Goal: Information Seeking & Learning: Learn about a topic

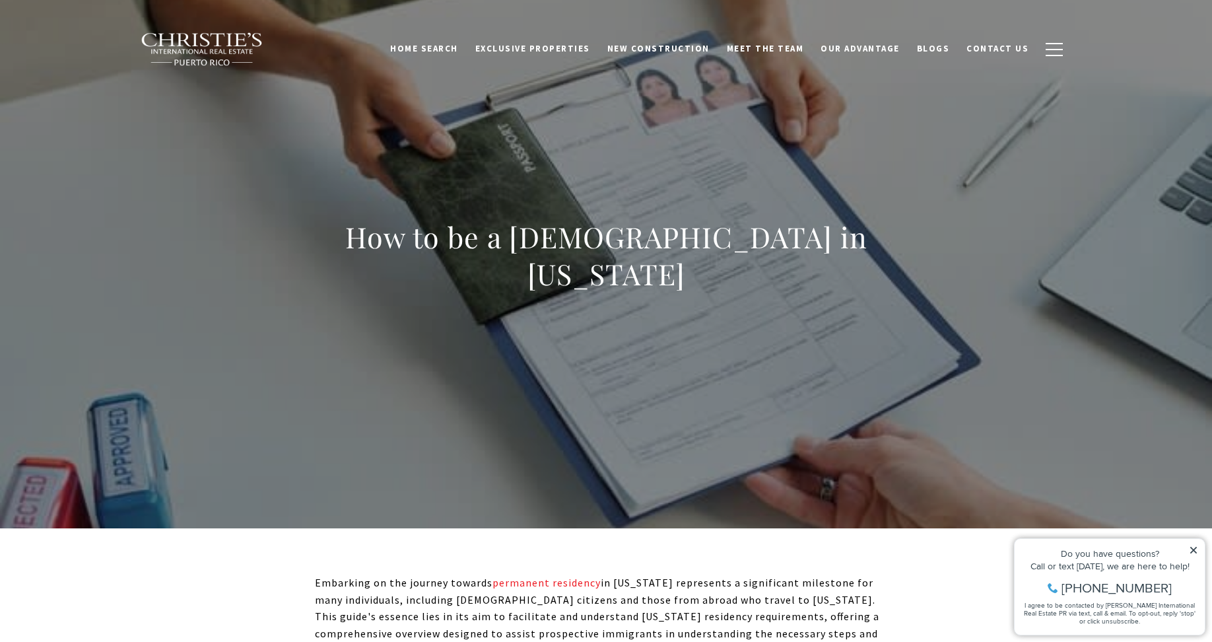
click at [1196, 546] on icon at bounding box center [1193, 549] width 7 height 7
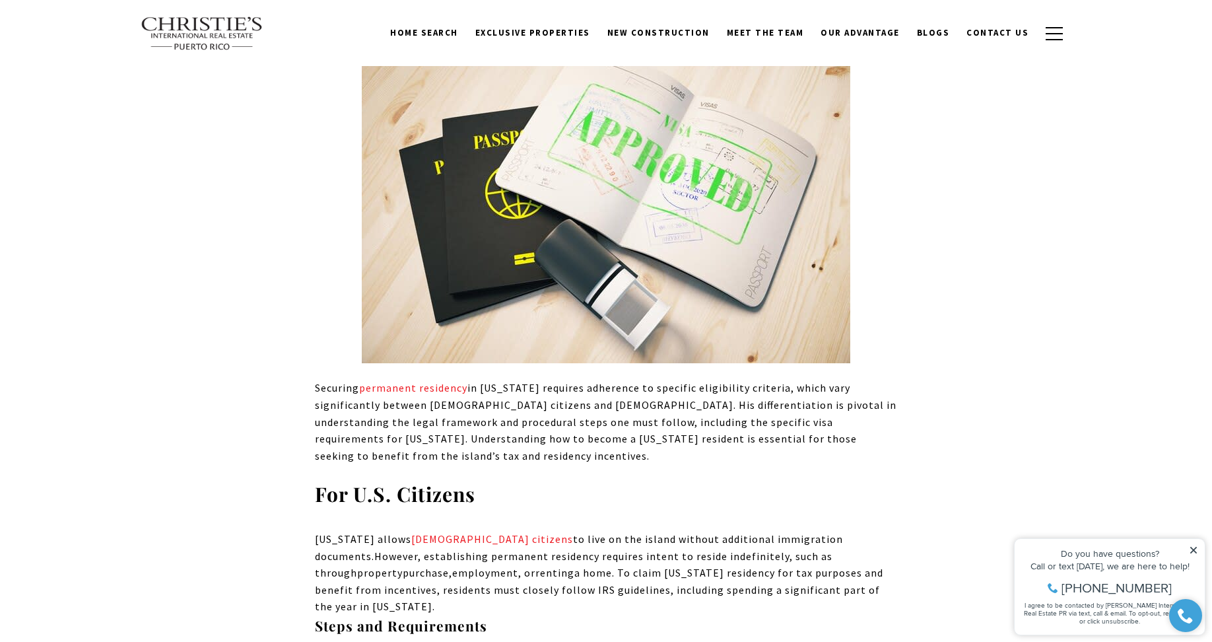
scroll to position [342, 0]
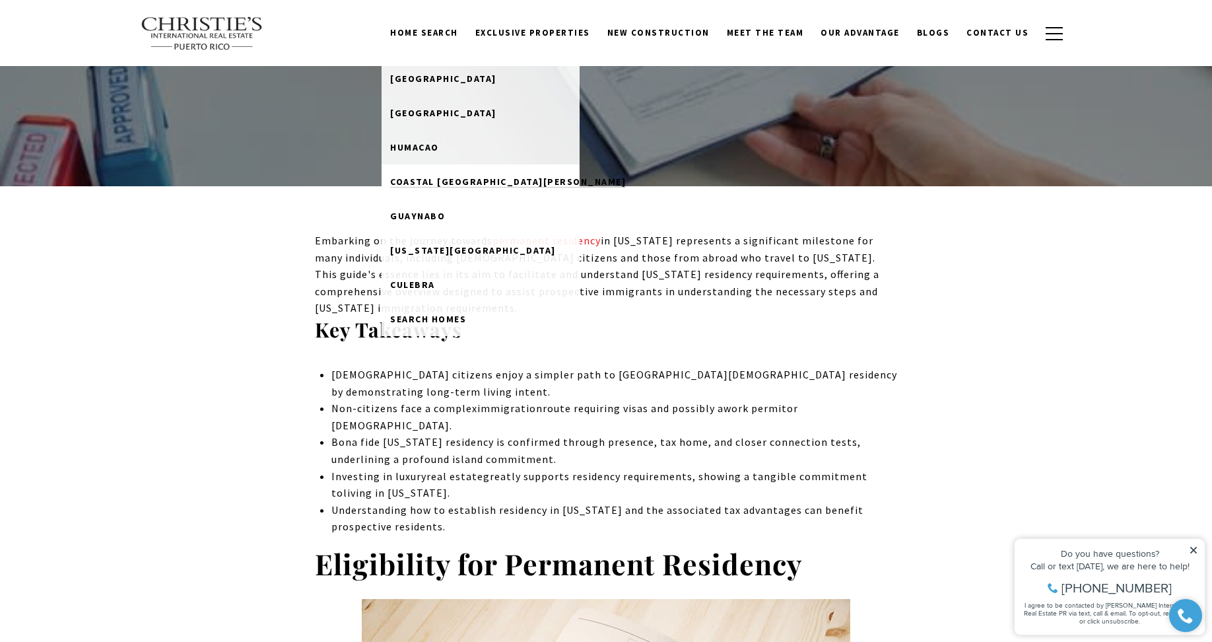
click at [471, 178] on span "Coastal San Juan" at bounding box center [508, 182] width 236 height 12
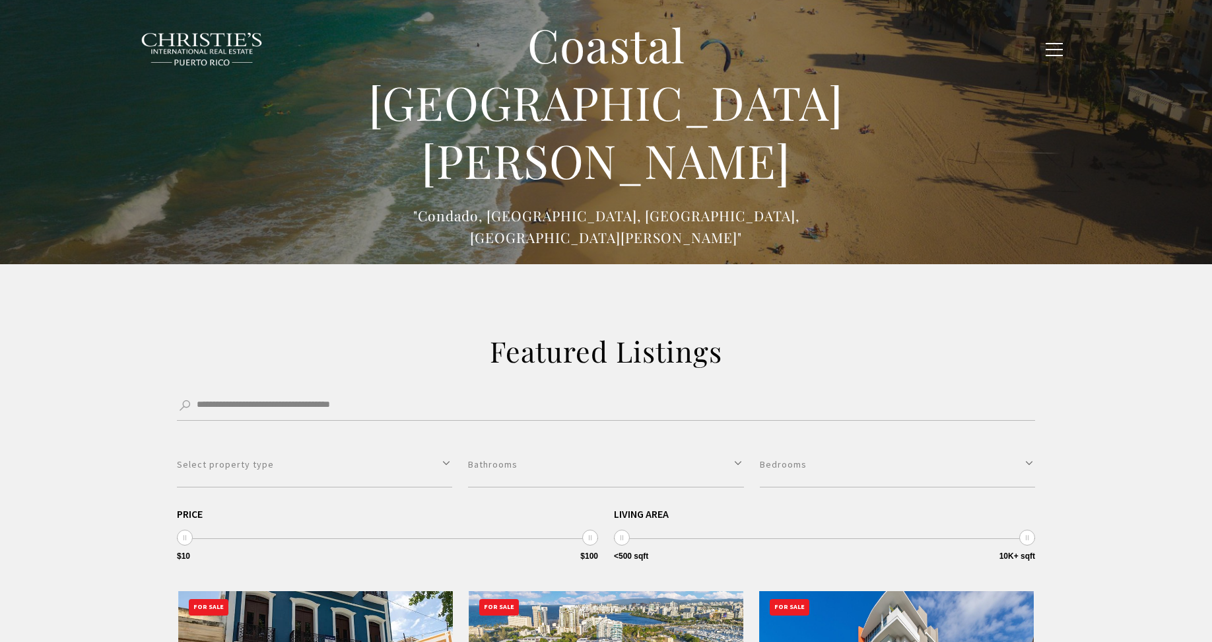
type input "******"
type input "*********"
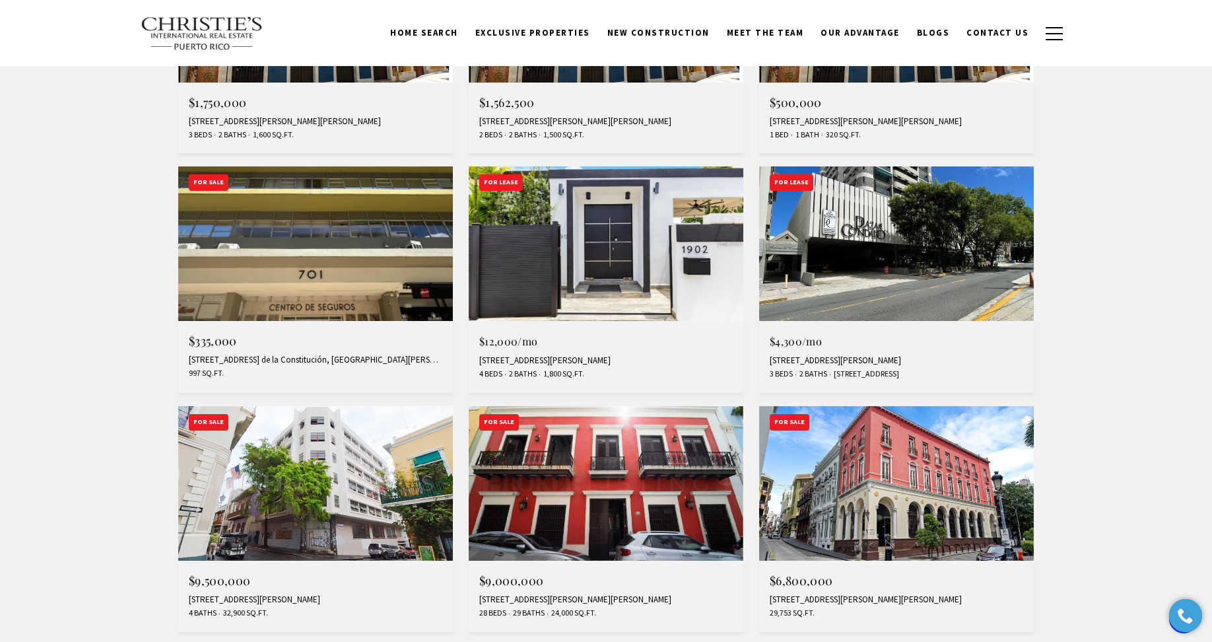
scroll to position [341, 0]
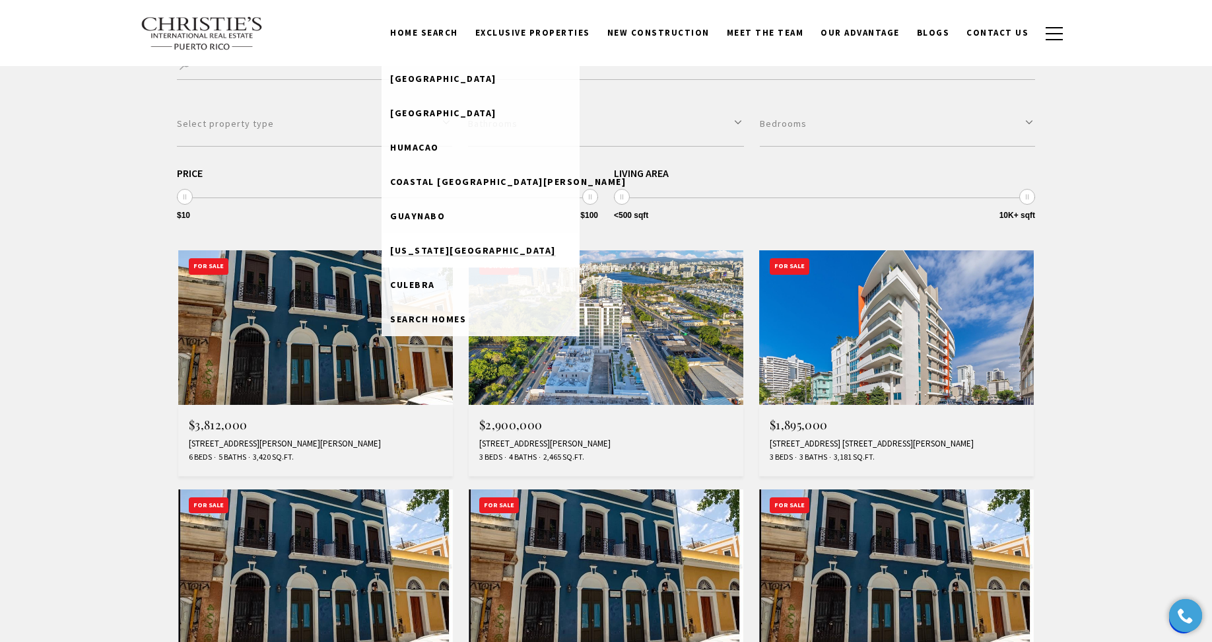
click at [446, 248] on span "[US_STATE][GEOGRAPHIC_DATA]" at bounding box center [473, 250] width 166 height 12
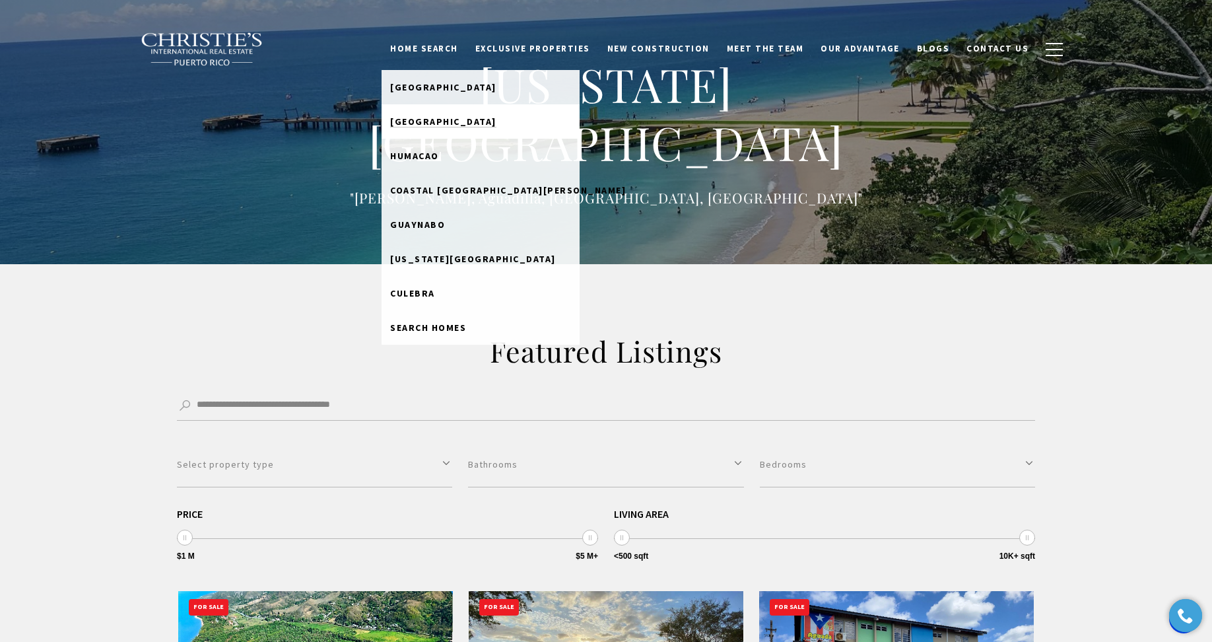
click at [451, 117] on span "[GEOGRAPHIC_DATA]" at bounding box center [443, 121] width 106 height 12
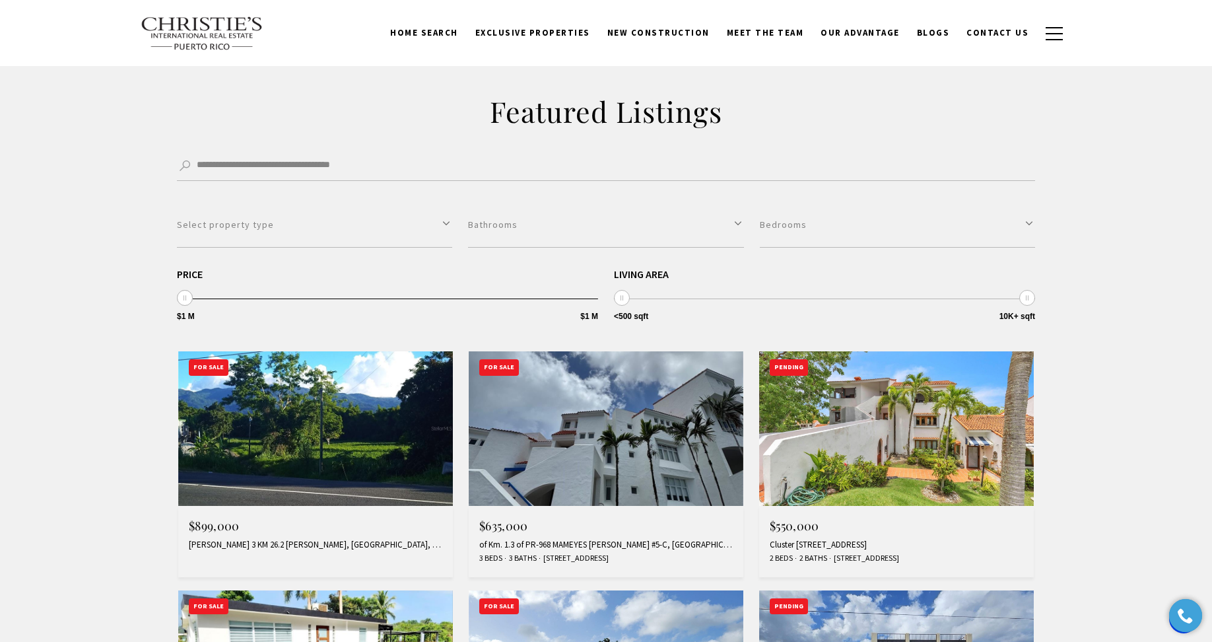
scroll to position [53, 0]
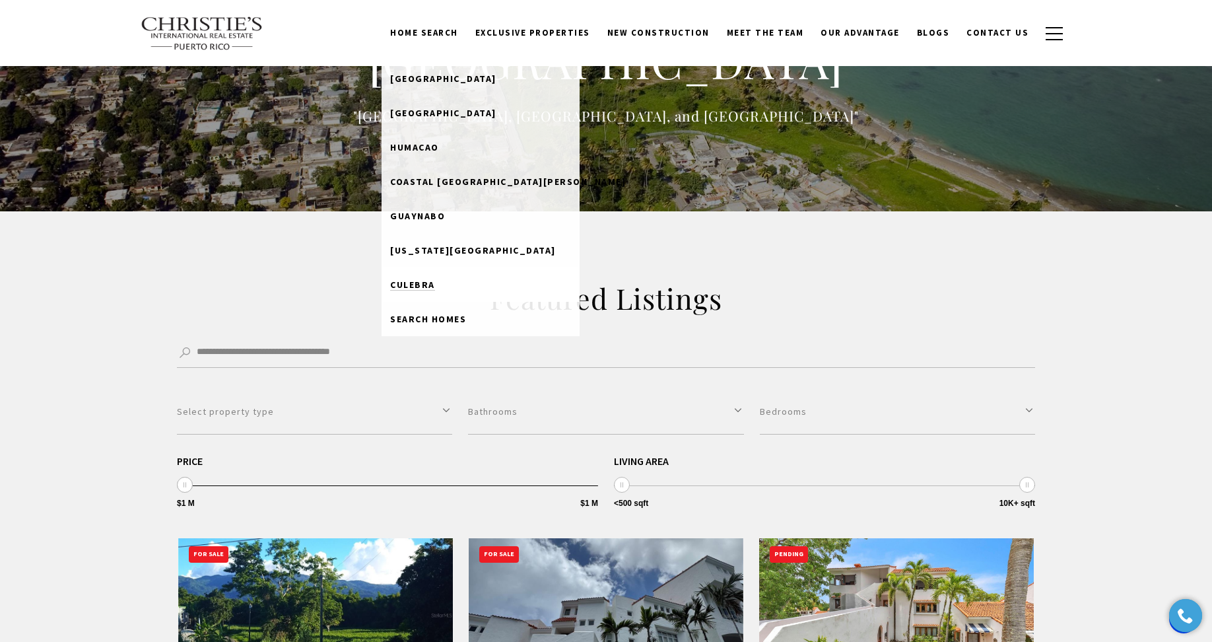
click at [435, 281] on span "Culebra" at bounding box center [412, 285] width 45 height 12
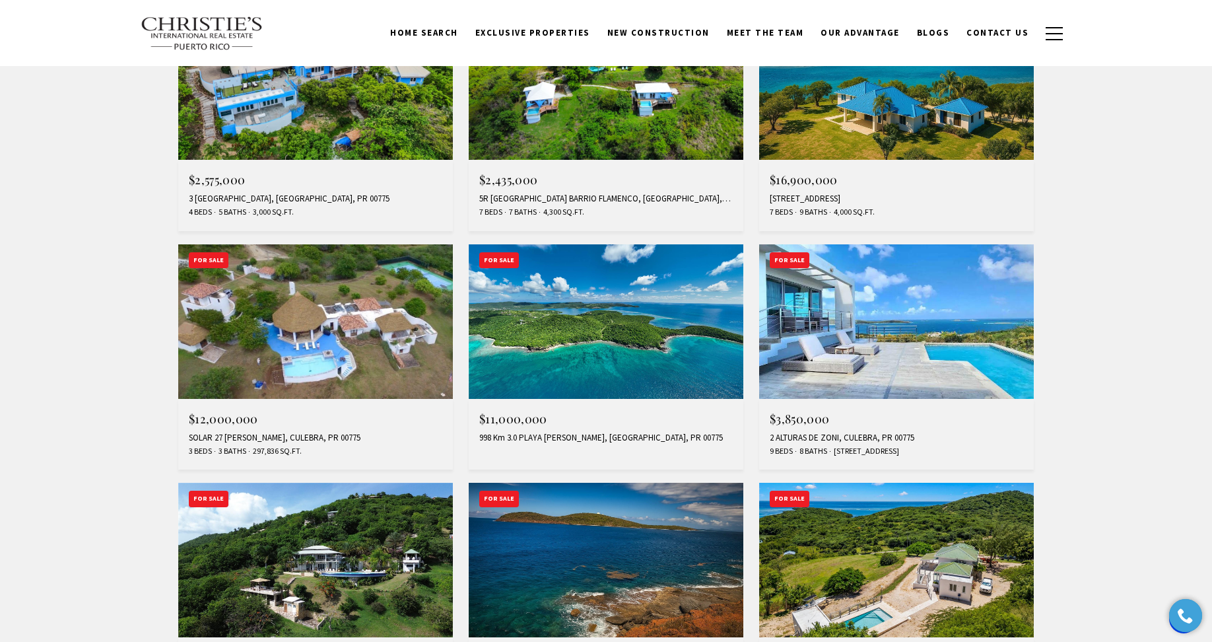
scroll to position [24, 0]
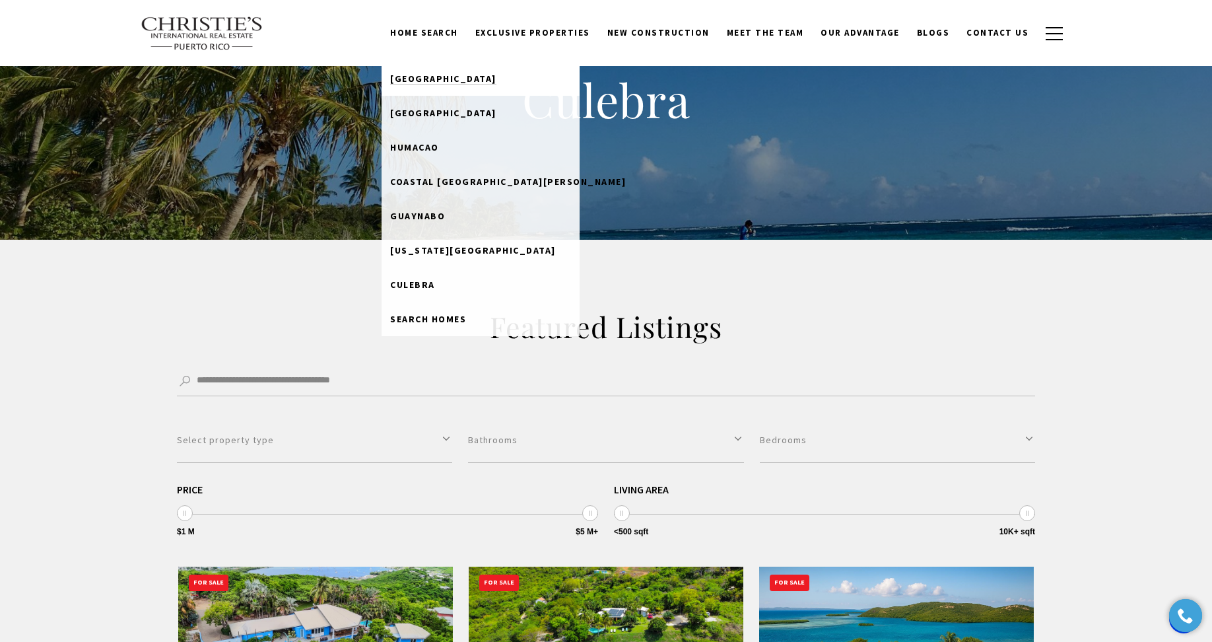
click at [452, 80] on span "Dorado Beach" at bounding box center [443, 79] width 106 height 12
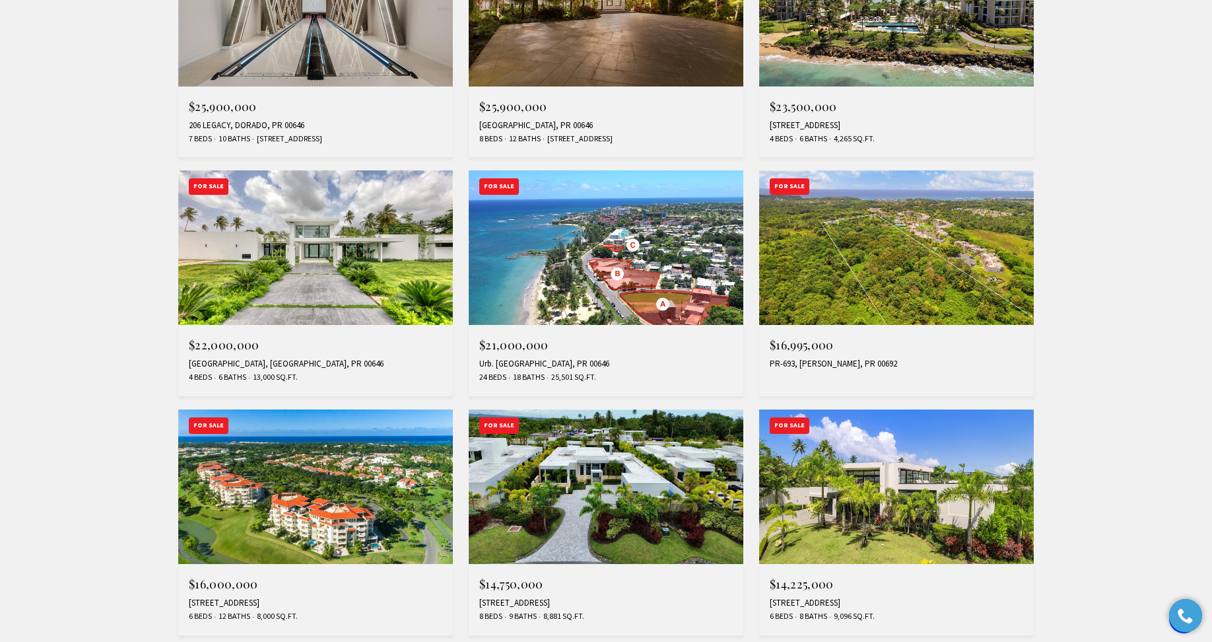
scroll to position [934, 0]
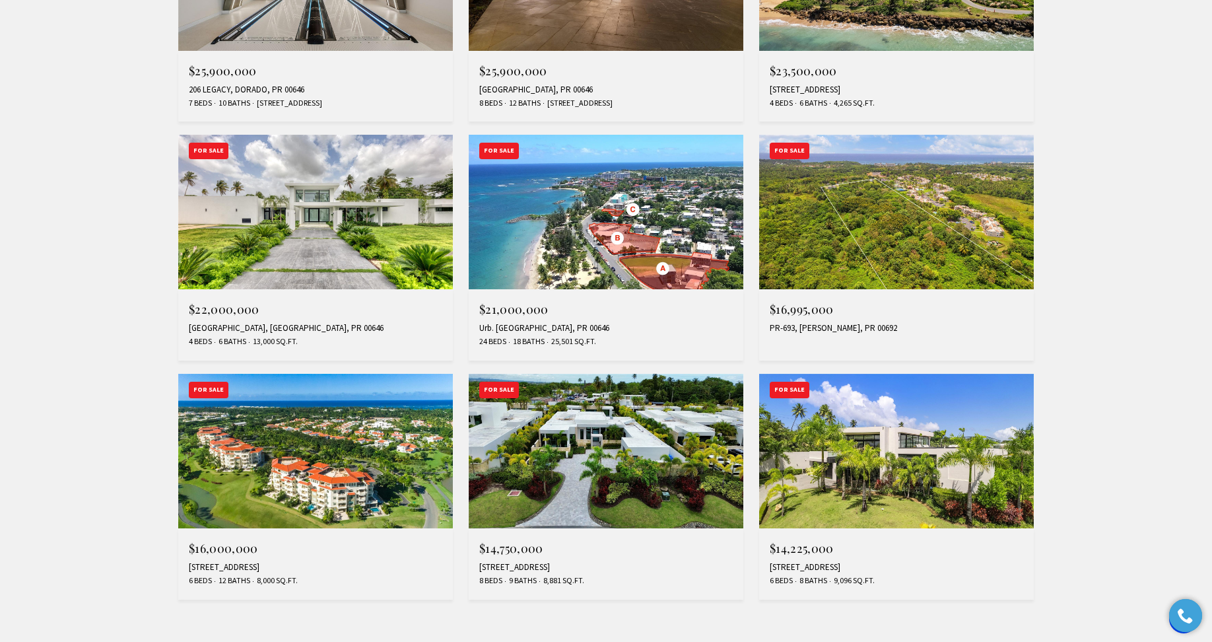
click at [323, 482] on img at bounding box center [315, 451] width 275 height 154
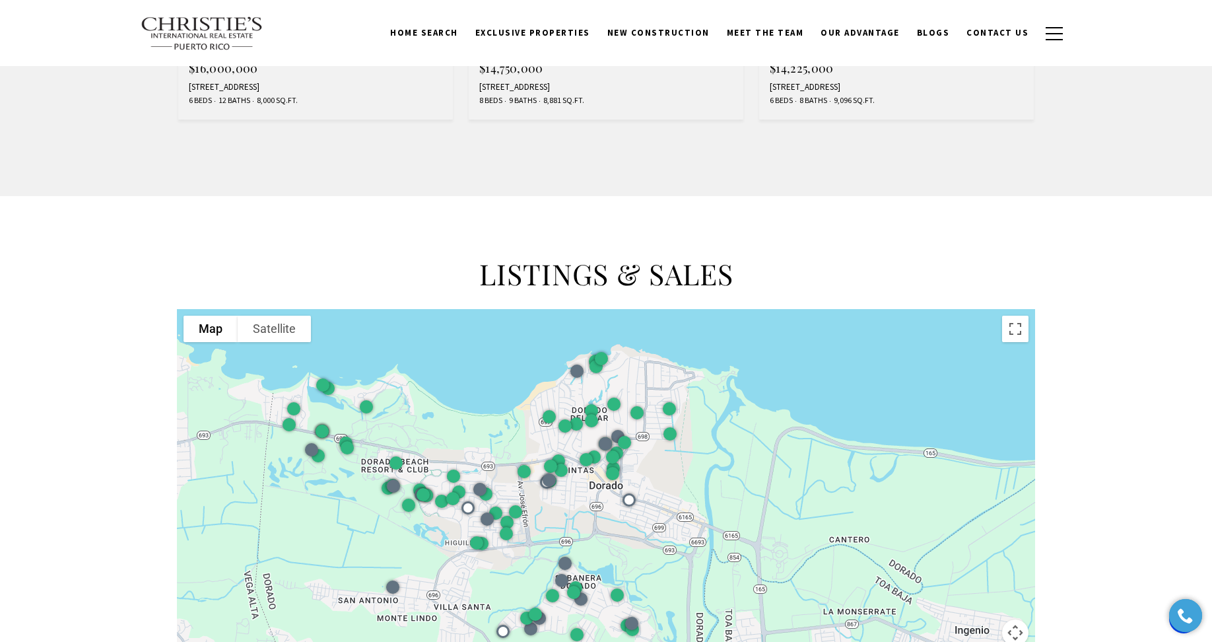
scroll to position [853, 0]
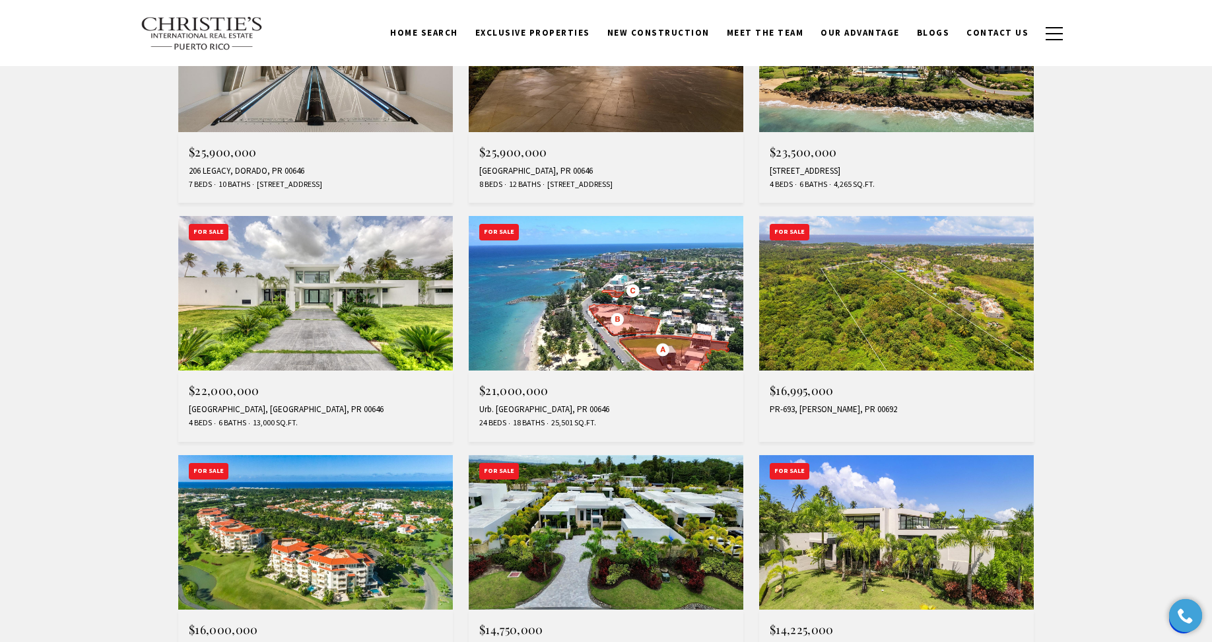
click at [641, 510] on img at bounding box center [606, 532] width 275 height 154
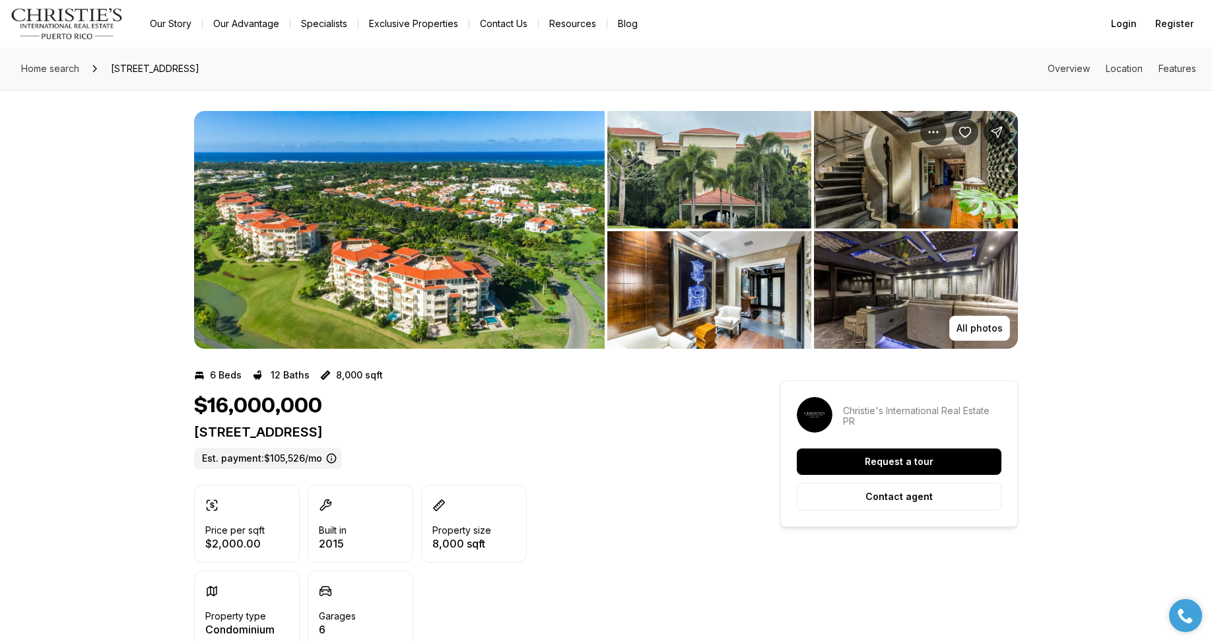
click at [906, 269] on img "View image gallery" at bounding box center [916, 289] width 204 height 117
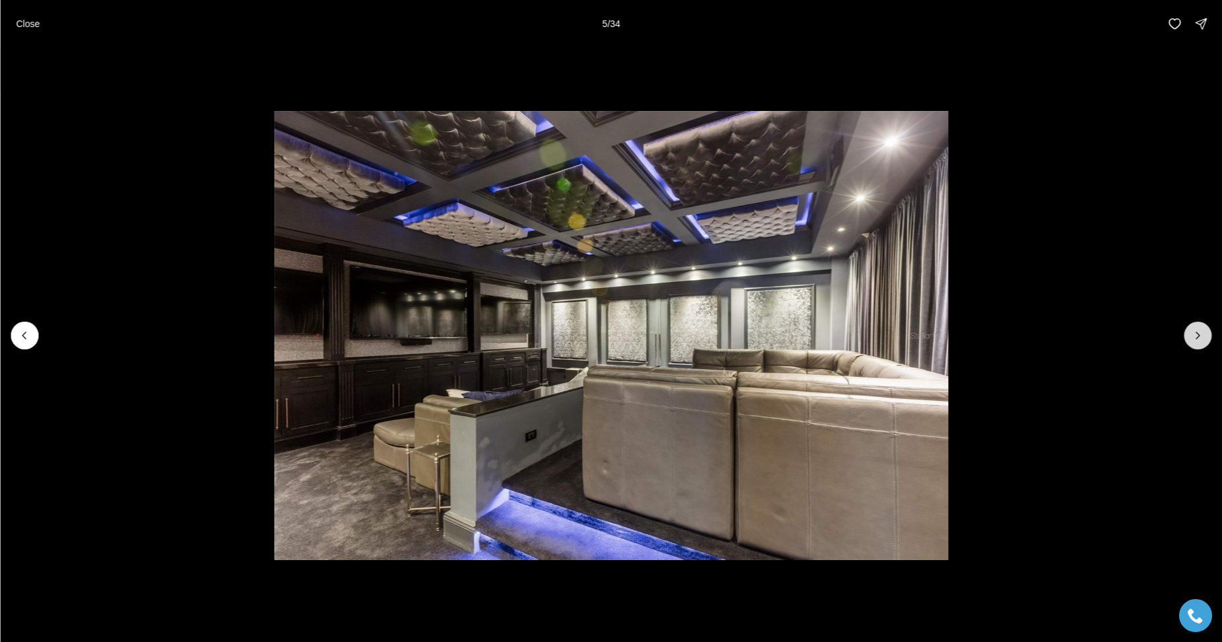
click at [1196, 335] on icon "Next slide" at bounding box center [1197, 335] width 13 height 13
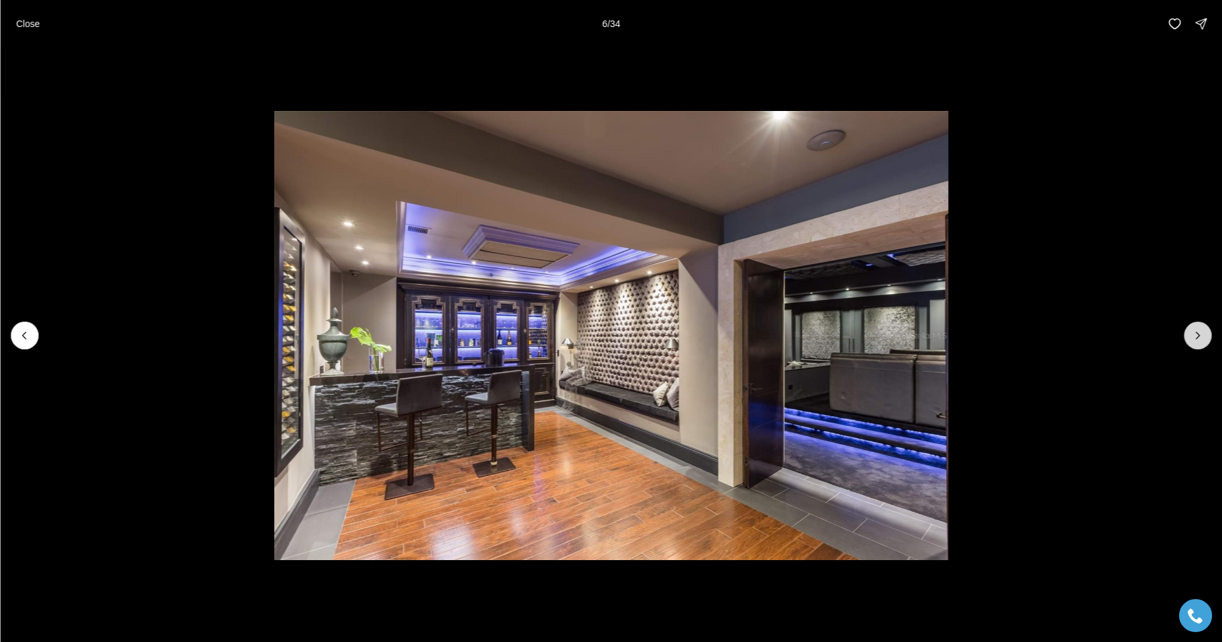
click at [1197, 335] on icon "Next slide" at bounding box center [1197, 335] width 13 height 13
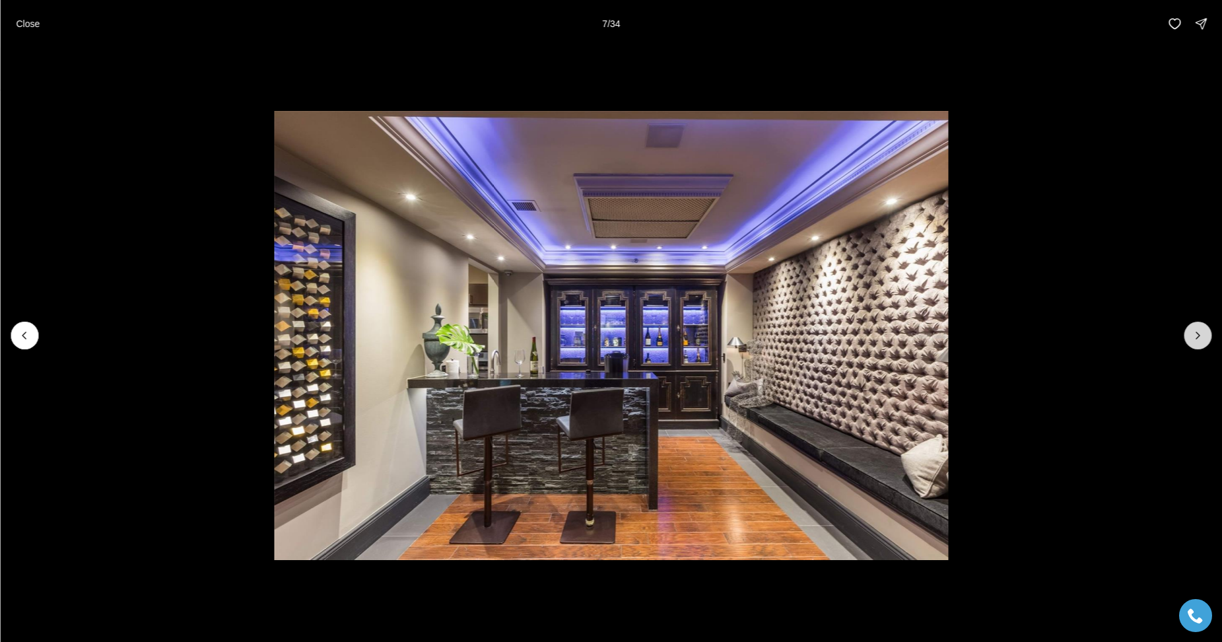
click at [1197, 335] on icon "Next slide" at bounding box center [1197, 335] width 13 height 13
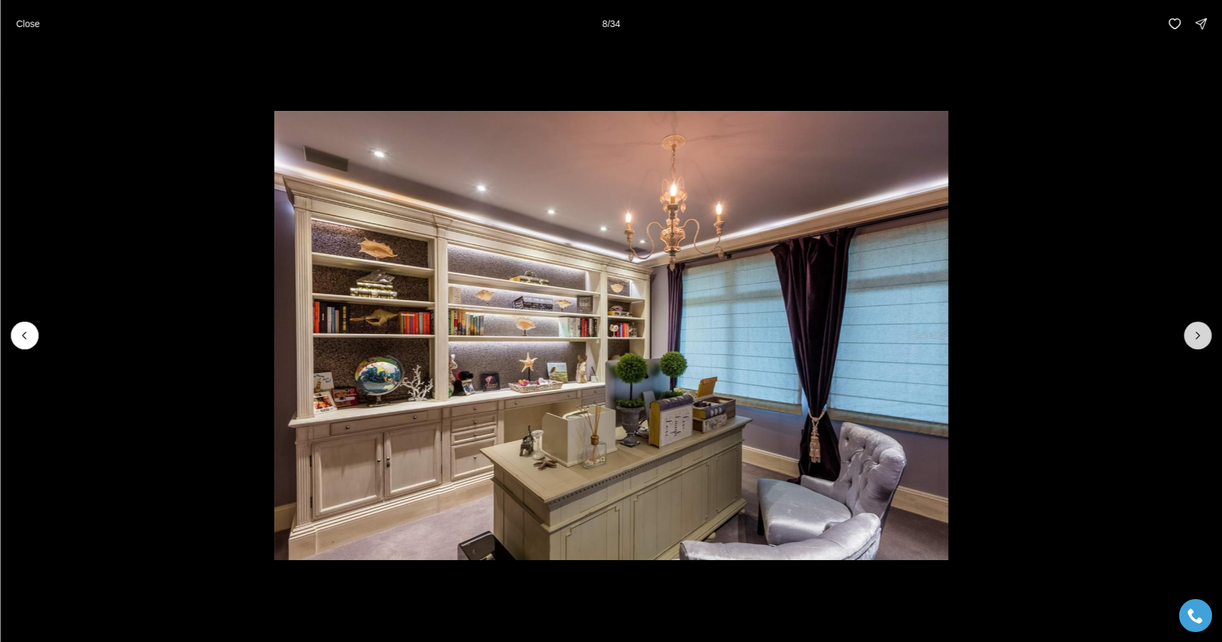
click at [1197, 335] on icon "Next slide" at bounding box center [1197, 335] width 13 height 13
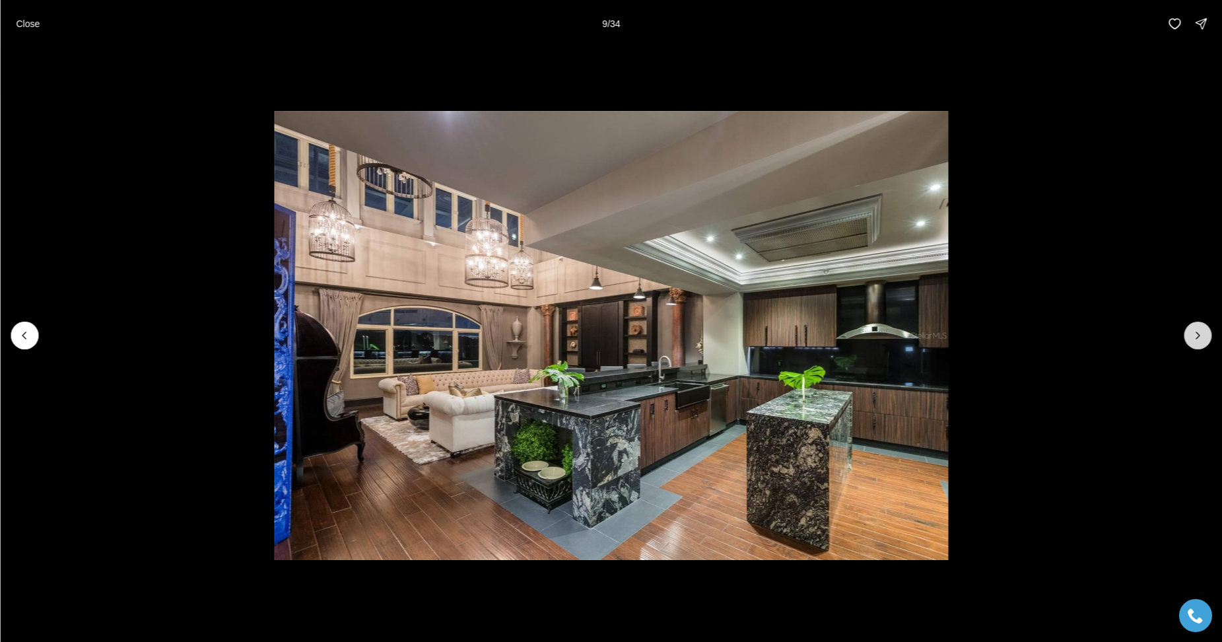
click at [1197, 335] on icon "Next slide" at bounding box center [1197, 335] width 13 height 13
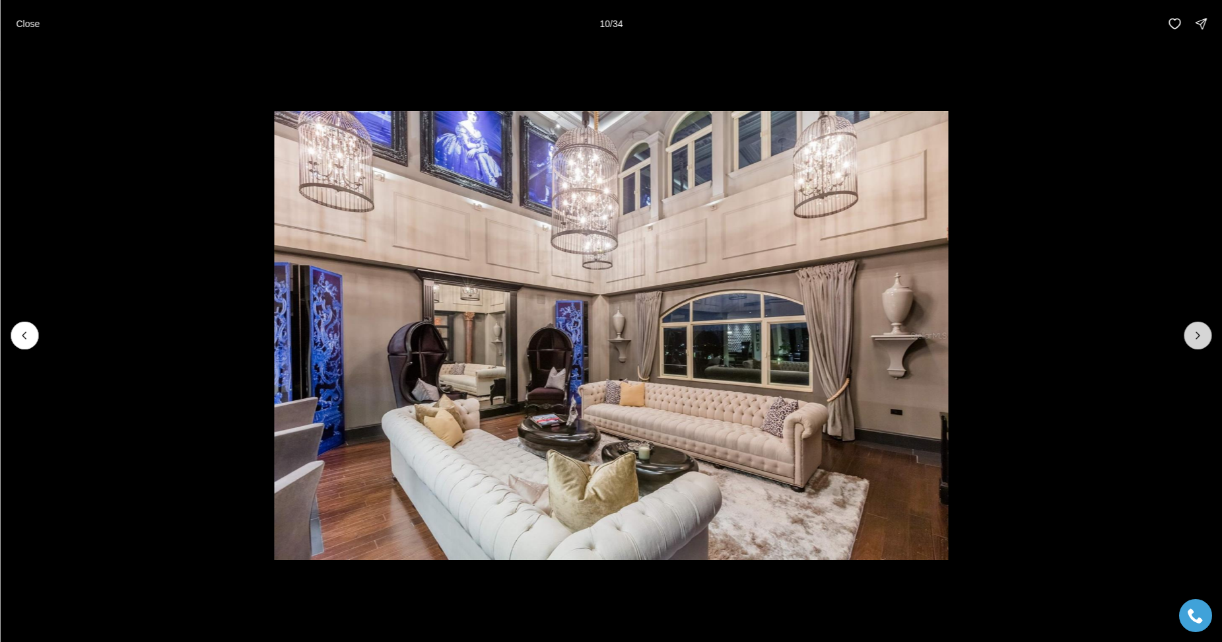
click at [1197, 335] on icon "Next slide" at bounding box center [1197, 335] width 13 height 13
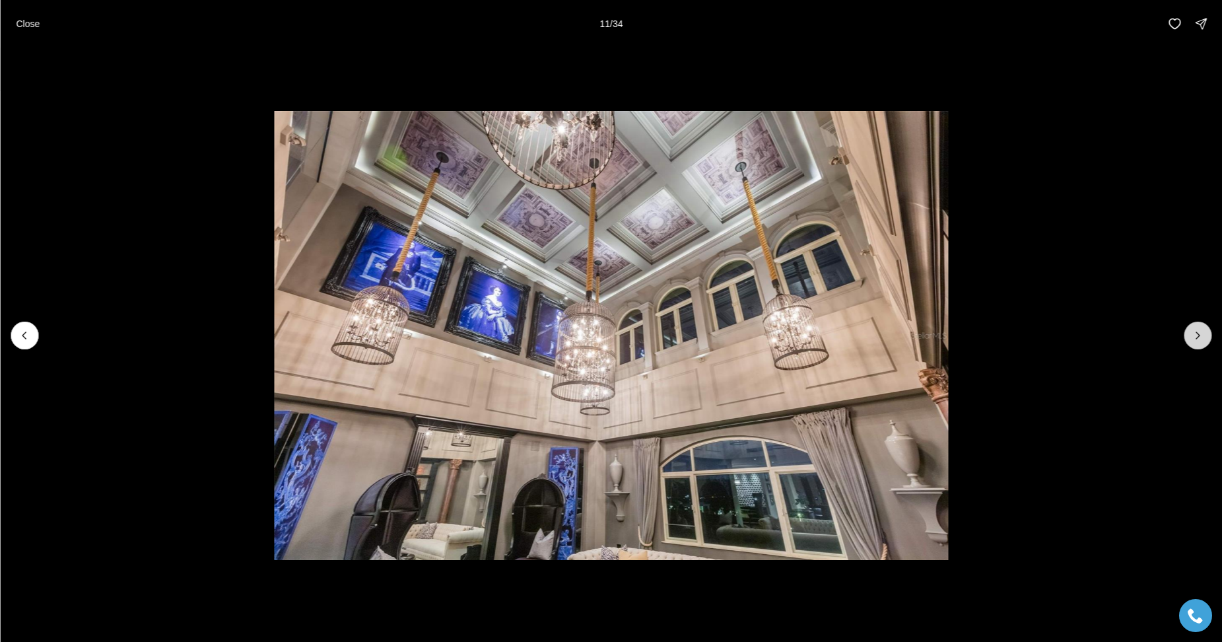
click at [1197, 335] on icon "Next slide" at bounding box center [1197, 335] width 13 height 13
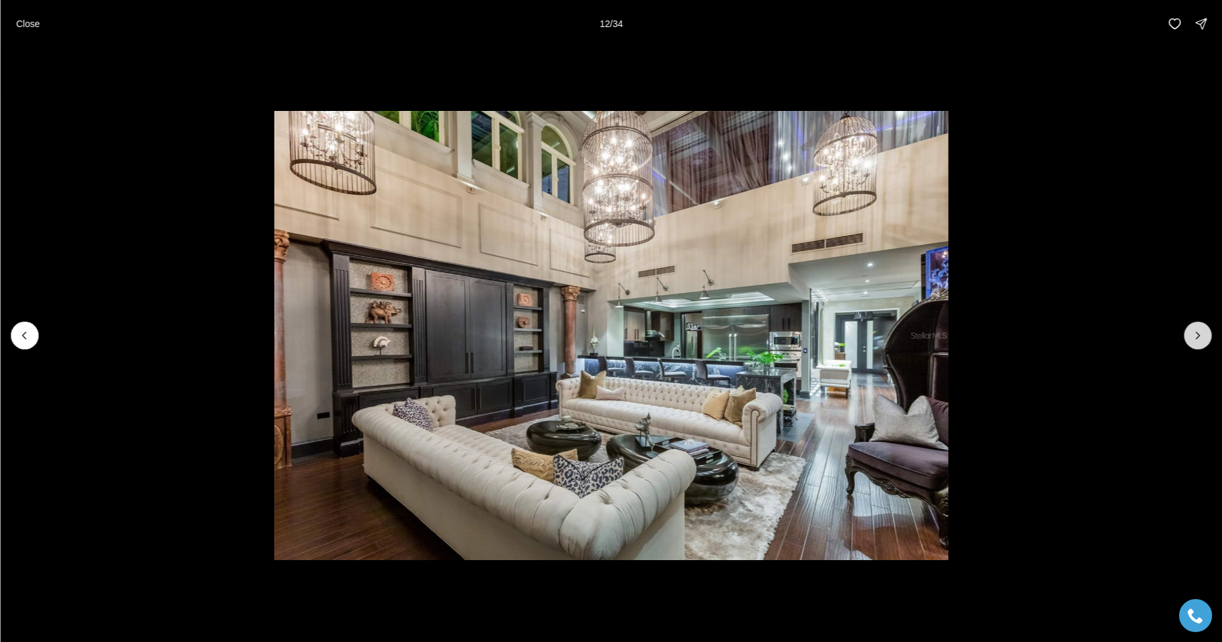
click at [1197, 335] on icon "Next slide" at bounding box center [1197, 335] width 13 height 13
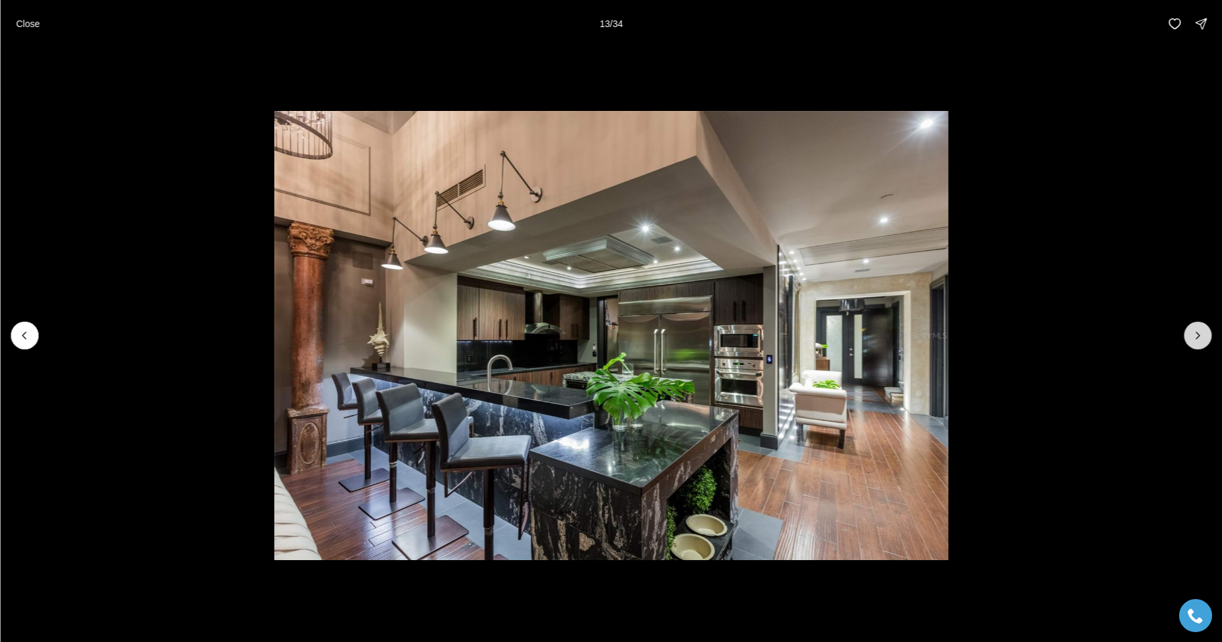
click at [1197, 335] on icon "Next slide" at bounding box center [1197, 335] width 13 height 13
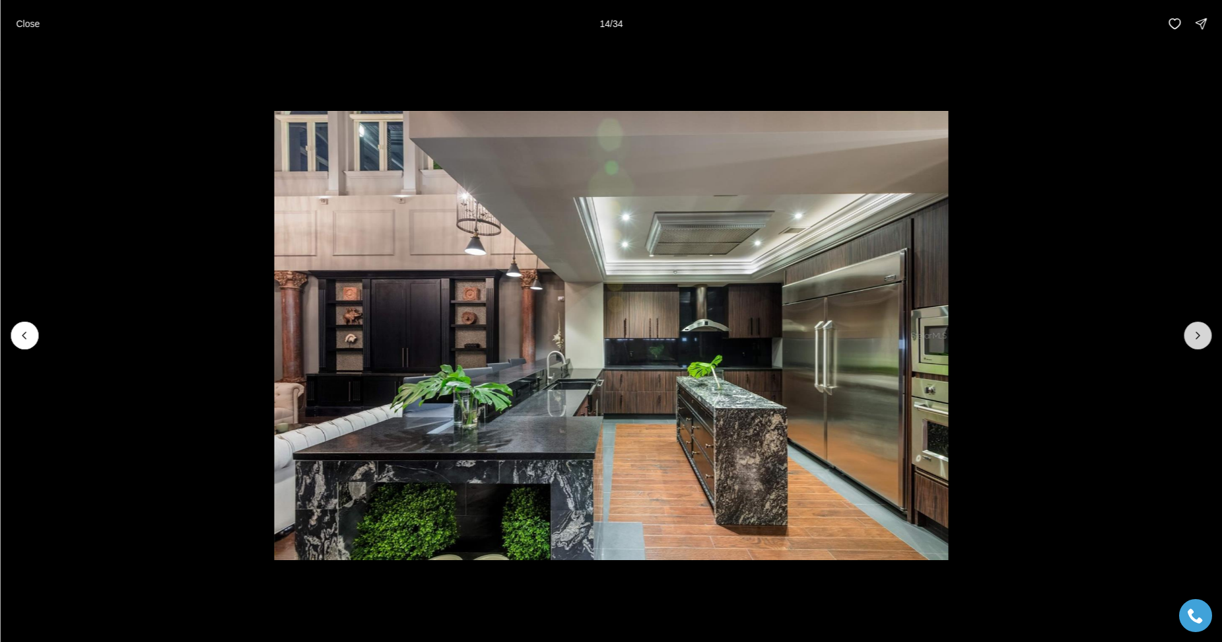
click at [1197, 335] on icon "Next slide" at bounding box center [1197, 335] width 13 height 13
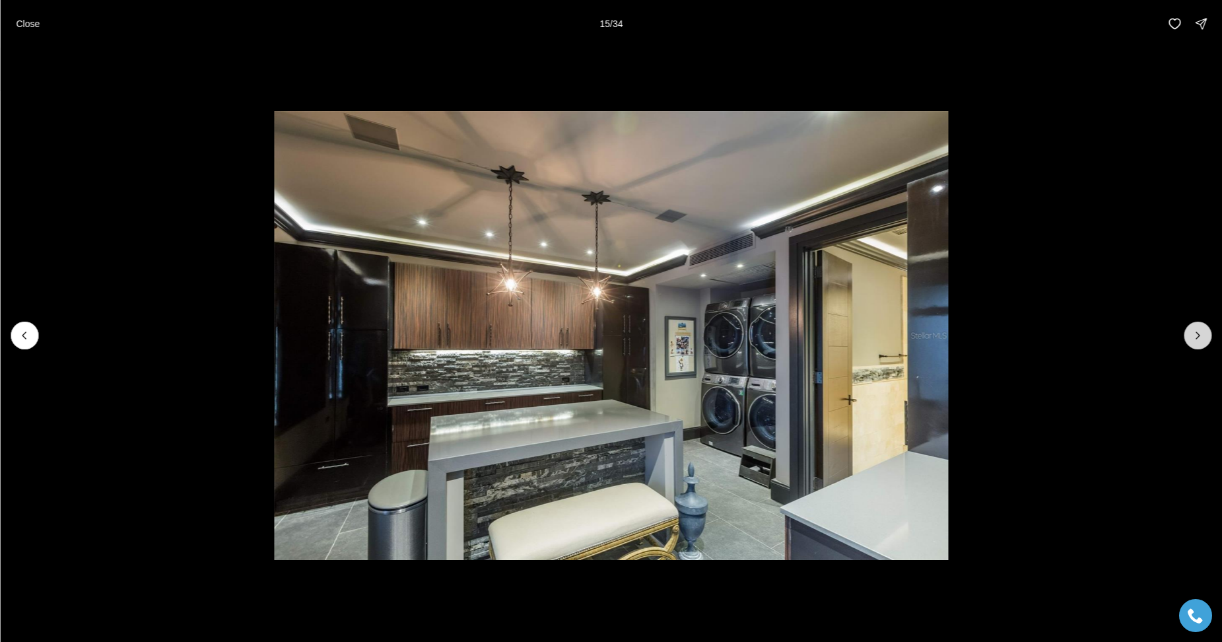
click at [1197, 335] on icon "Next slide" at bounding box center [1197, 335] width 13 height 13
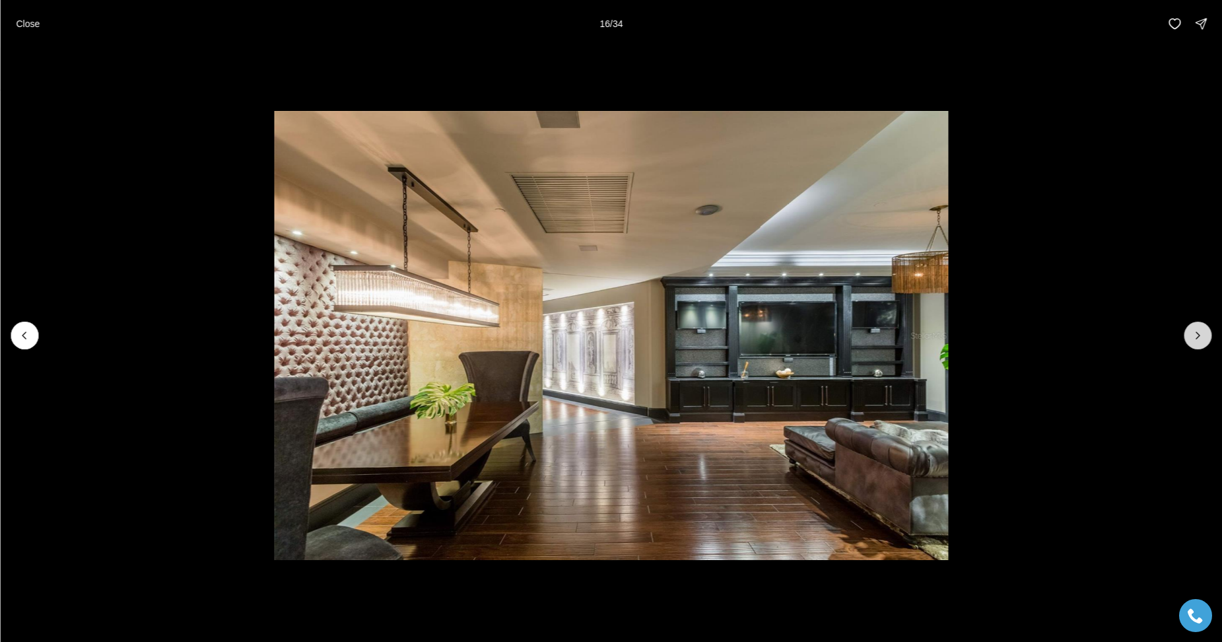
click at [1197, 335] on icon "Next slide" at bounding box center [1197, 335] width 13 height 13
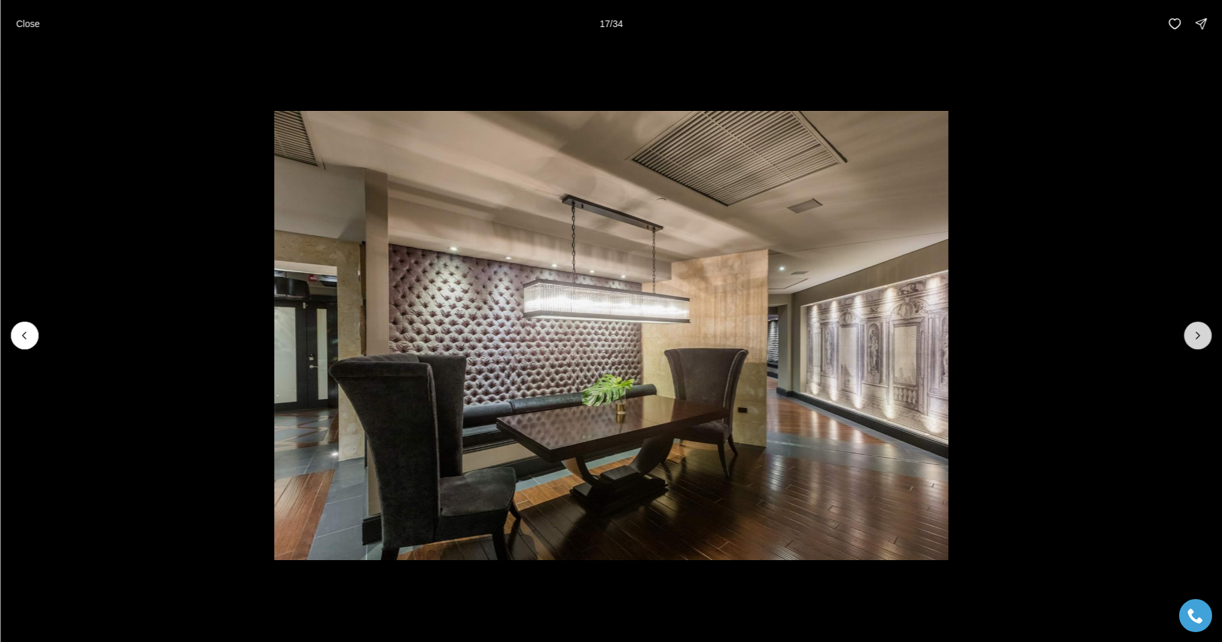
click at [1197, 335] on icon "Next slide" at bounding box center [1197, 335] width 13 height 13
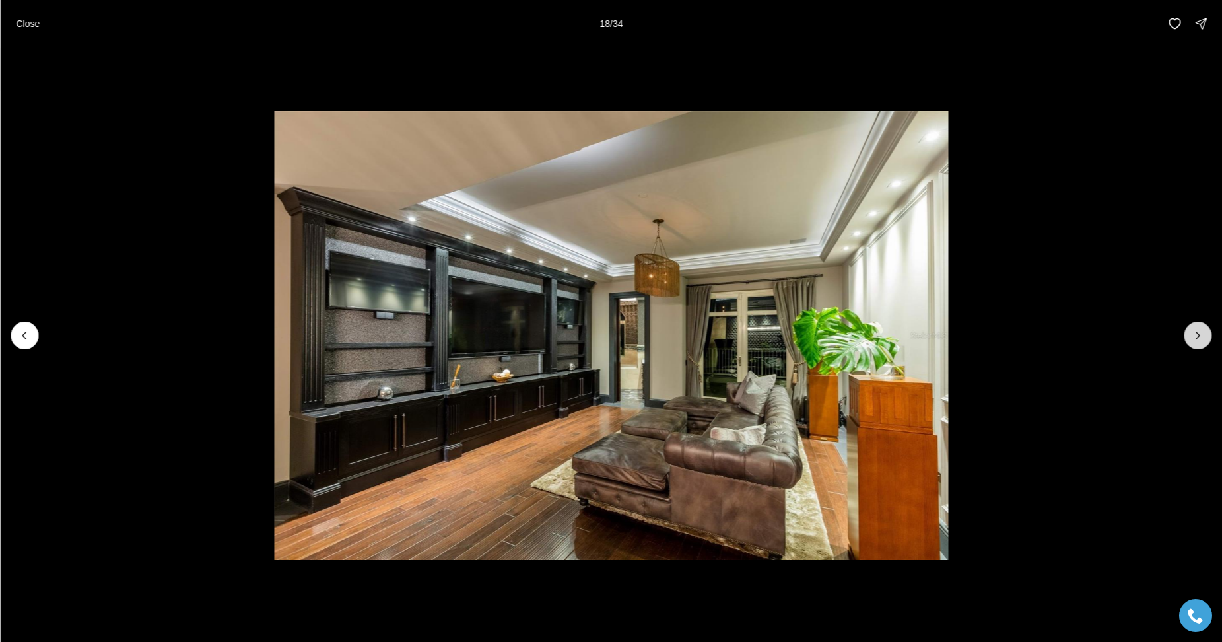
click at [1197, 335] on icon "Next slide" at bounding box center [1197, 335] width 13 height 13
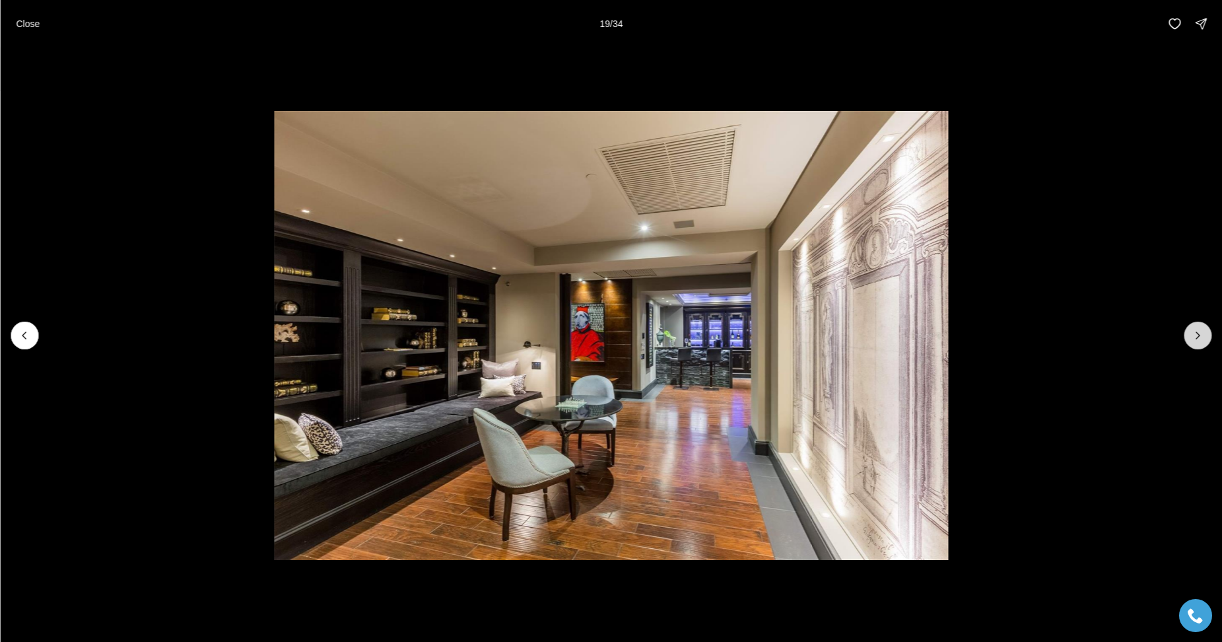
click at [1197, 335] on icon "Next slide" at bounding box center [1197, 335] width 13 height 13
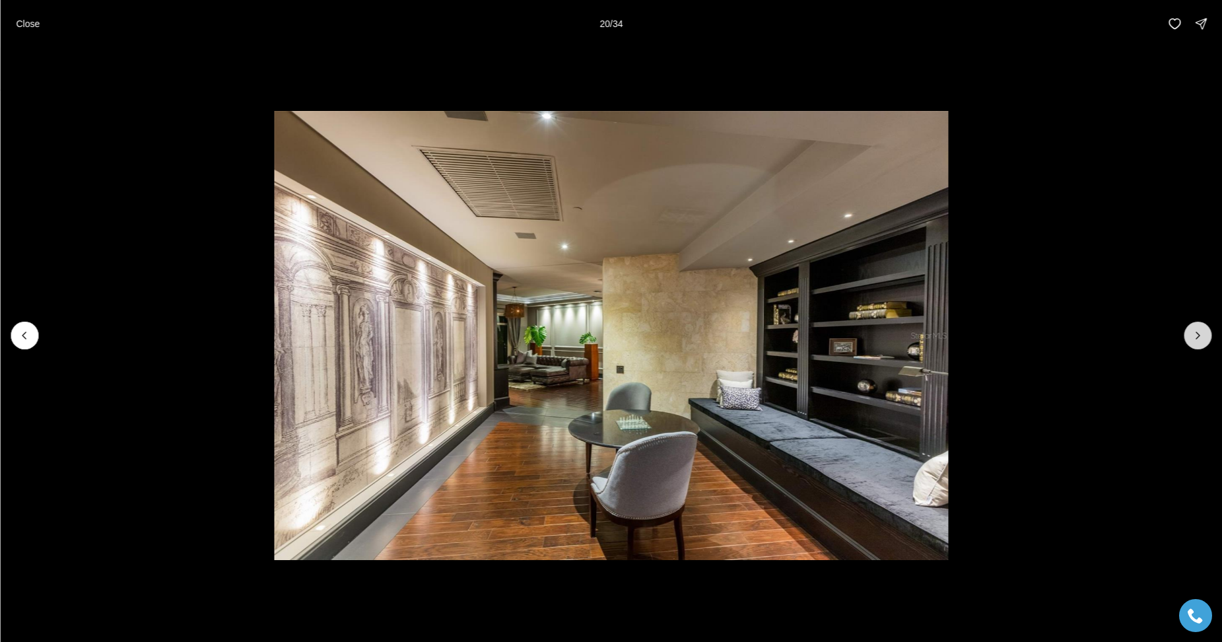
click at [1197, 335] on icon "Next slide" at bounding box center [1197, 335] width 13 height 13
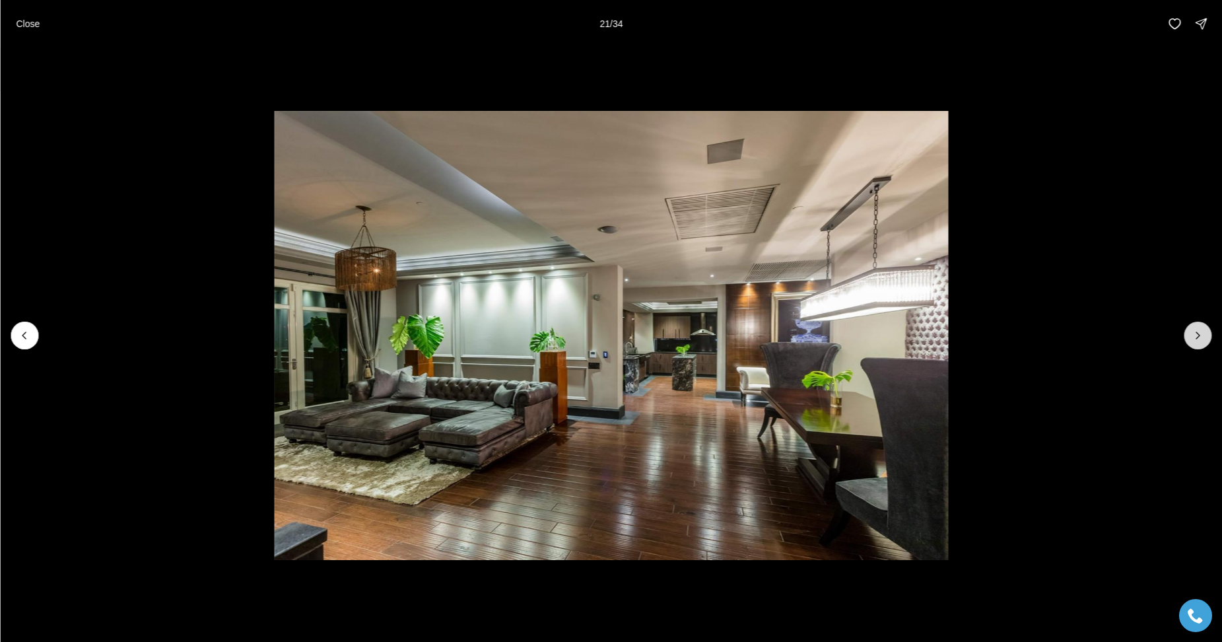
click at [1197, 335] on icon "Next slide" at bounding box center [1197, 335] width 13 height 13
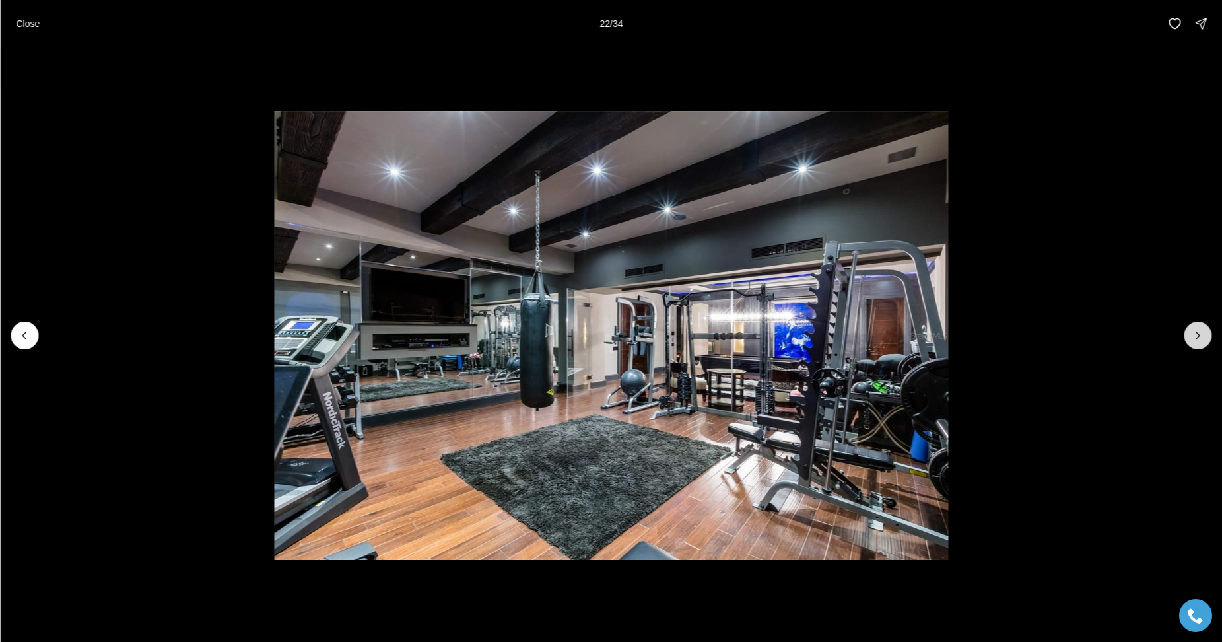
click at [1197, 335] on icon "Next slide" at bounding box center [1197, 335] width 13 height 13
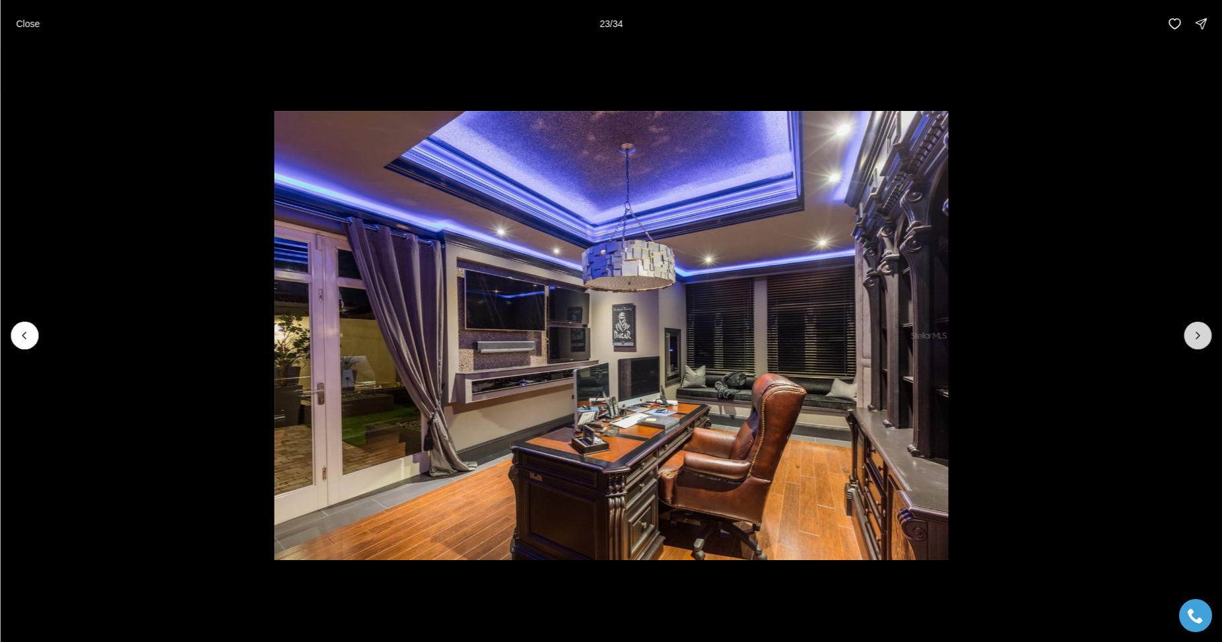
click at [1197, 335] on icon "Next slide" at bounding box center [1197, 335] width 13 height 13
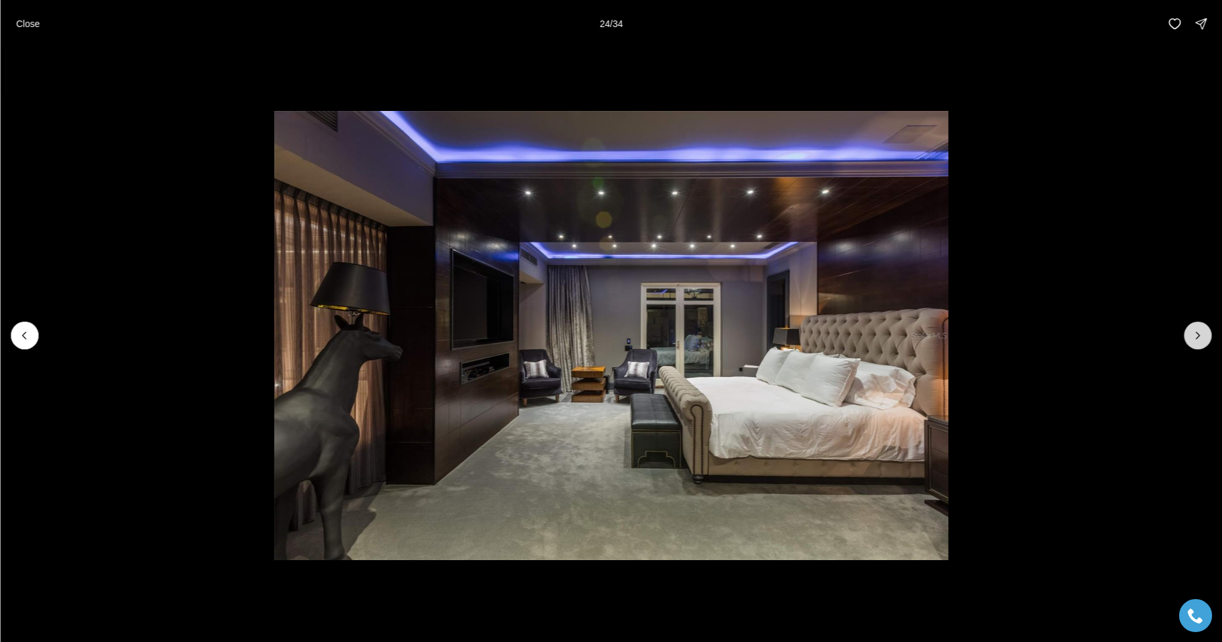
click at [1197, 335] on icon "Next slide" at bounding box center [1197, 335] width 13 height 13
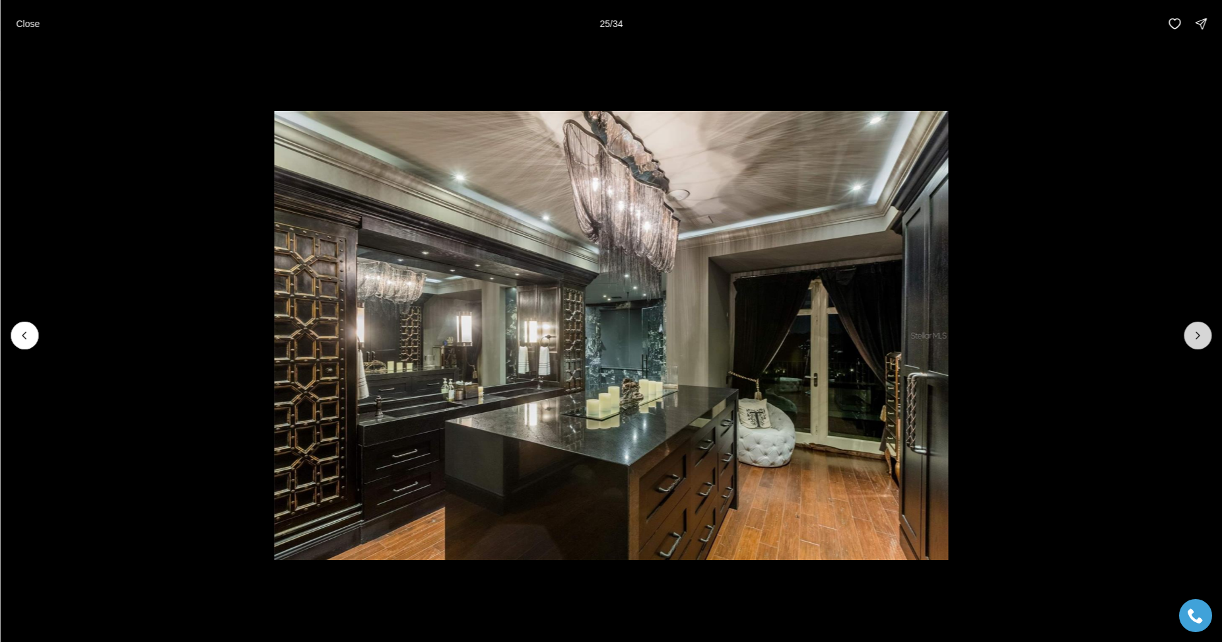
click at [1197, 335] on icon "Next slide" at bounding box center [1197, 335] width 13 height 13
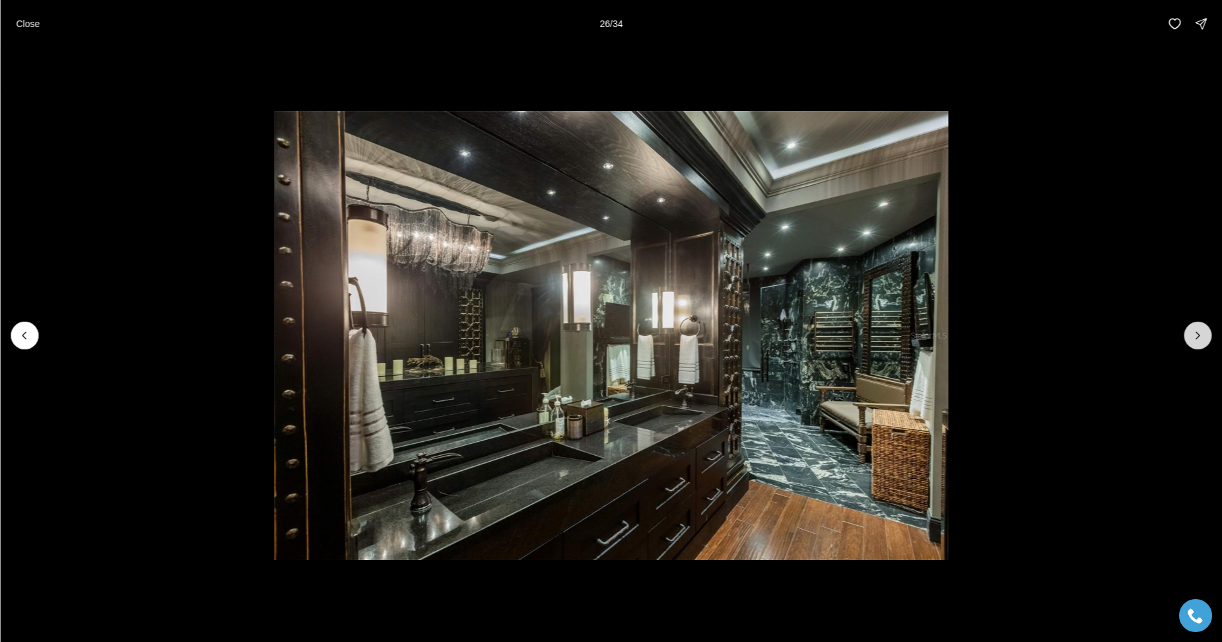
click at [1197, 335] on icon "Next slide" at bounding box center [1197, 335] width 13 height 13
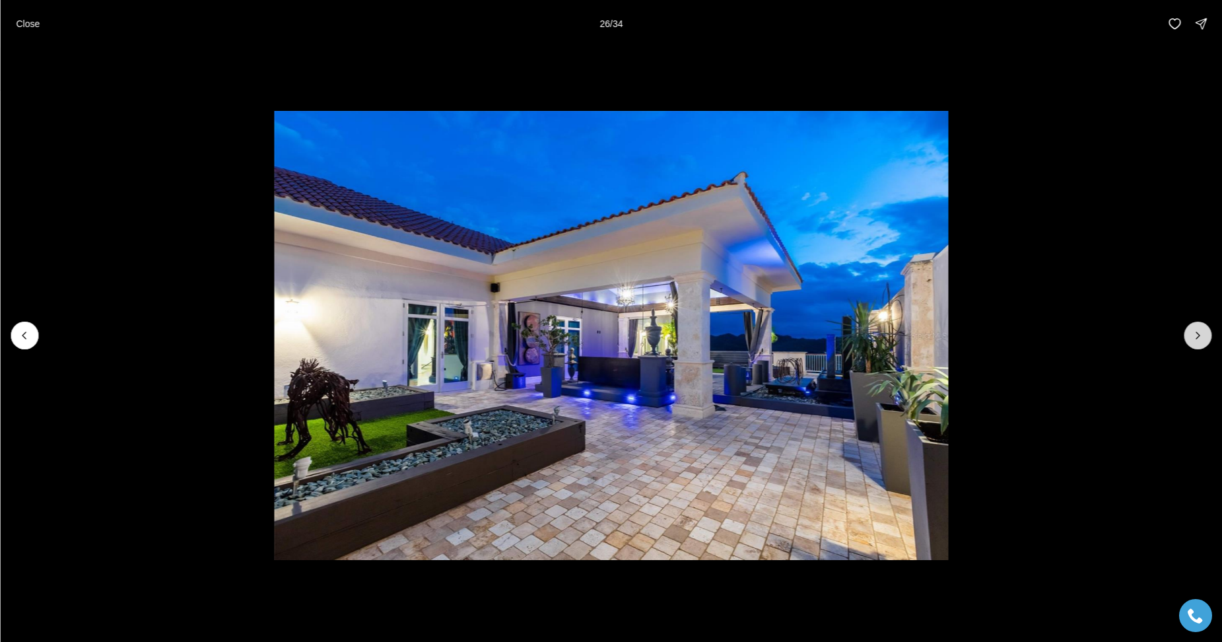
click at [1197, 335] on icon "Next slide" at bounding box center [1197, 335] width 13 height 13
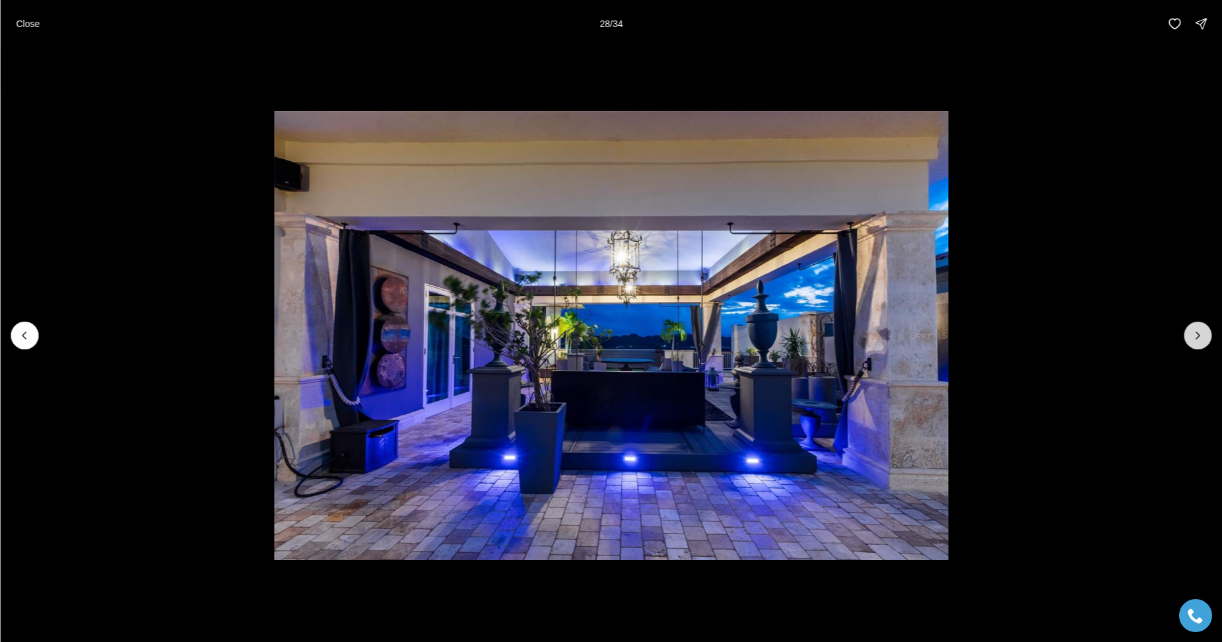
click at [1197, 335] on icon "Next slide" at bounding box center [1197, 335] width 13 height 13
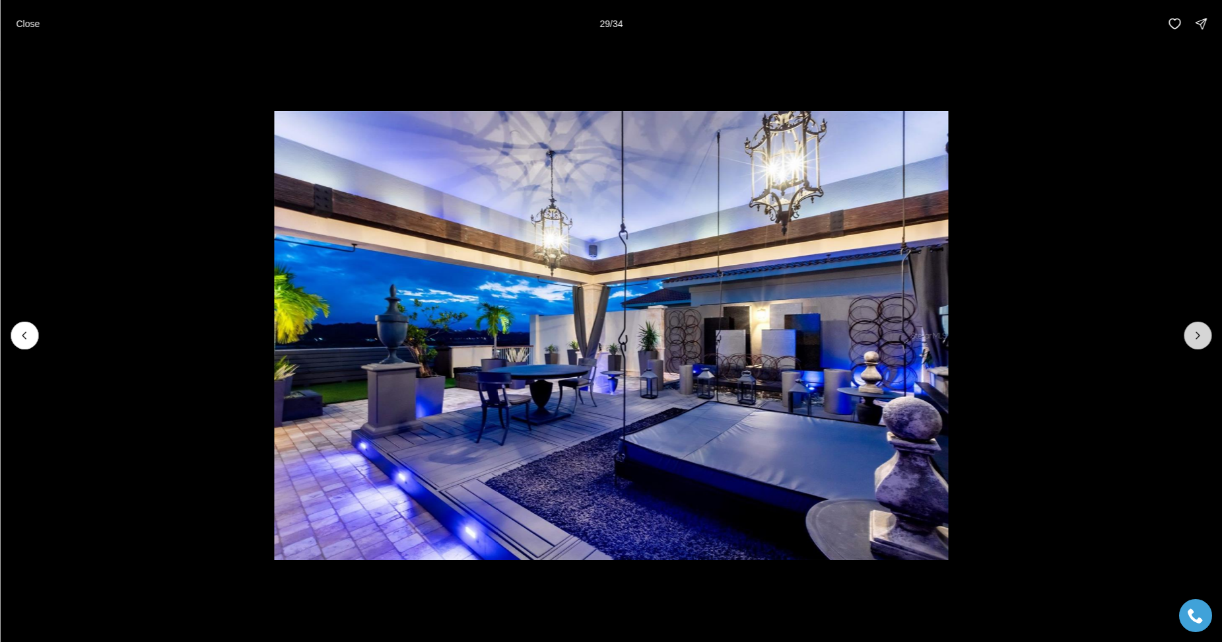
click at [1197, 335] on icon "Next slide" at bounding box center [1197, 335] width 13 height 13
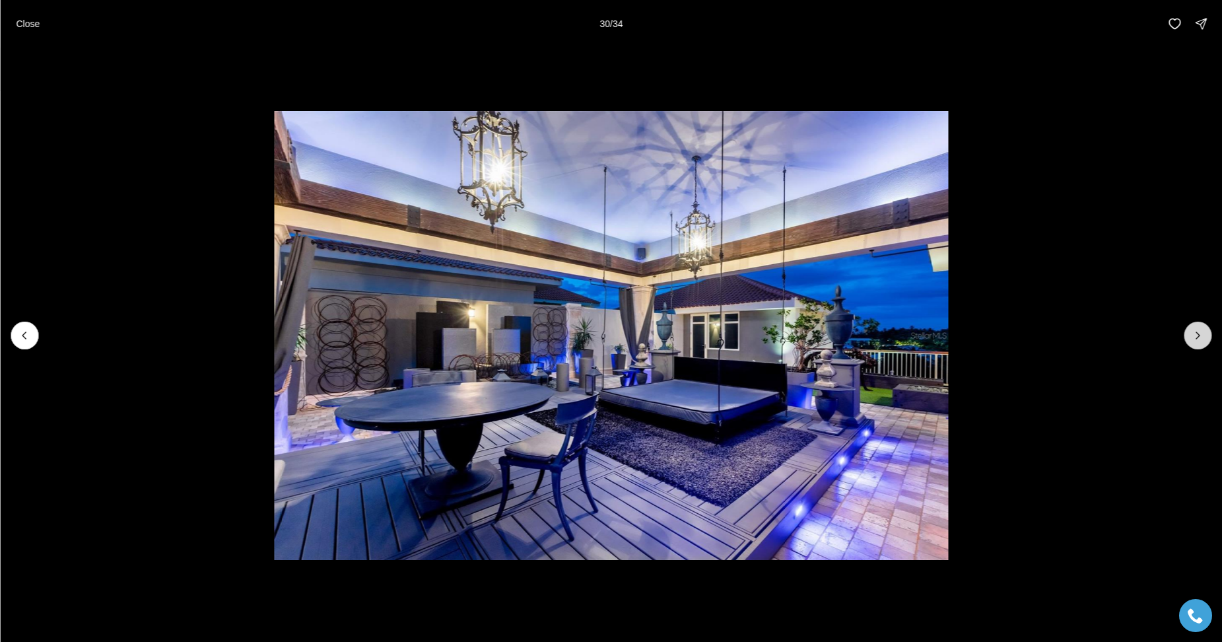
click at [1197, 335] on icon "Next slide" at bounding box center [1197, 335] width 13 height 13
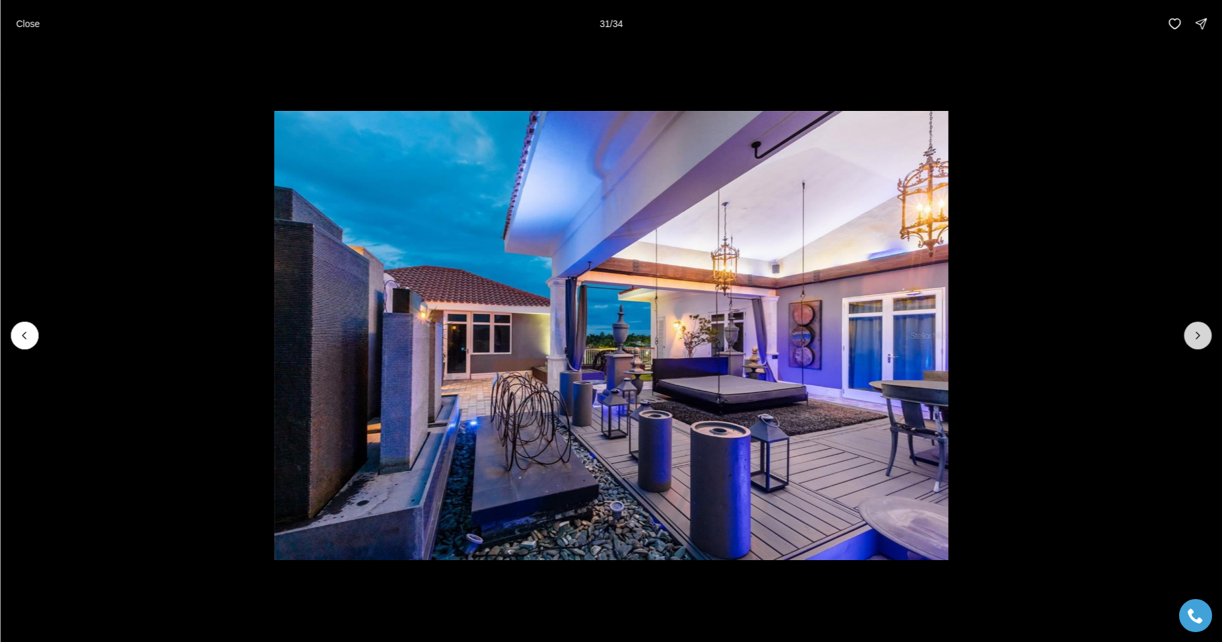
click at [1197, 335] on icon "Next slide" at bounding box center [1197, 335] width 13 height 13
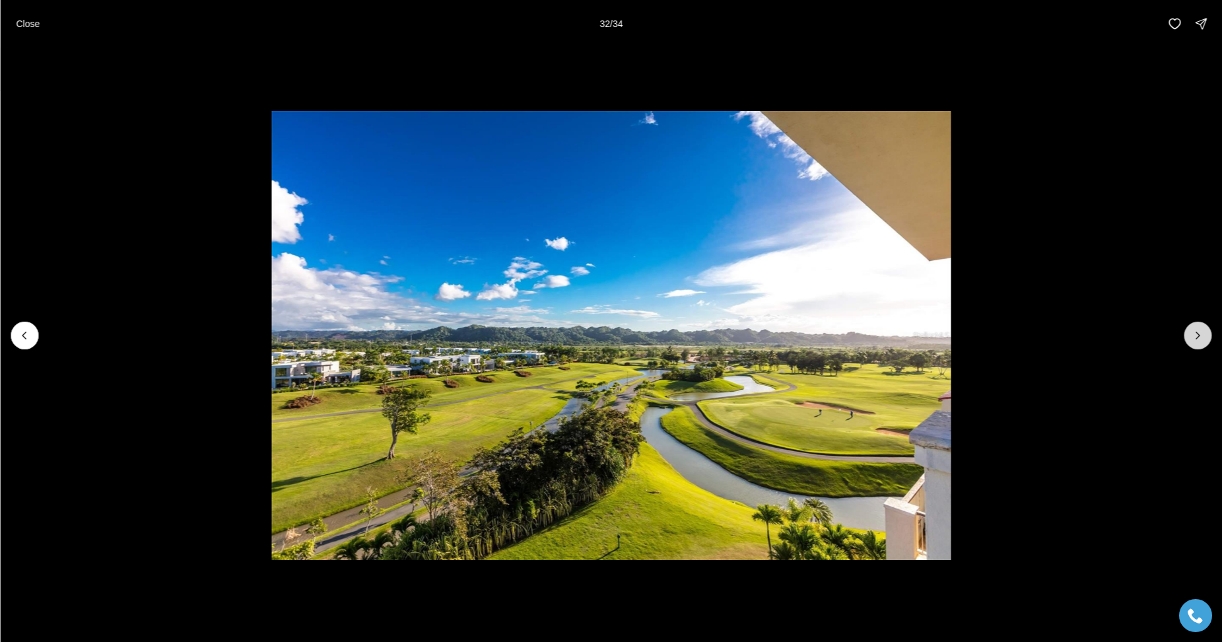
click at [1197, 335] on icon "Next slide" at bounding box center [1197, 335] width 13 height 13
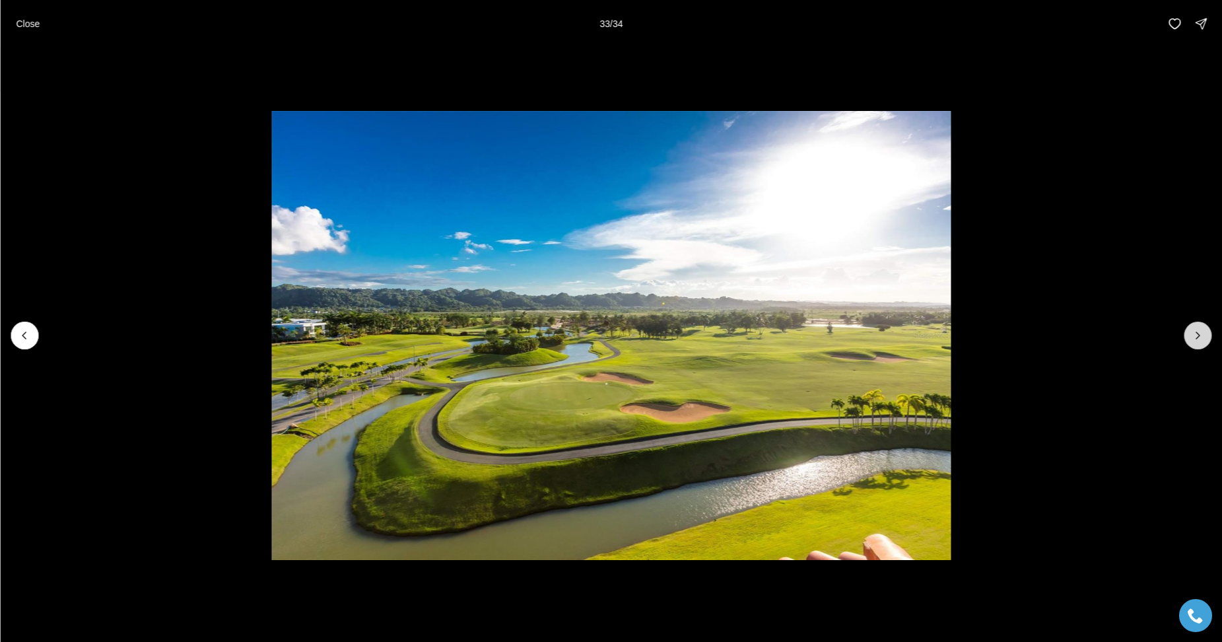
click at [1197, 335] on icon "Next slide" at bounding box center [1197, 335] width 13 height 13
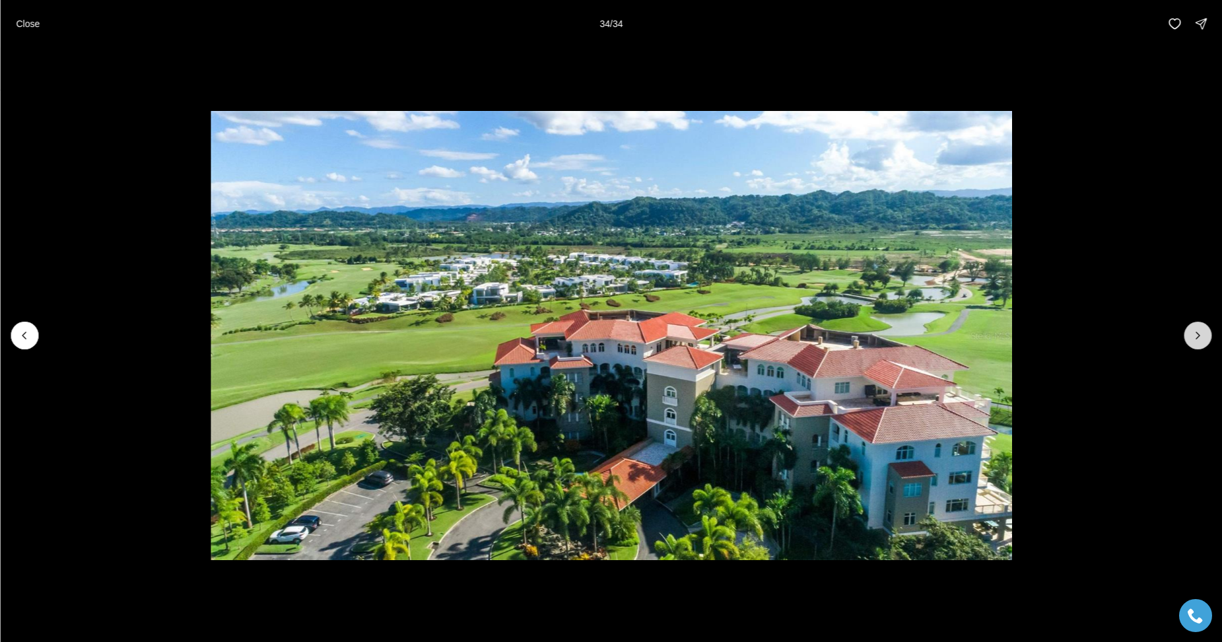
click at [1197, 335] on div at bounding box center [1197, 335] width 28 height 28
click at [27, 16] on button "Close" at bounding box center [28, 24] width 40 height 26
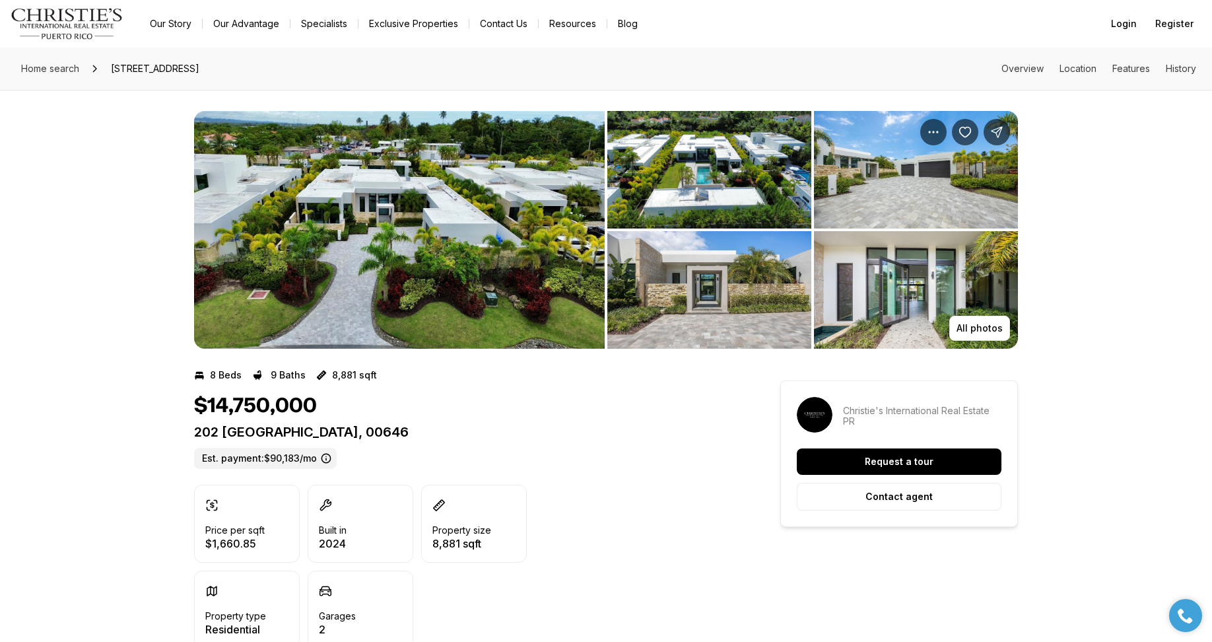
click at [435, 237] on img "View image gallery" at bounding box center [399, 230] width 411 height 238
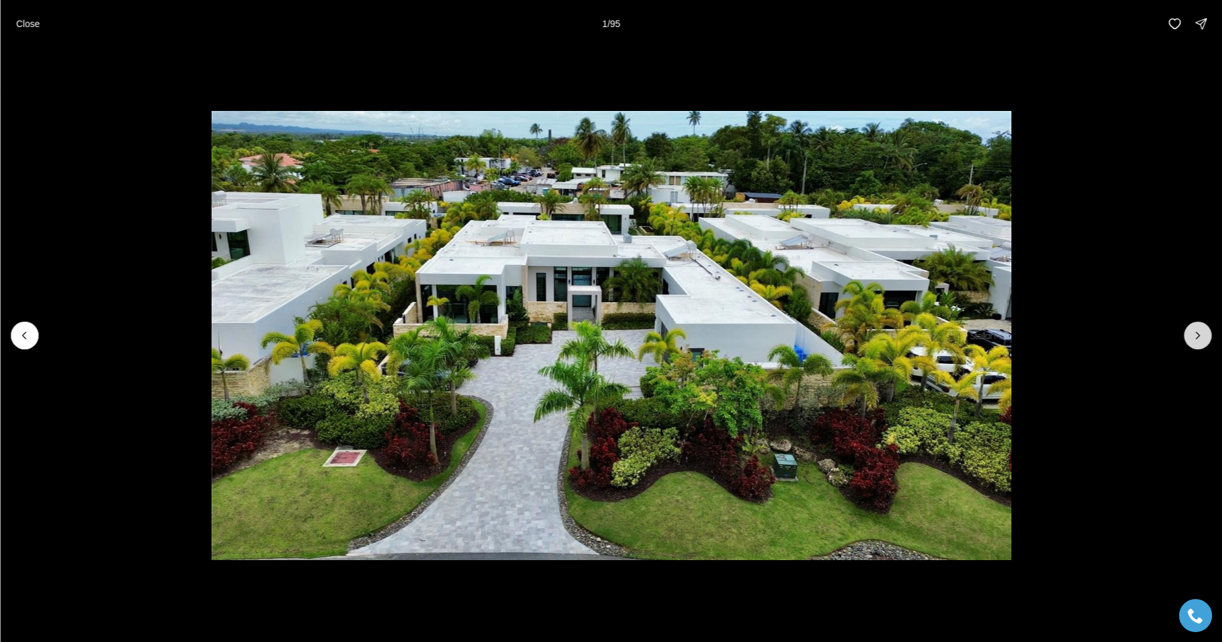
click at [1191, 339] on icon "Next slide" at bounding box center [1197, 335] width 13 height 13
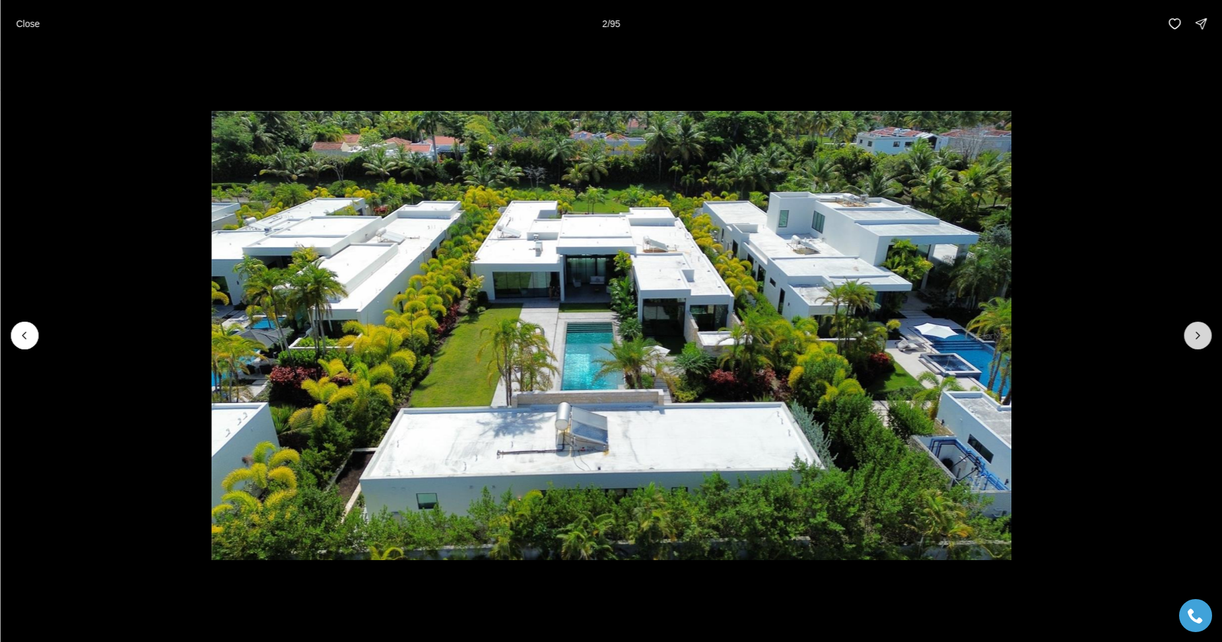
click at [1191, 339] on icon "Next slide" at bounding box center [1197, 335] width 13 height 13
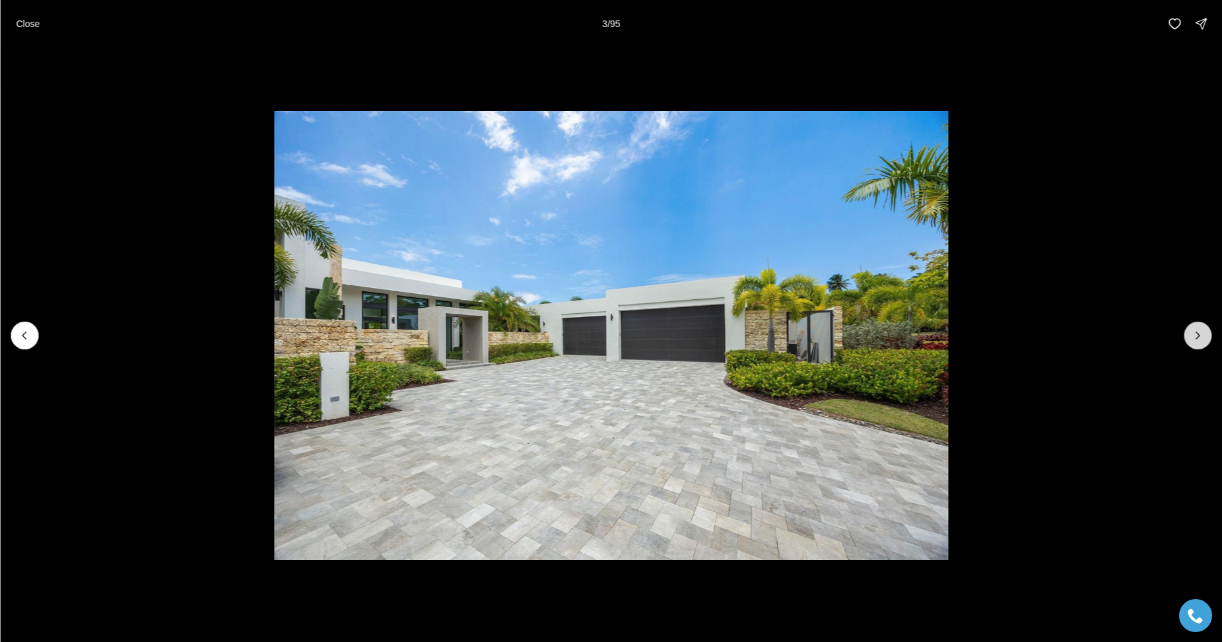
click at [1191, 339] on icon "Next slide" at bounding box center [1197, 335] width 13 height 13
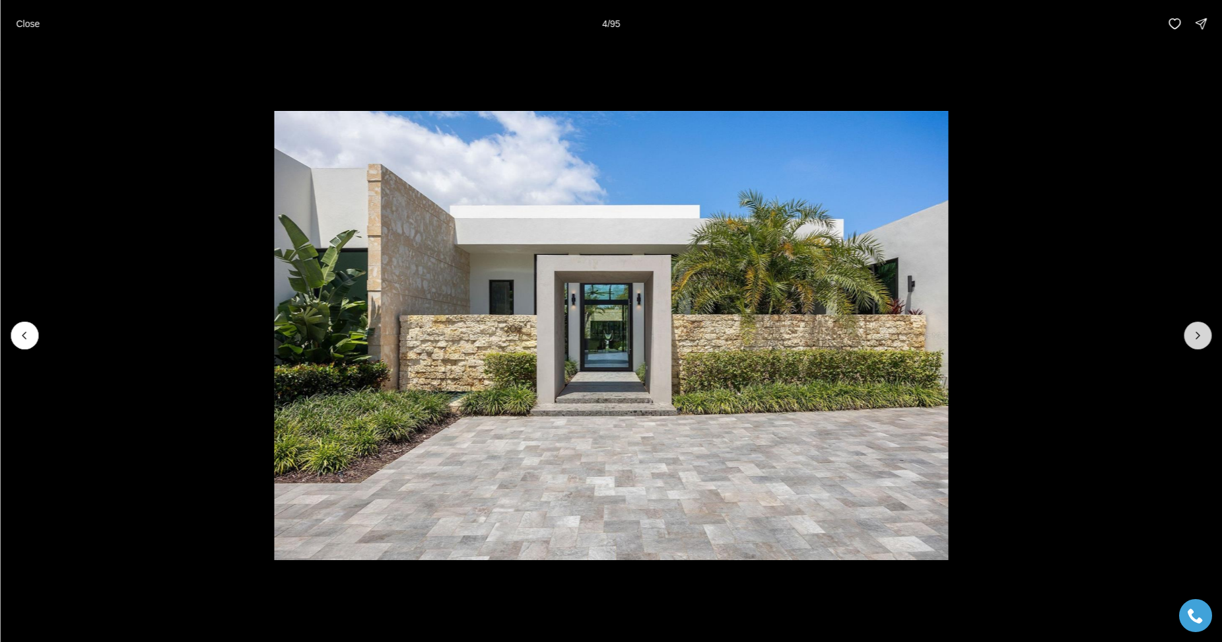
click at [1191, 339] on icon "Next slide" at bounding box center [1197, 335] width 13 height 13
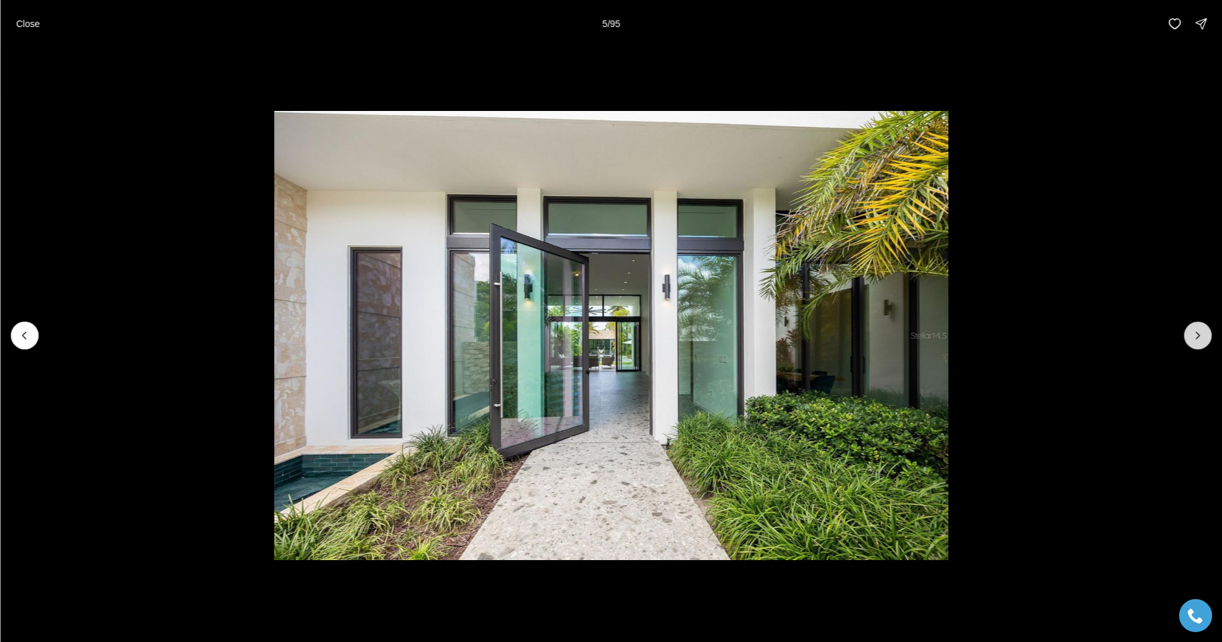
click at [1191, 339] on icon "Next slide" at bounding box center [1197, 335] width 13 height 13
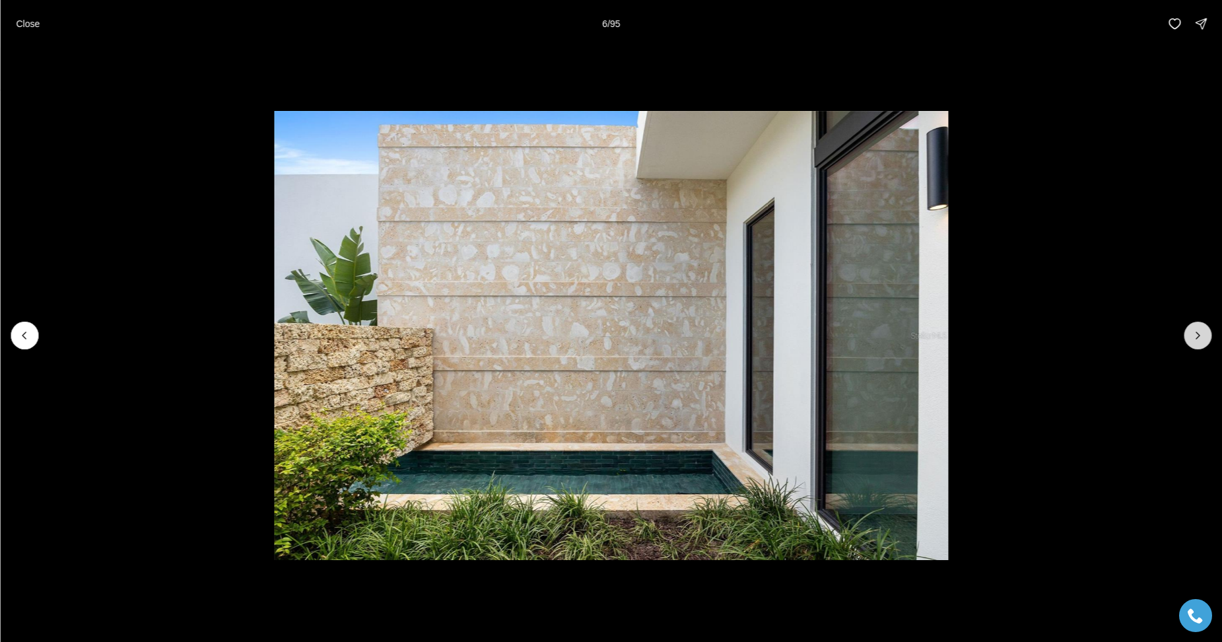
click at [1191, 339] on icon "Next slide" at bounding box center [1197, 335] width 13 height 13
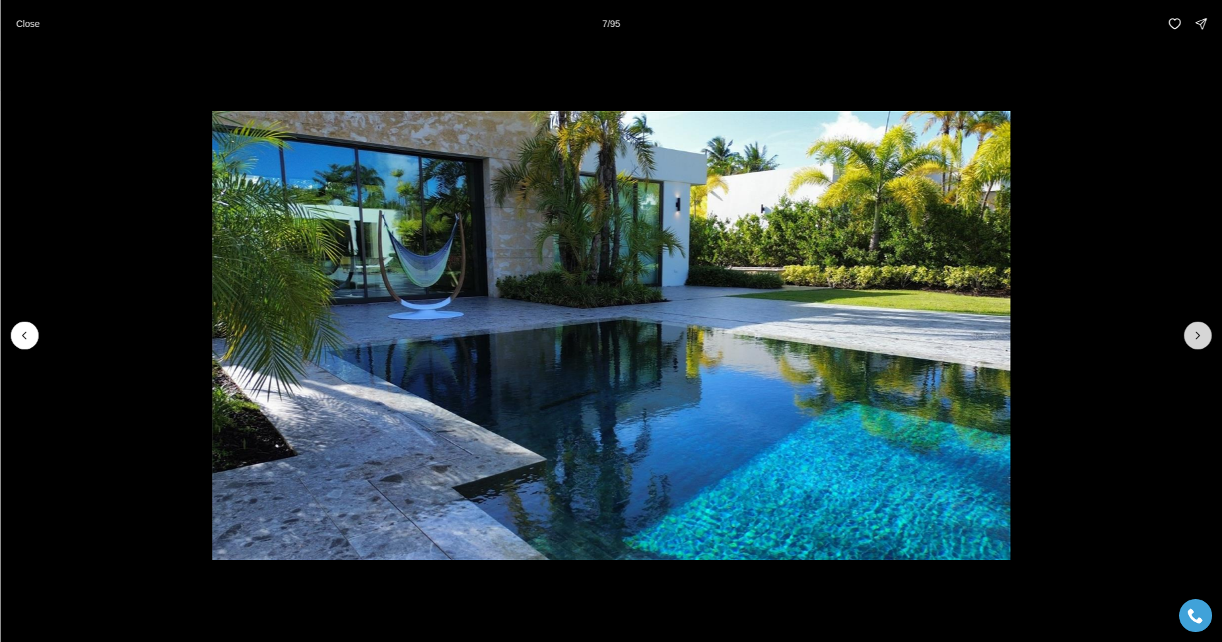
click at [1191, 339] on icon "Next slide" at bounding box center [1197, 335] width 13 height 13
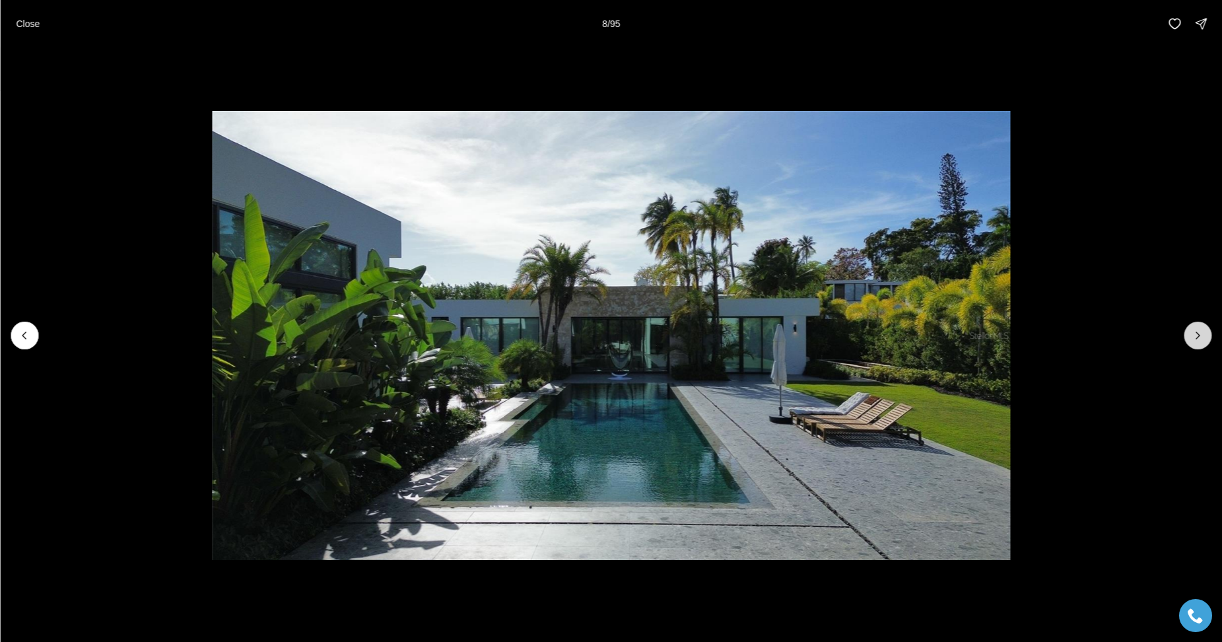
click at [1191, 339] on icon "Next slide" at bounding box center [1197, 335] width 13 height 13
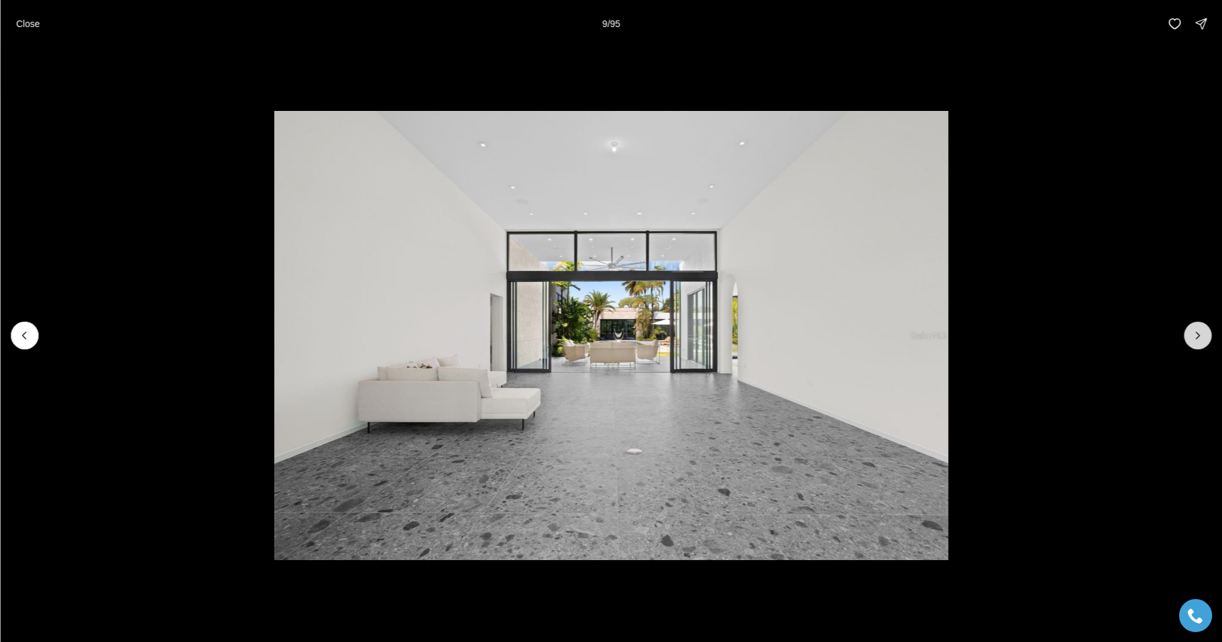
click at [1191, 339] on icon "Next slide" at bounding box center [1197, 335] width 13 height 13
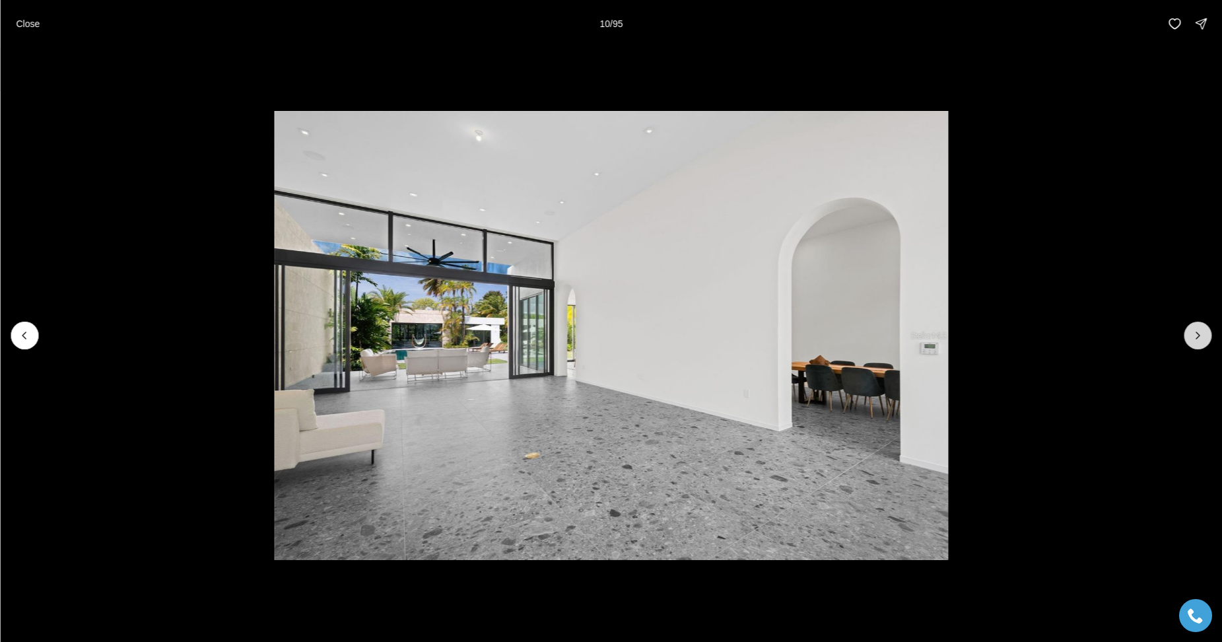
click at [1191, 339] on icon "Next slide" at bounding box center [1197, 335] width 13 height 13
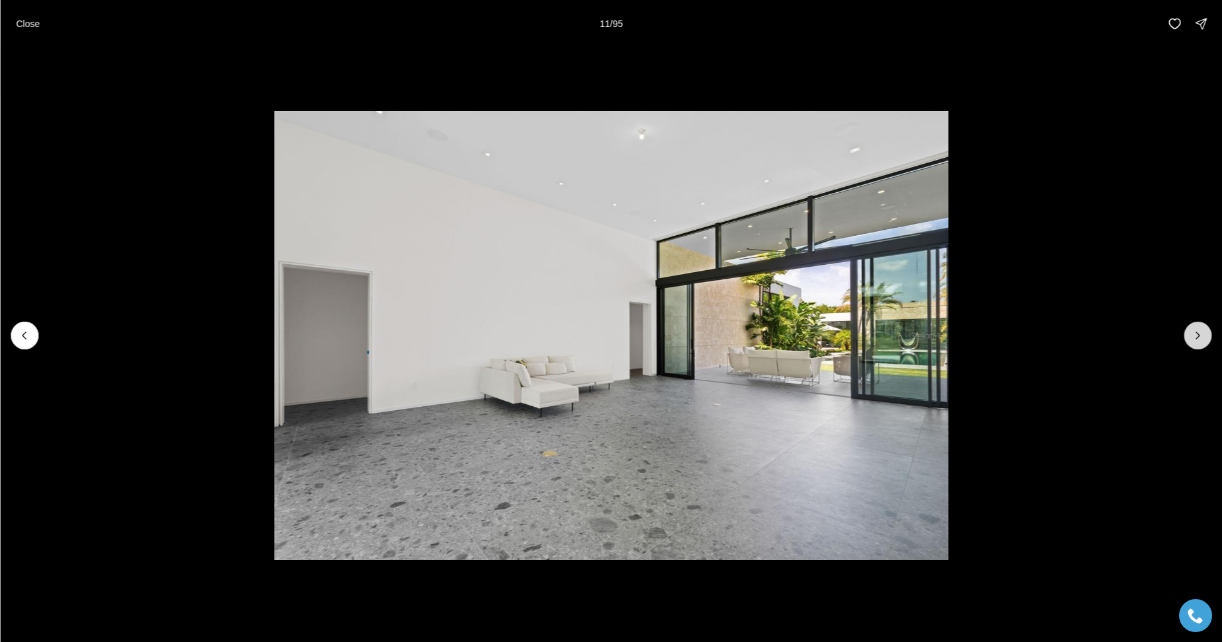
click at [1191, 339] on icon "Next slide" at bounding box center [1197, 335] width 13 height 13
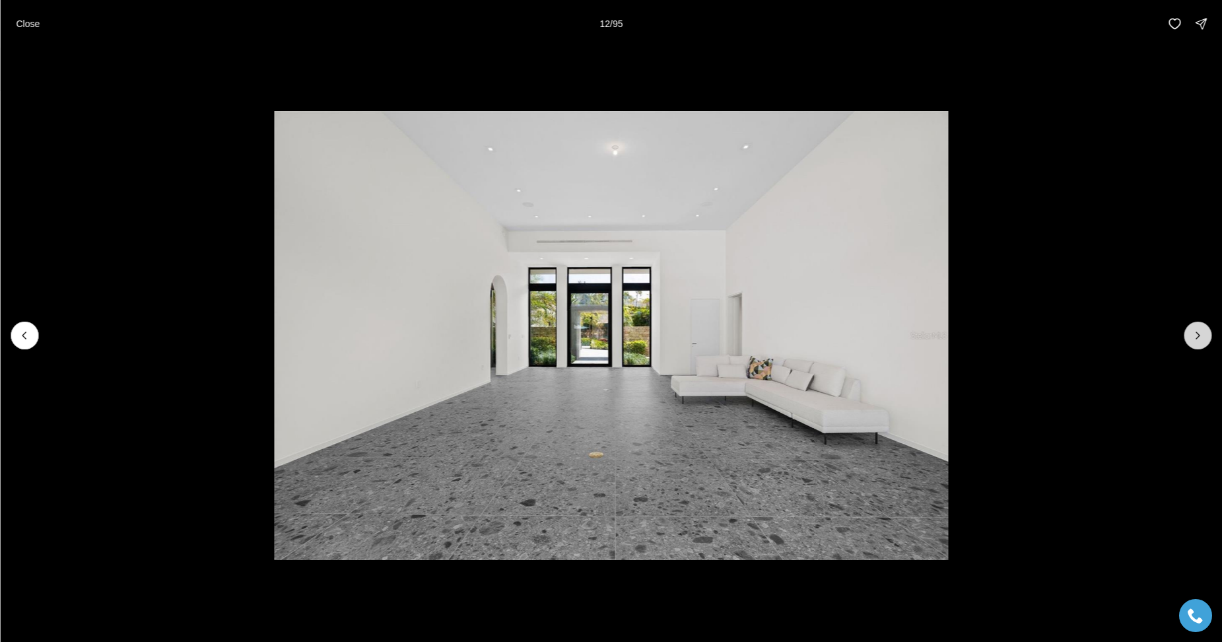
click at [1192, 339] on icon "Next slide" at bounding box center [1197, 335] width 13 height 13
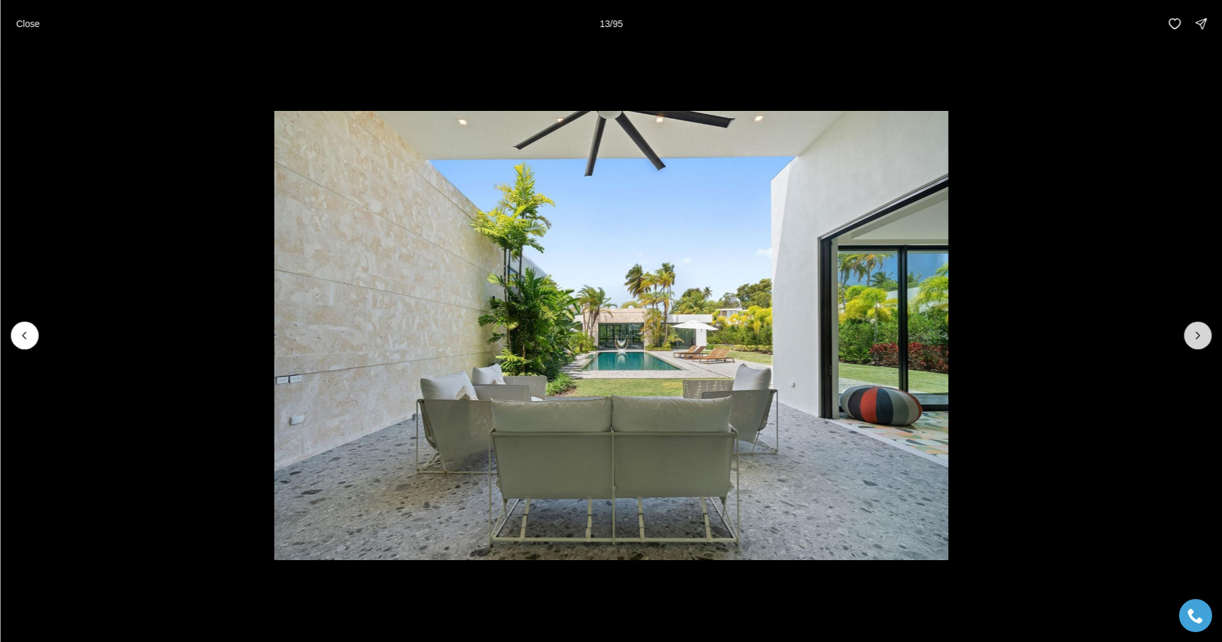
click at [1192, 339] on icon "Next slide" at bounding box center [1197, 335] width 13 height 13
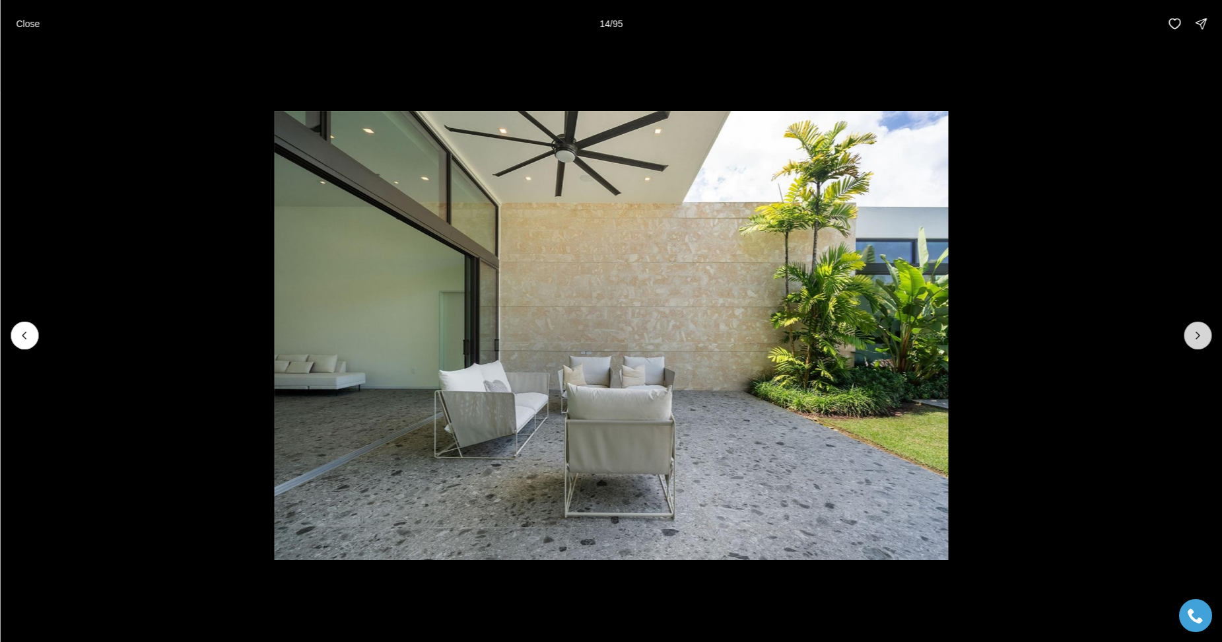
click at [1192, 339] on icon "Next slide" at bounding box center [1197, 335] width 13 height 13
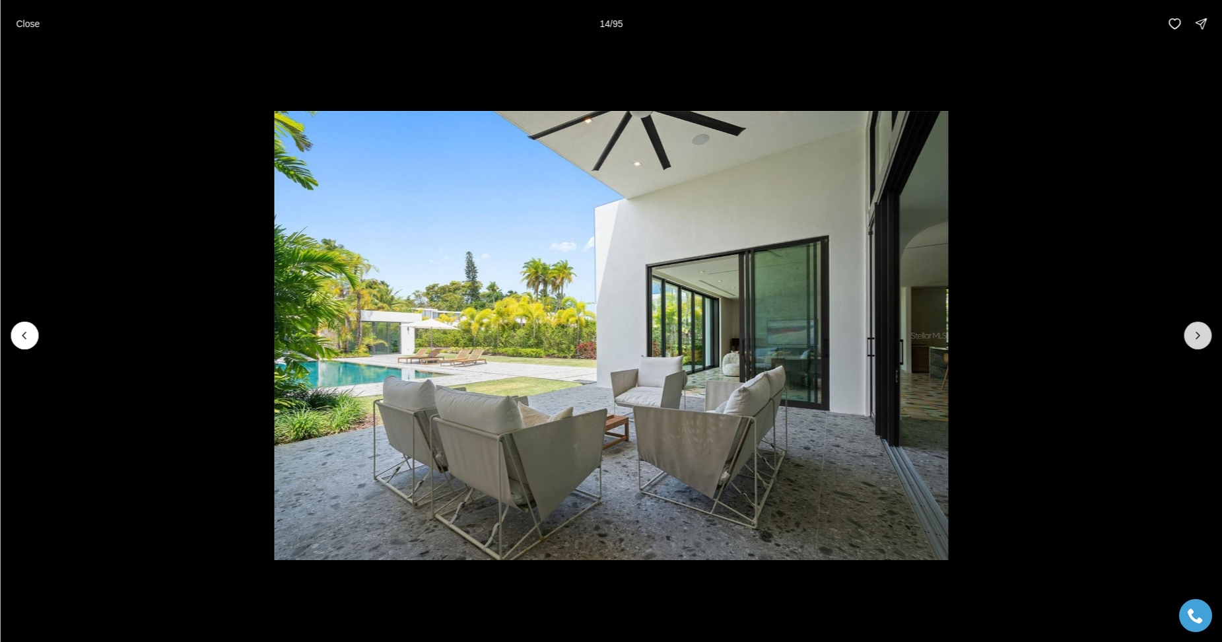
click at [1192, 339] on icon "Next slide" at bounding box center [1197, 335] width 13 height 13
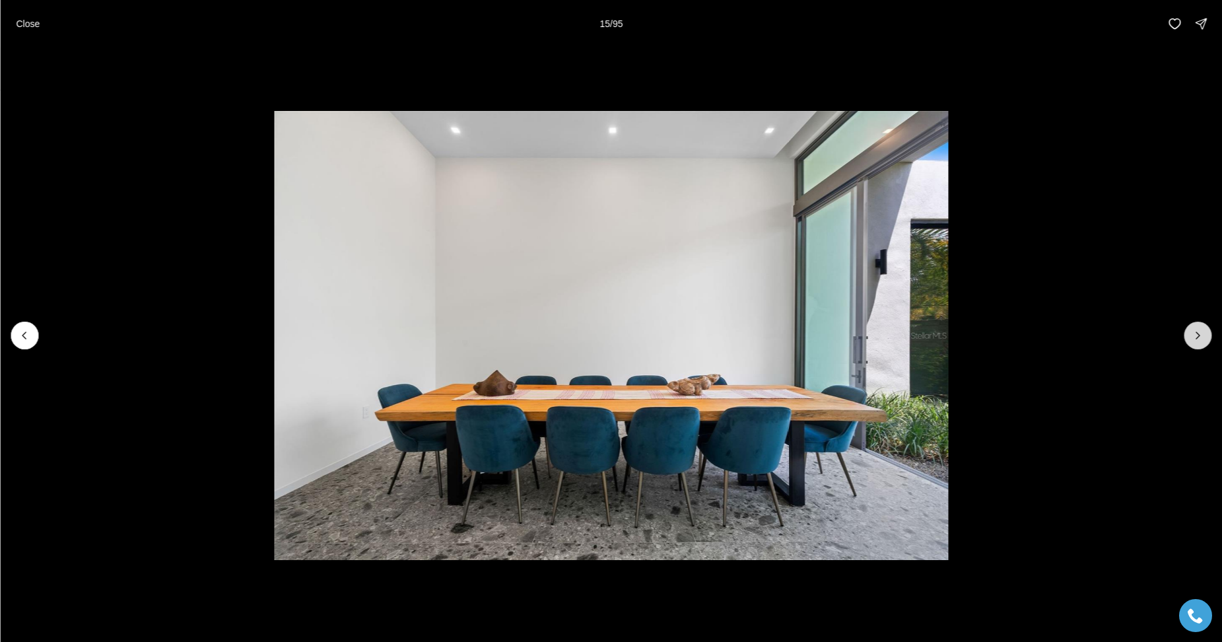
click at [1192, 339] on icon "Next slide" at bounding box center [1197, 335] width 13 height 13
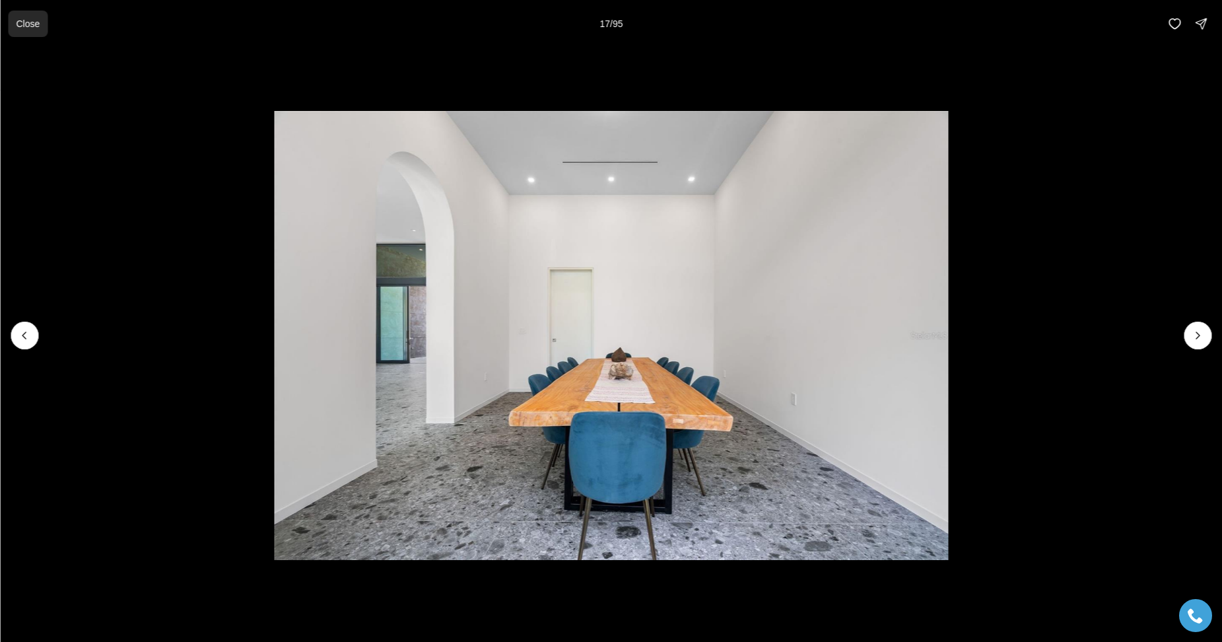
click at [31, 18] on p "Close" at bounding box center [28, 23] width 24 height 11
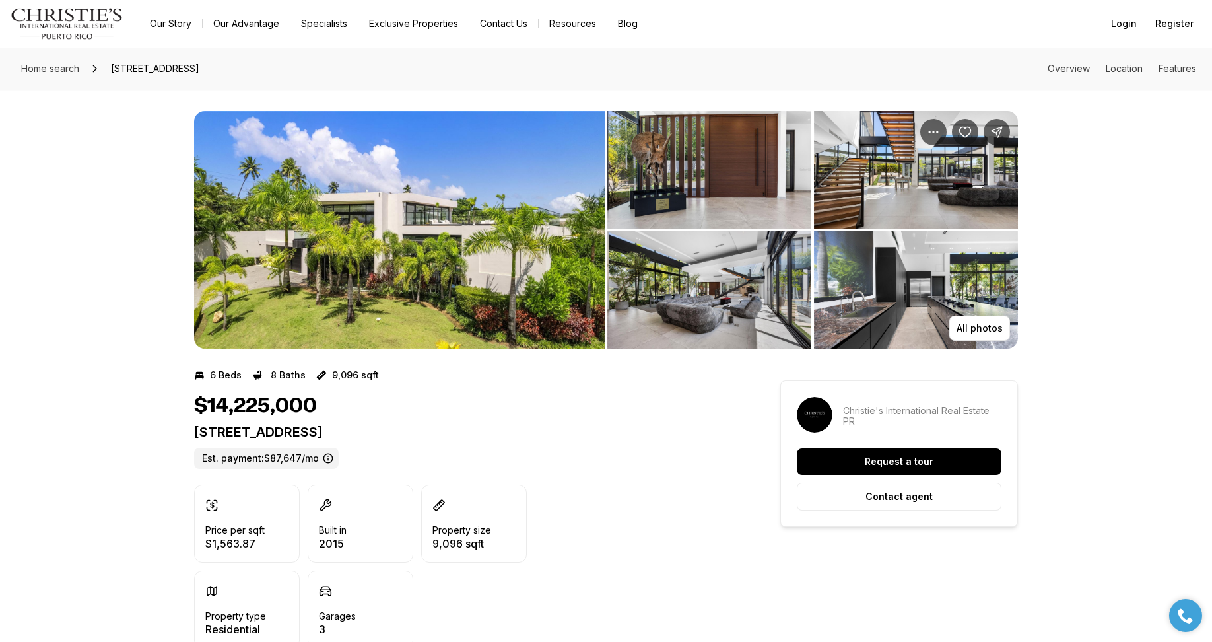
click at [732, 284] on img "View image gallery" at bounding box center [709, 289] width 204 height 117
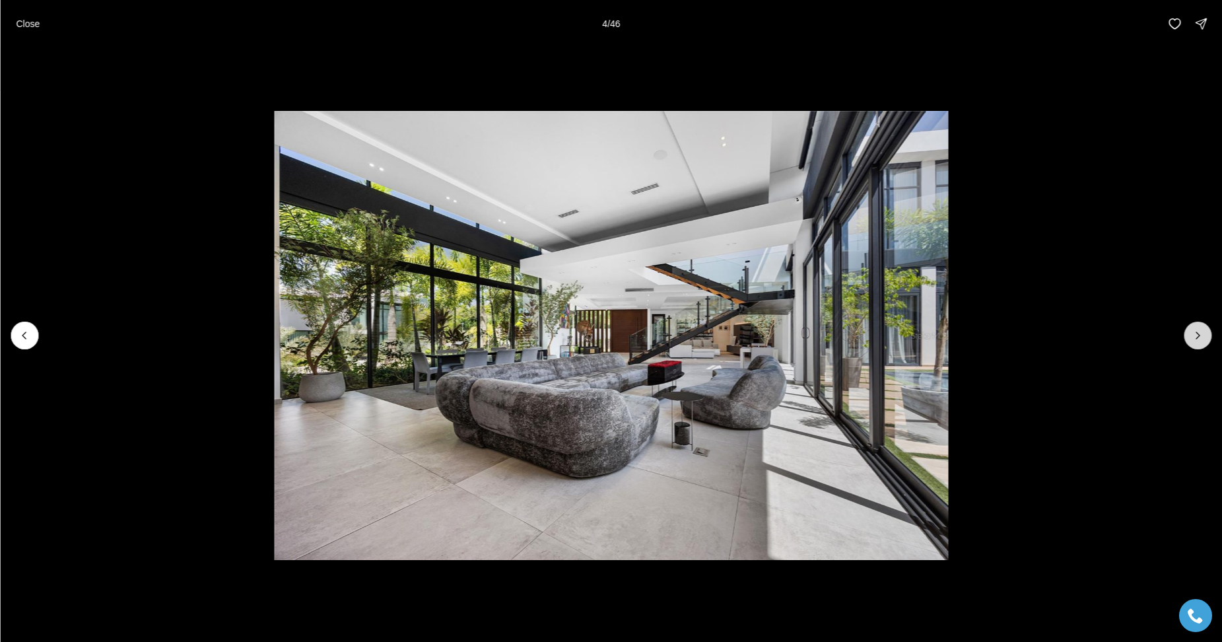
click at [1203, 333] on icon "Next slide" at bounding box center [1197, 335] width 13 height 13
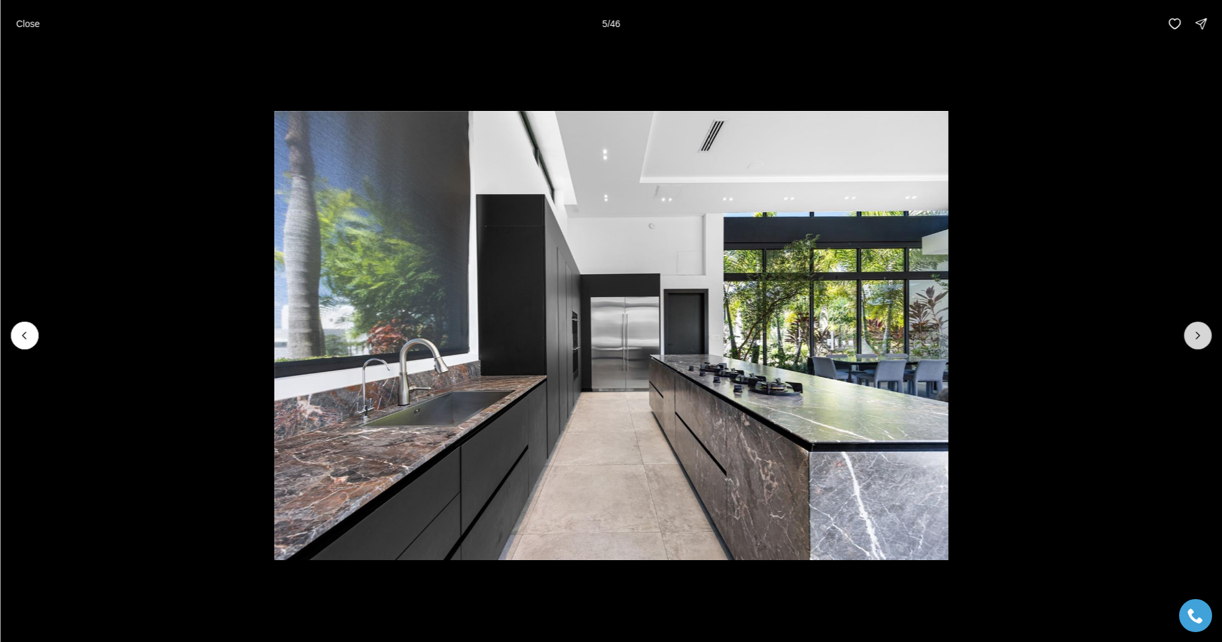
click at [1203, 333] on icon "Next slide" at bounding box center [1197, 335] width 13 height 13
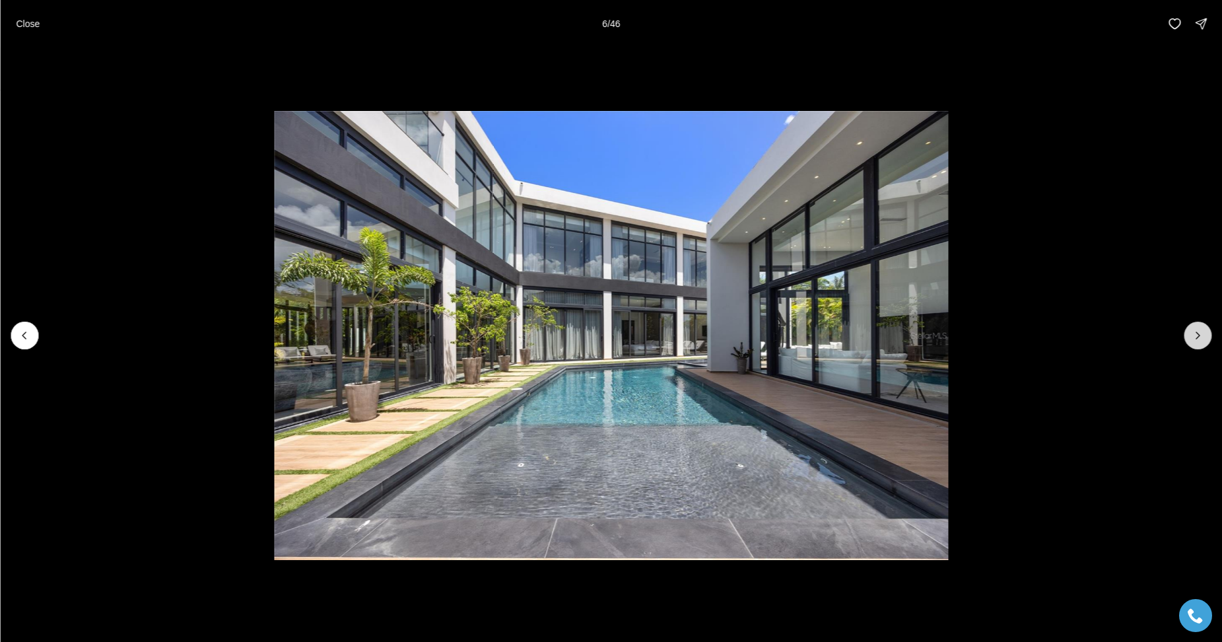
click at [1203, 333] on icon "Next slide" at bounding box center [1197, 335] width 13 height 13
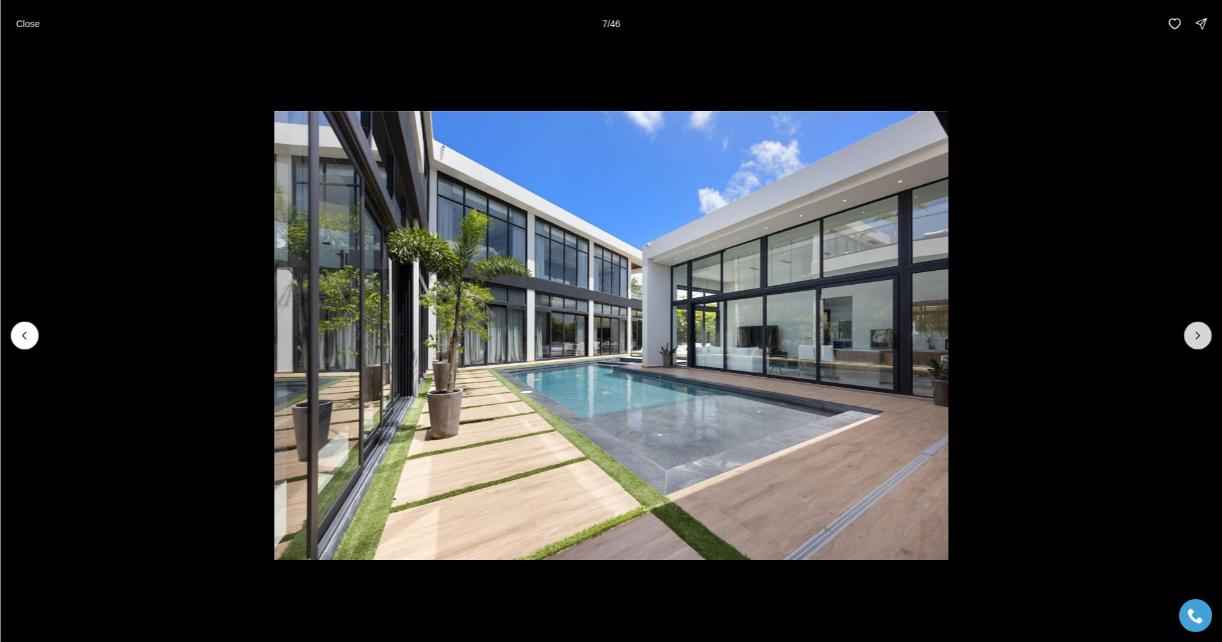
click at [1203, 333] on icon "Next slide" at bounding box center [1197, 335] width 13 height 13
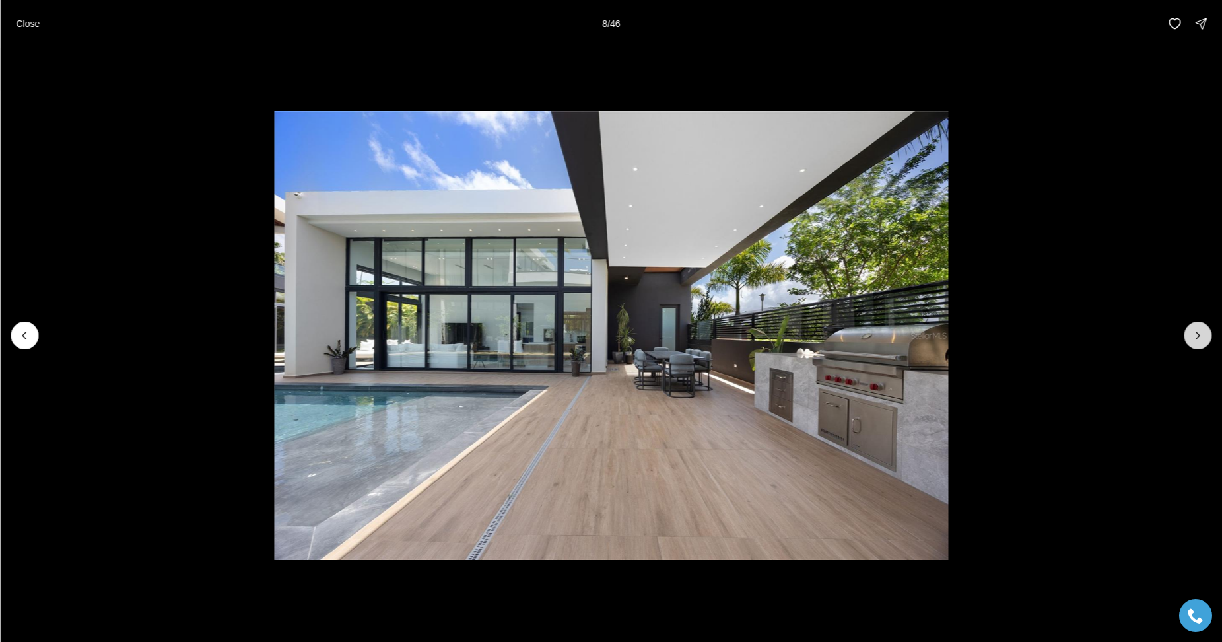
click at [1203, 333] on icon "Next slide" at bounding box center [1197, 335] width 13 height 13
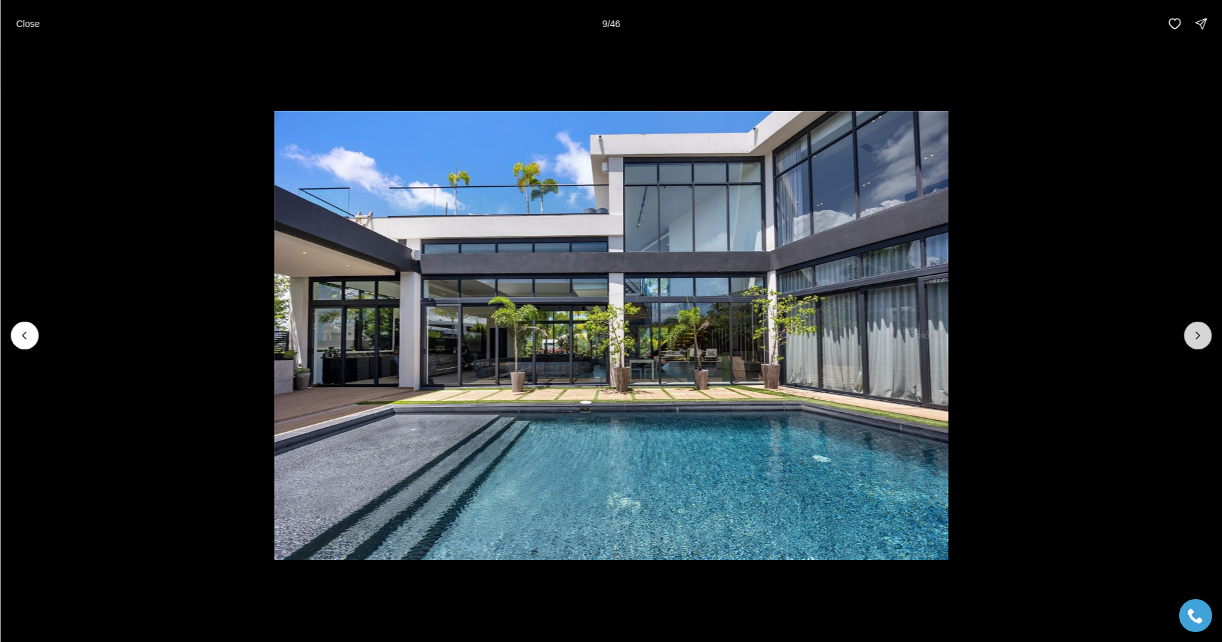
click at [1203, 333] on icon "Next slide" at bounding box center [1197, 335] width 13 height 13
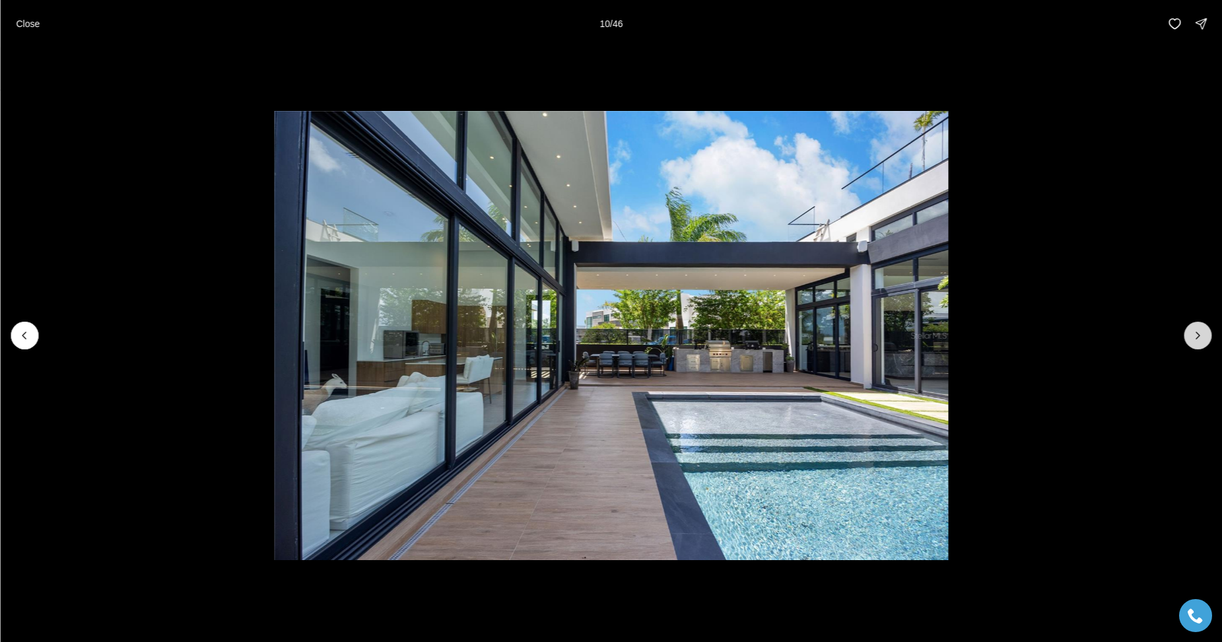
click at [1203, 333] on icon "Next slide" at bounding box center [1197, 335] width 13 height 13
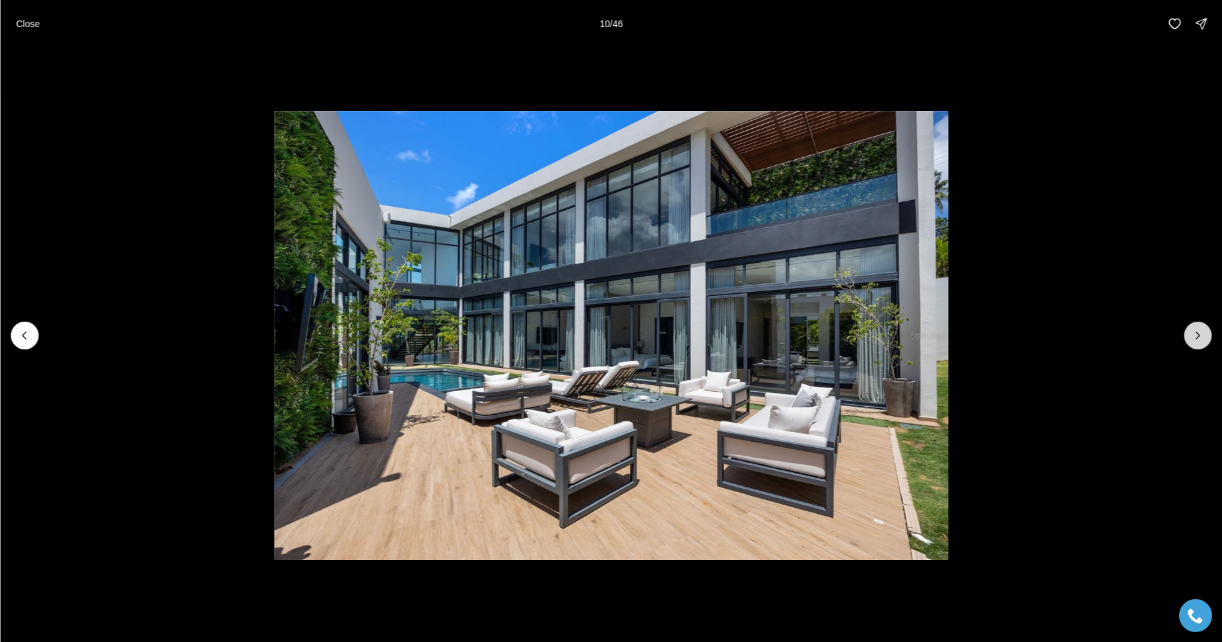
click at [1203, 333] on icon "Next slide" at bounding box center [1197, 335] width 13 height 13
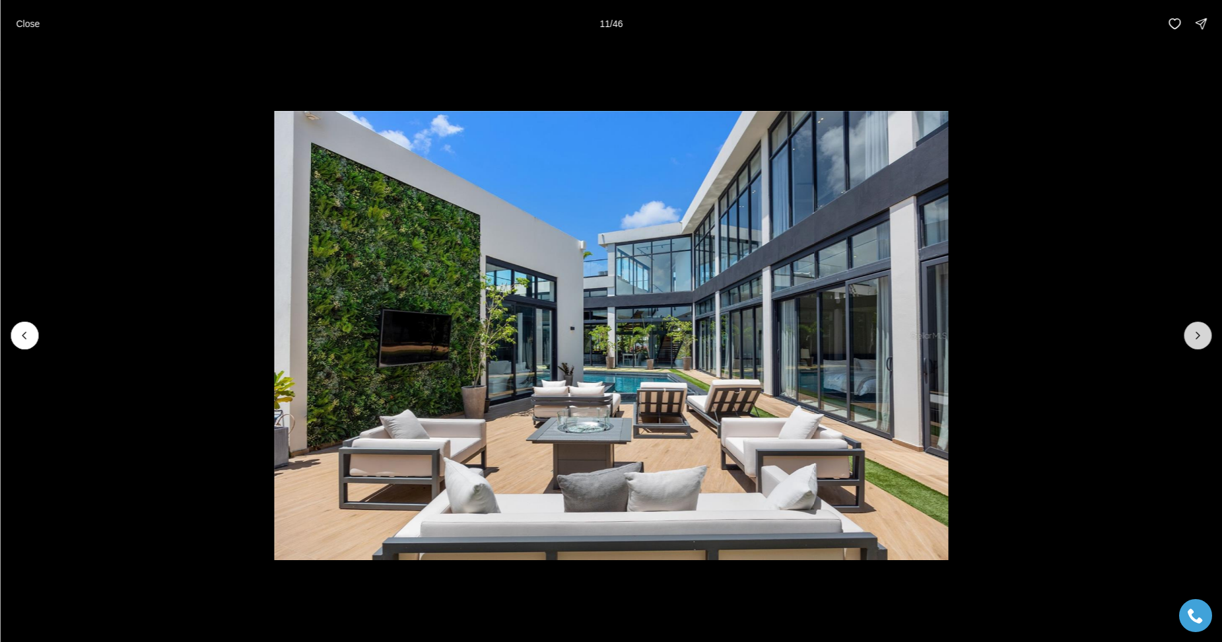
click at [1203, 333] on icon "Next slide" at bounding box center [1197, 335] width 13 height 13
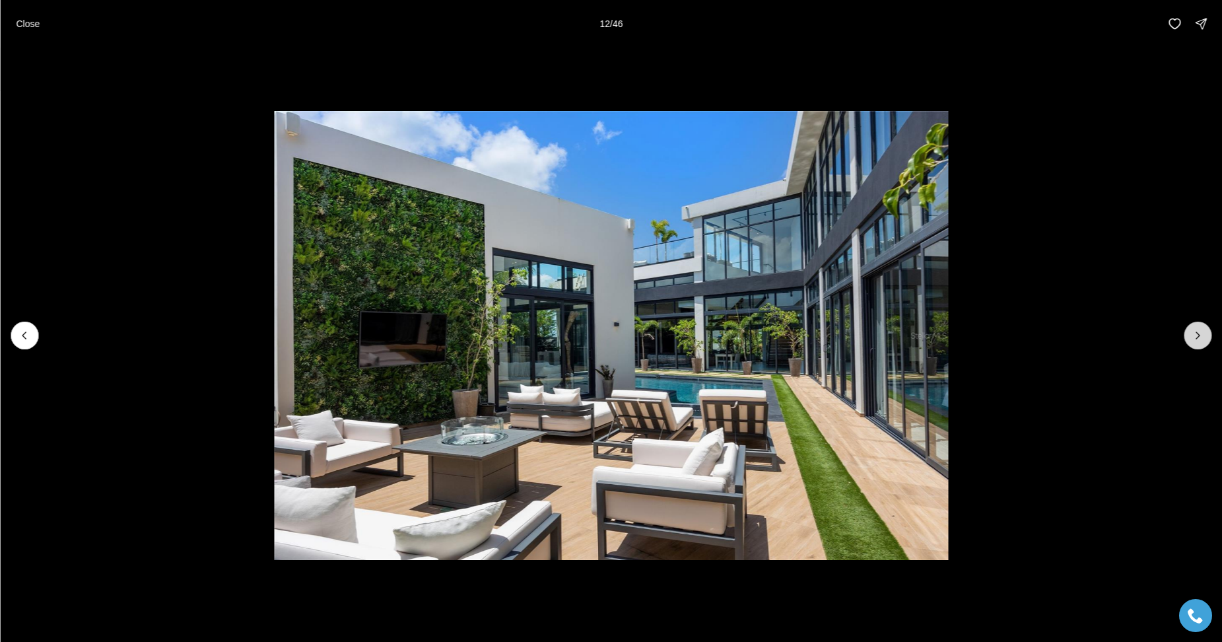
click at [1203, 333] on icon "Next slide" at bounding box center [1197, 335] width 13 height 13
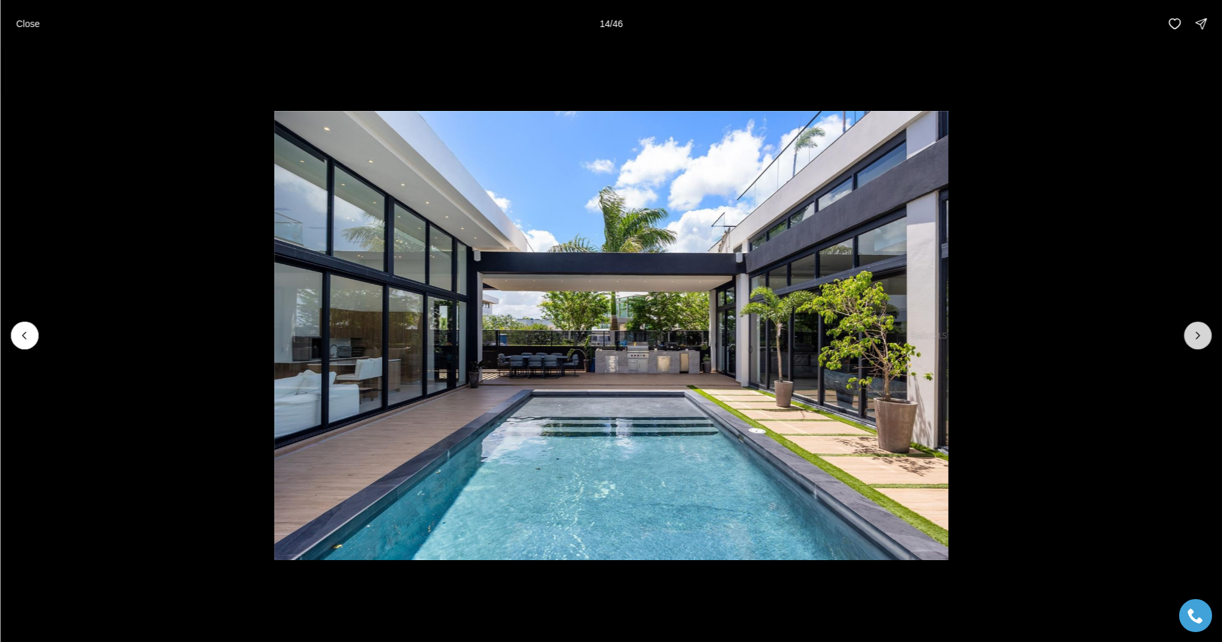
click at [1203, 333] on icon "Next slide" at bounding box center [1197, 335] width 13 height 13
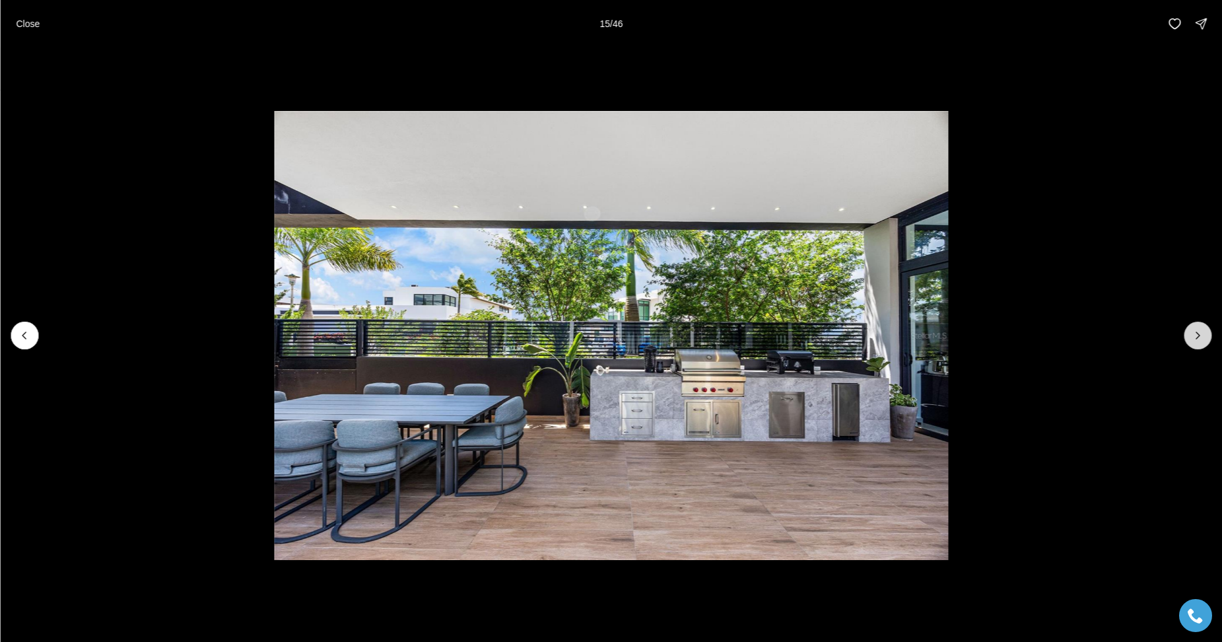
click at [1203, 333] on icon "Next slide" at bounding box center [1197, 335] width 13 height 13
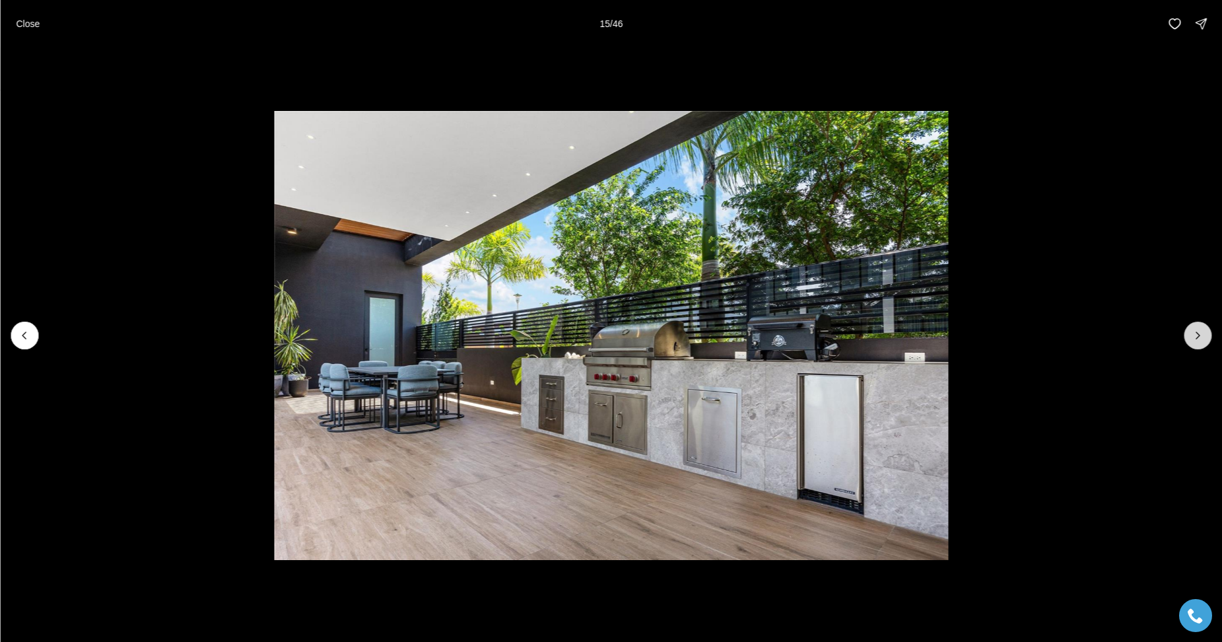
click at [1203, 333] on icon "Next slide" at bounding box center [1197, 335] width 13 height 13
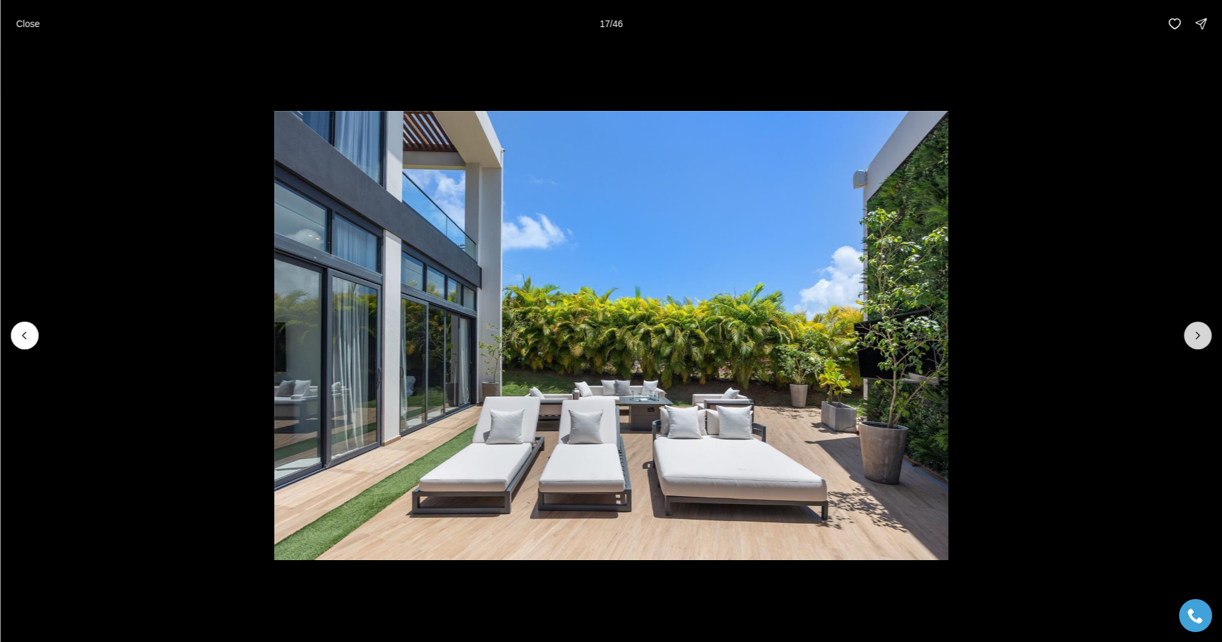
click at [1203, 333] on icon "Next slide" at bounding box center [1197, 335] width 13 height 13
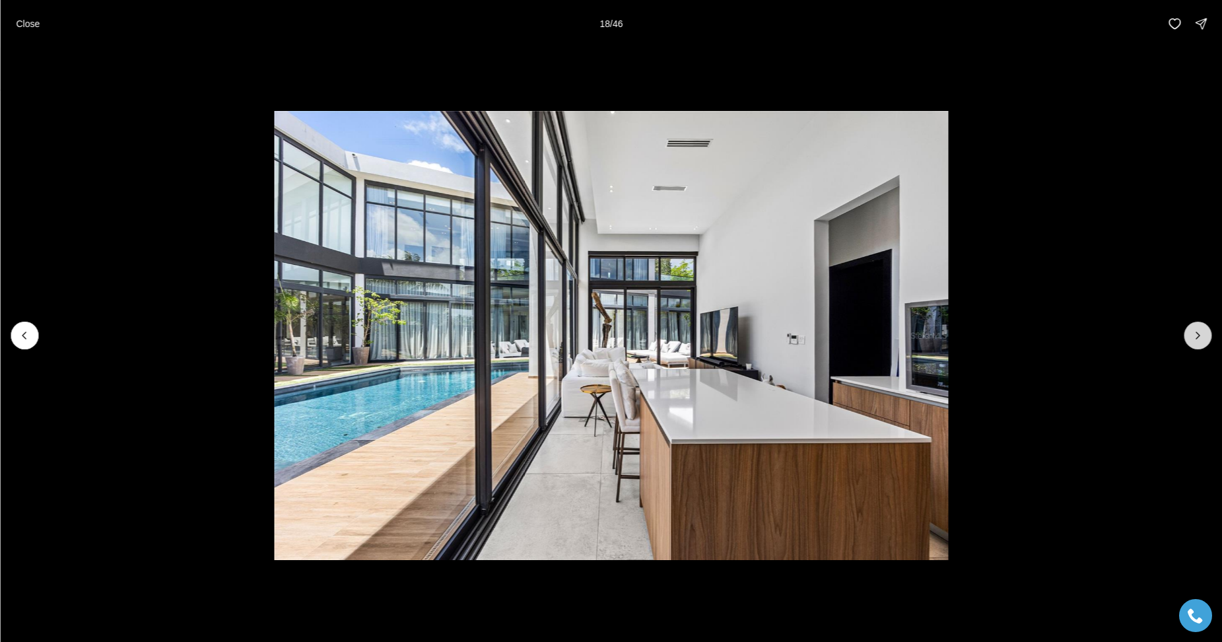
click at [1203, 333] on icon "Next slide" at bounding box center [1197, 335] width 13 height 13
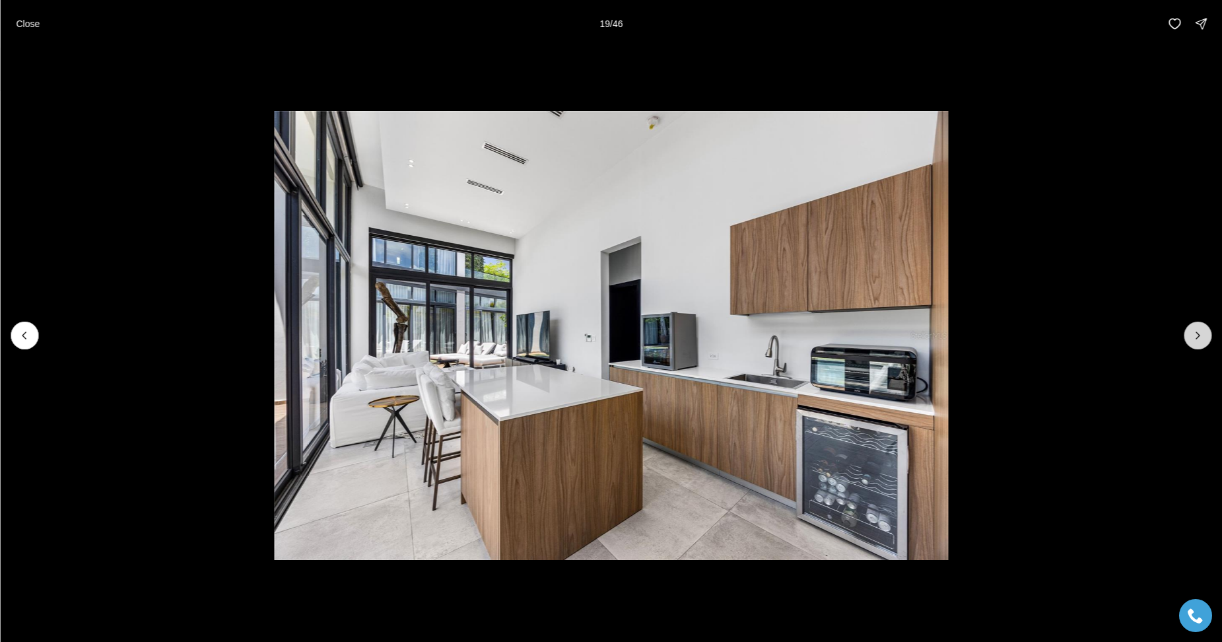
click at [1203, 334] on icon "Next slide" at bounding box center [1197, 335] width 13 height 13
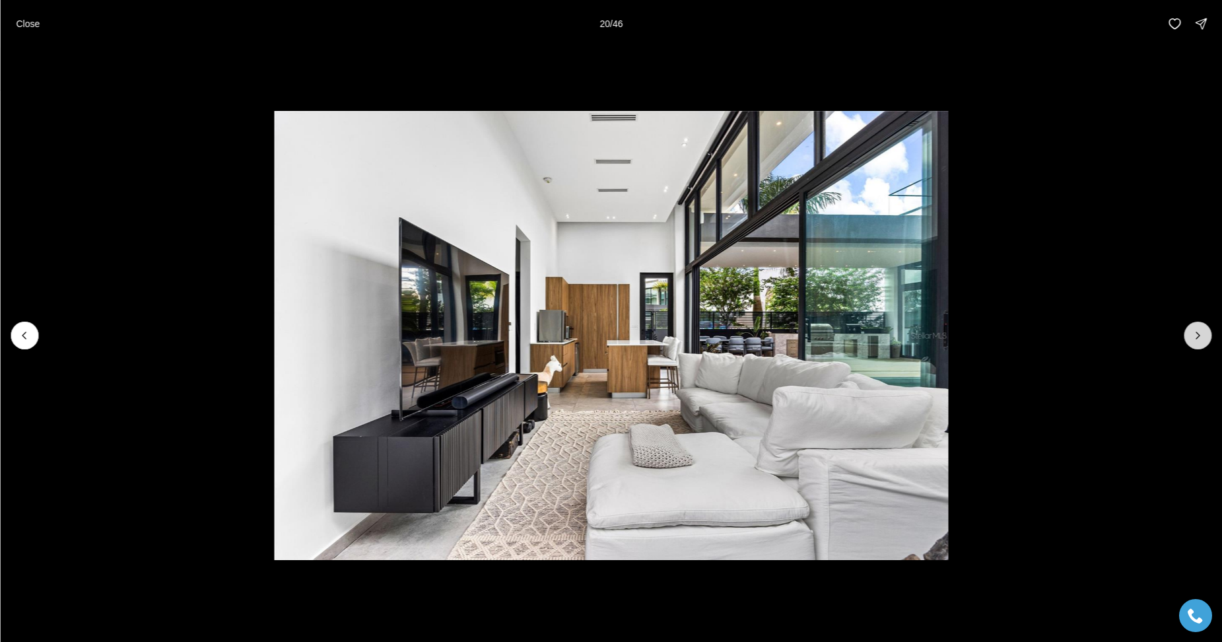
click at [1203, 334] on icon "Next slide" at bounding box center [1197, 335] width 13 height 13
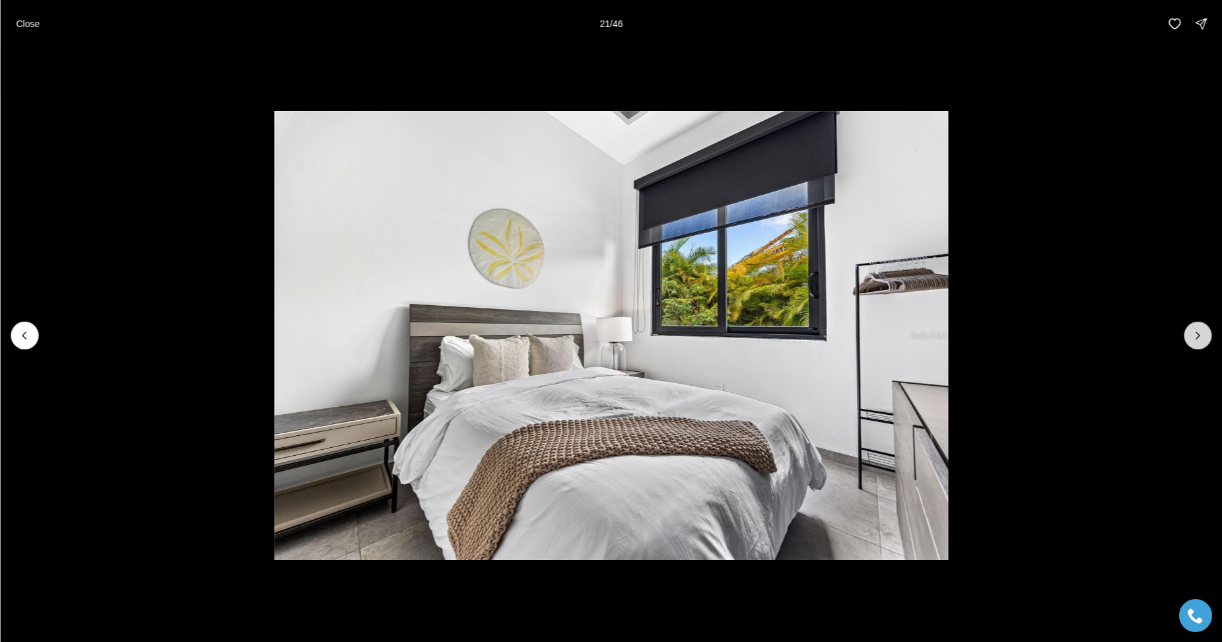
click at [1203, 334] on icon "Next slide" at bounding box center [1197, 335] width 13 height 13
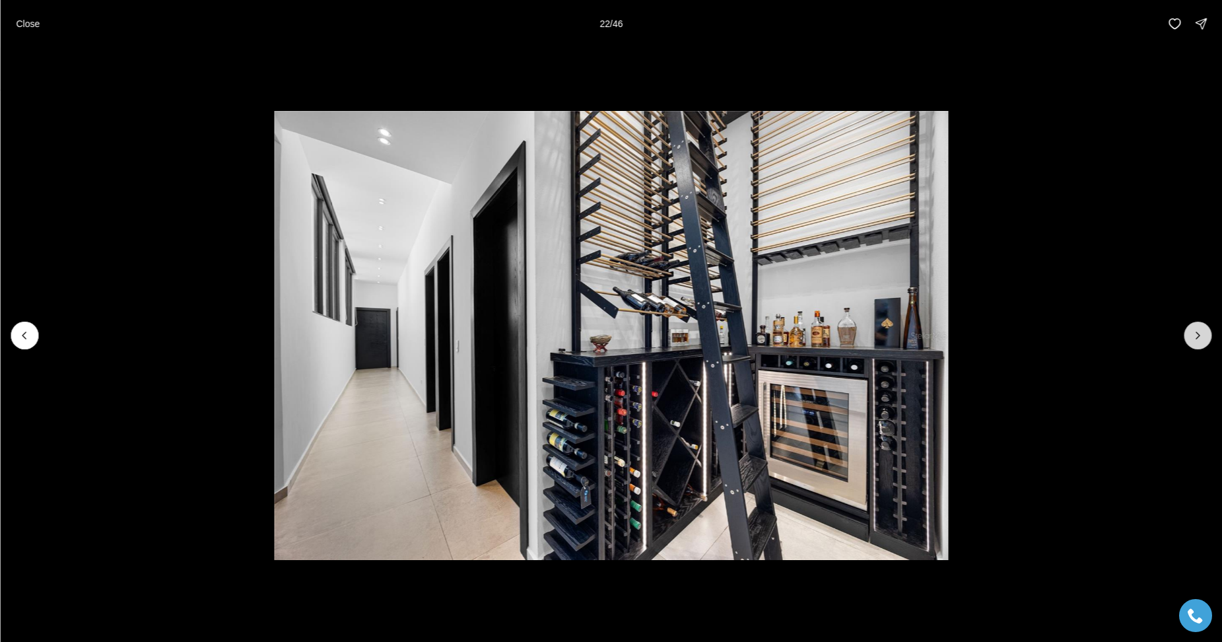
click at [1203, 334] on icon "Next slide" at bounding box center [1197, 335] width 13 height 13
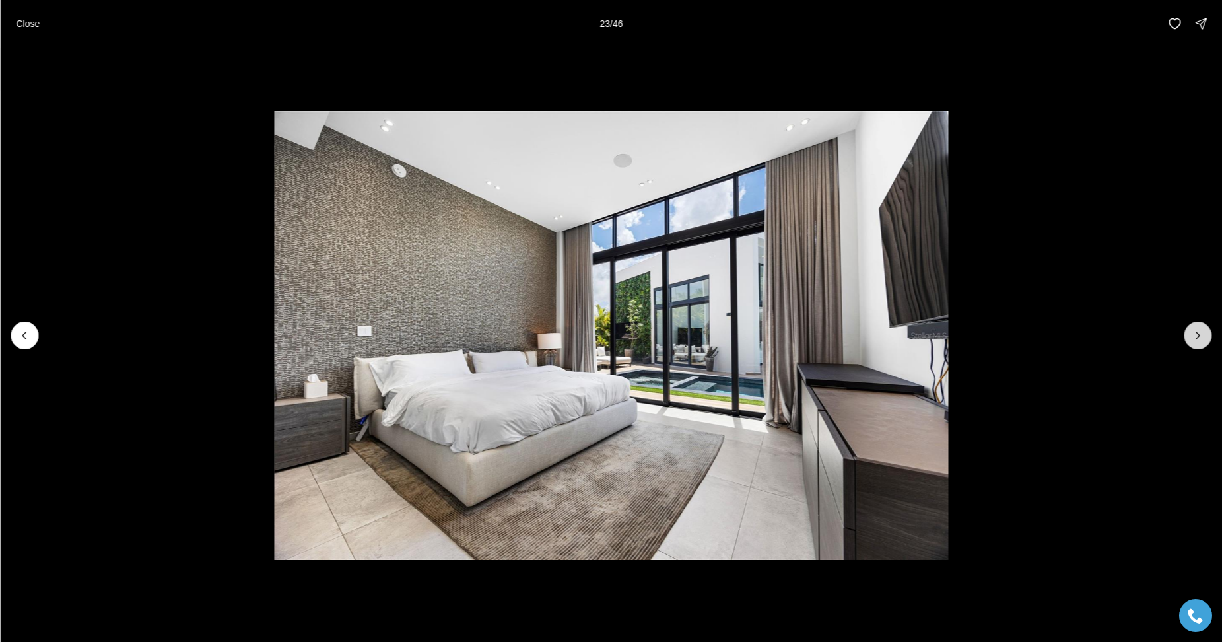
click at [1203, 335] on icon "Next slide" at bounding box center [1197, 335] width 13 height 13
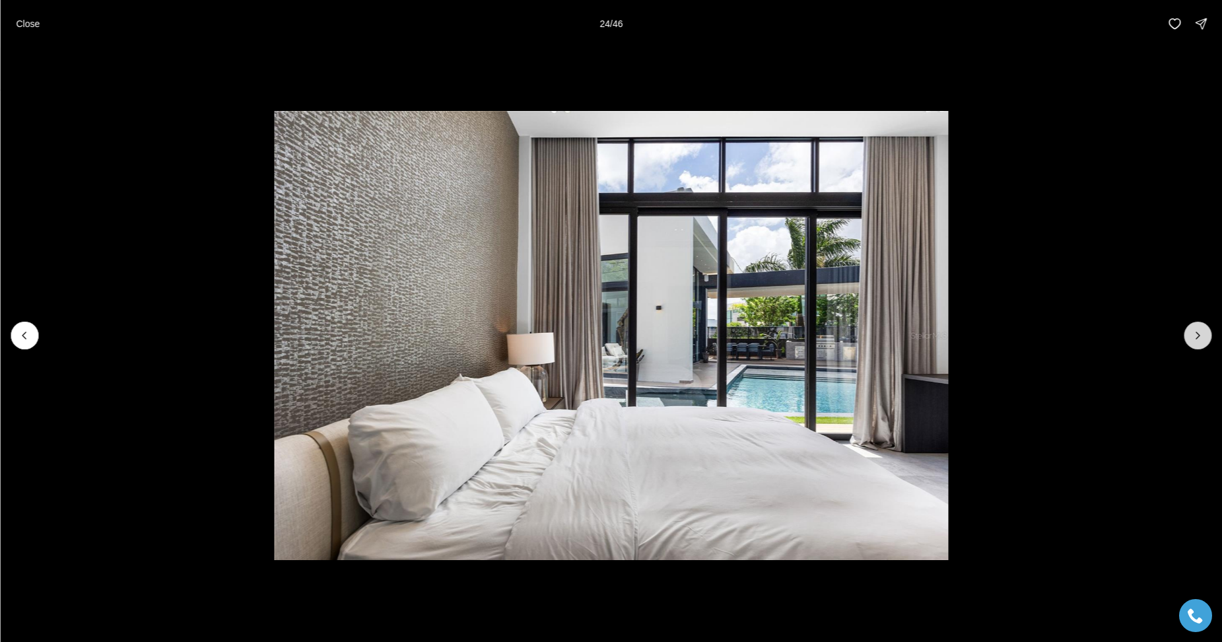
click at [1203, 335] on icon "Next slide" at bounding box center [1197, 335] width 13 height 13
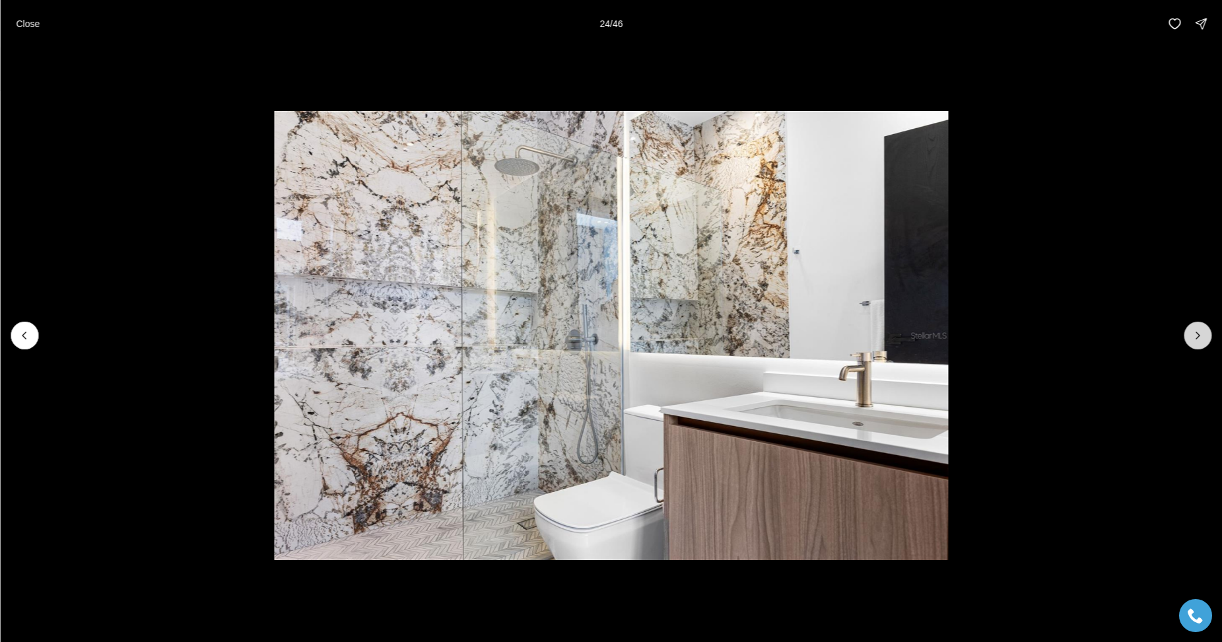
click at [1203, 335] on icon "Next slide" at bounding box center [1197, 335] width 13 height 13
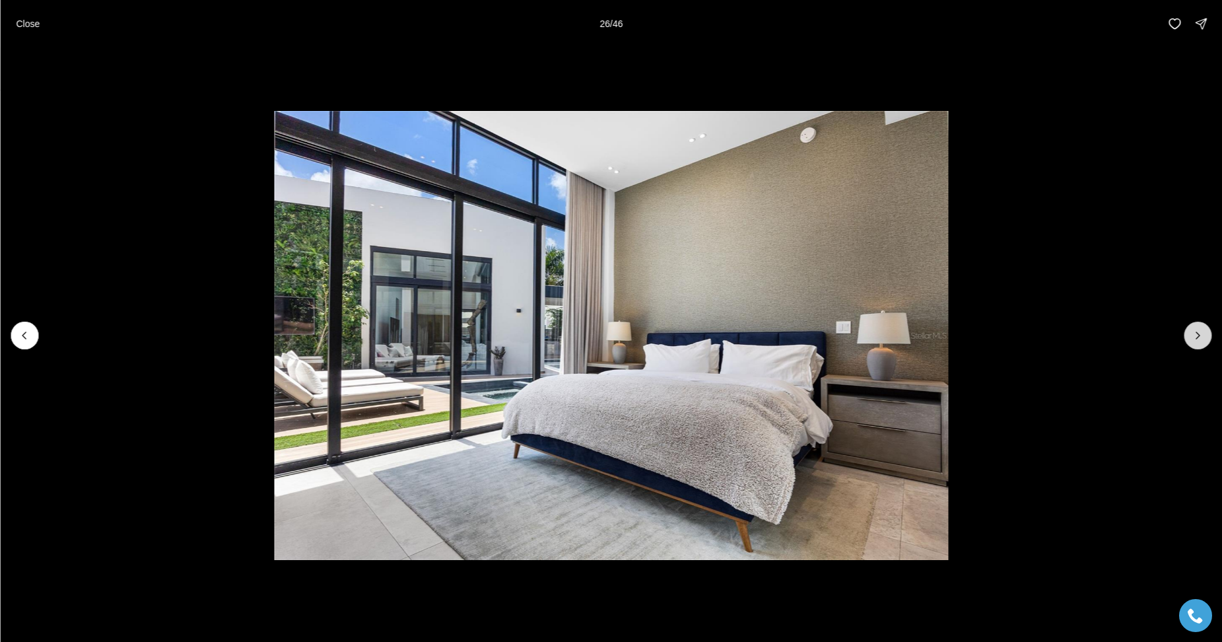
click at [1201, 335] on icon "Next slide" at bounding box center [1197, 335] width 13 height 13
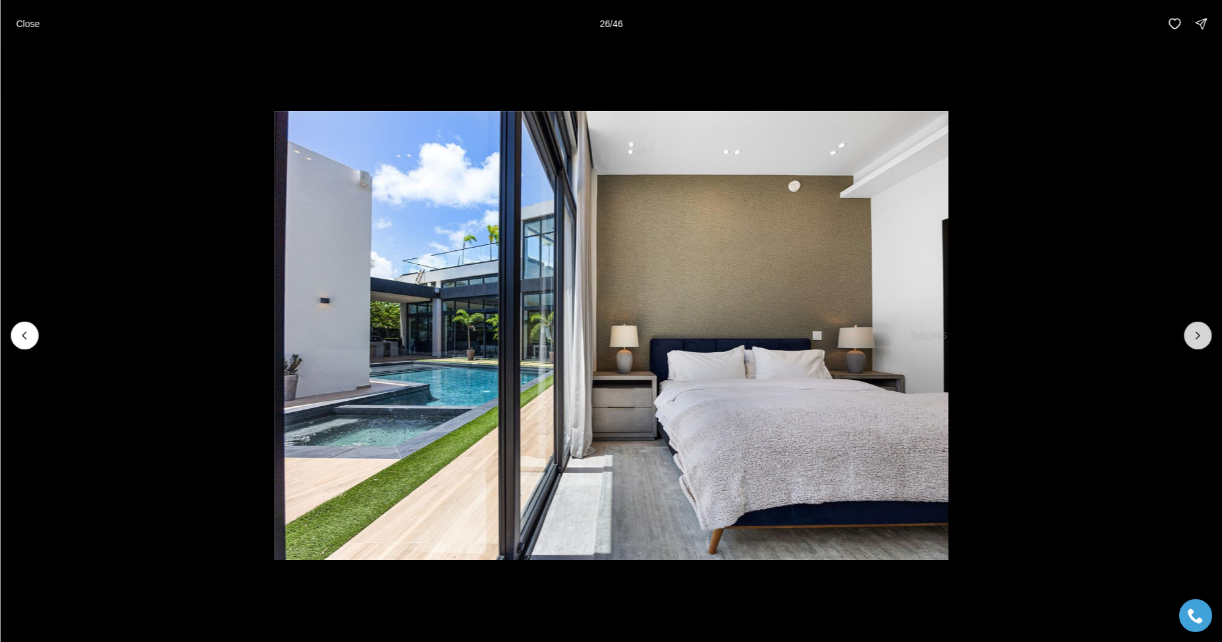
click at [1200, 336] on icon "Next slide" at bounding box center [1197, 335] width 13 height 13
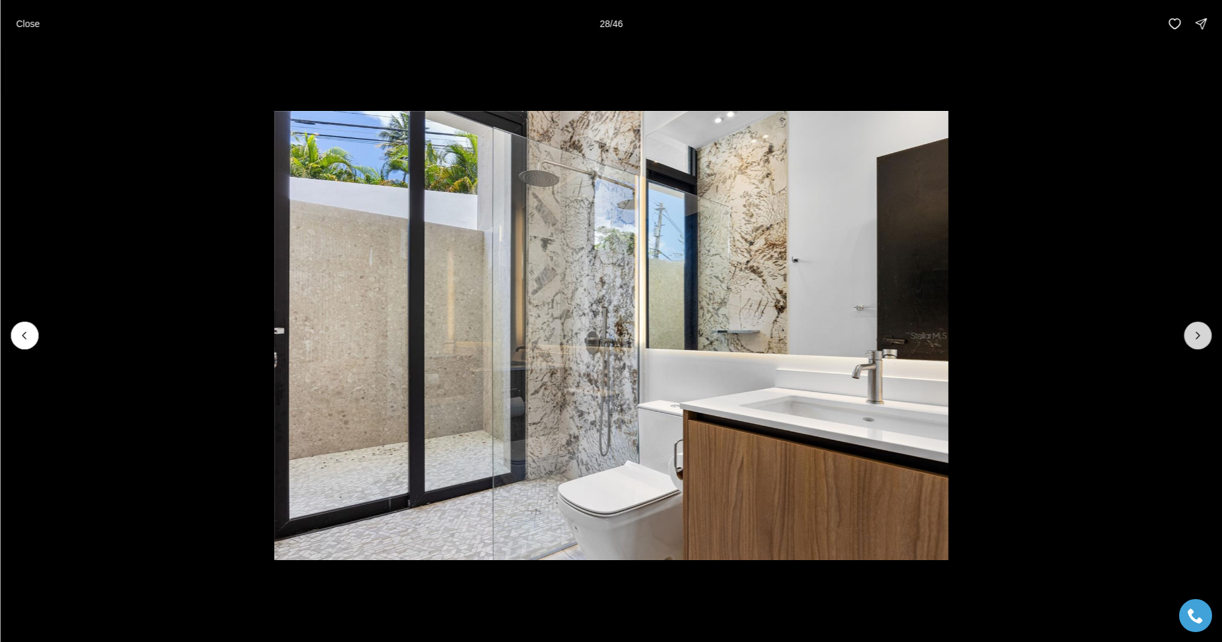
click at [1200, 336] on icon "Next slide" at bounding box center [1197, 335] width 13 height 13
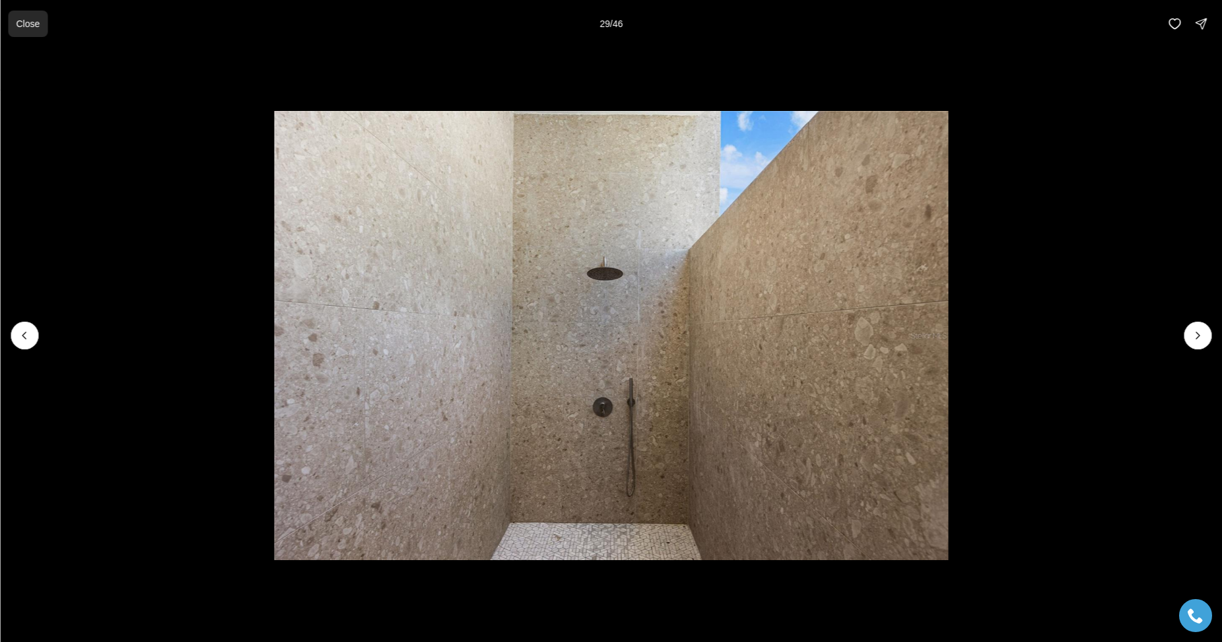
click at [25, 22] on p "Close" at bounding box center [28, 23] width 24 height 11
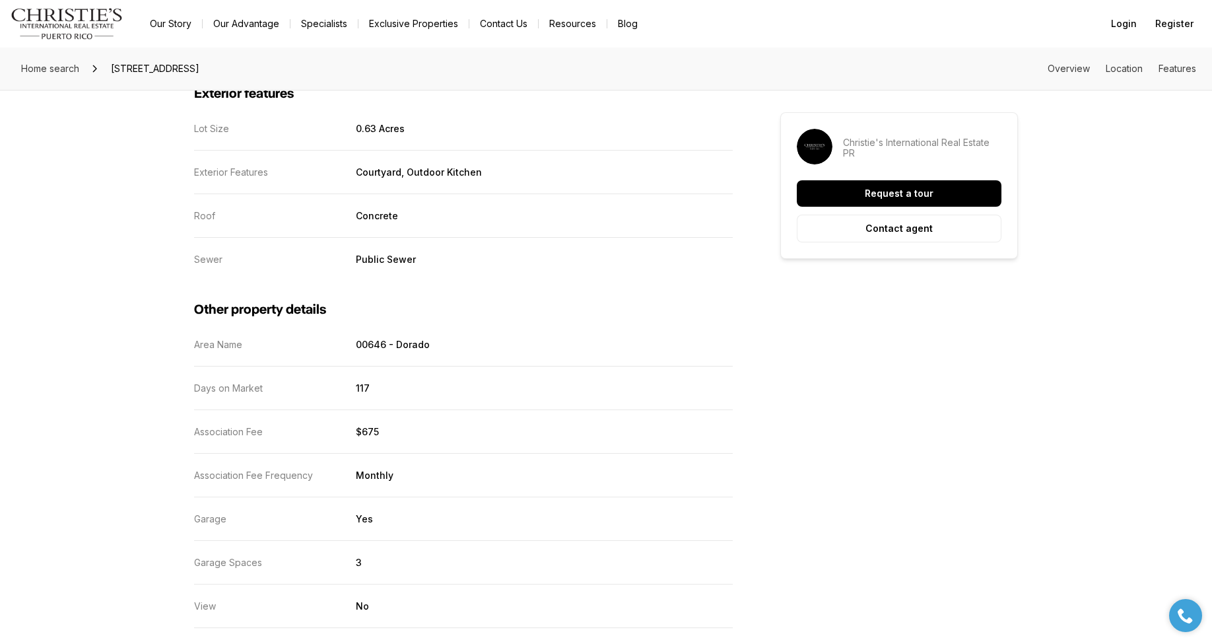
scroll to position [500, 0]
